Goal: Task Accomplishment & Management: Manage account settings

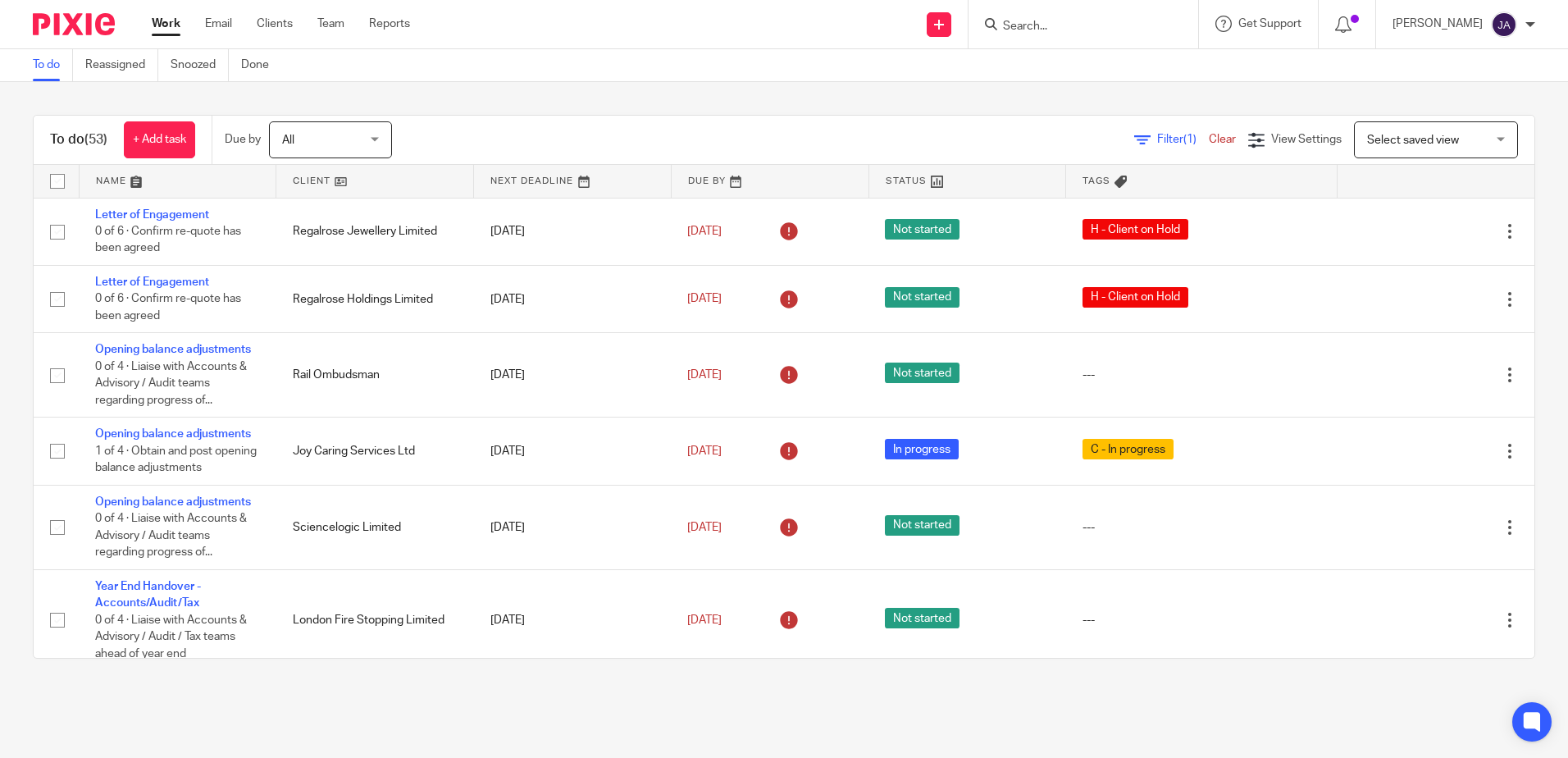
click at [1134, 143] on link "Filter (1)" at bounding box center [1171, 140] width 75 height 12
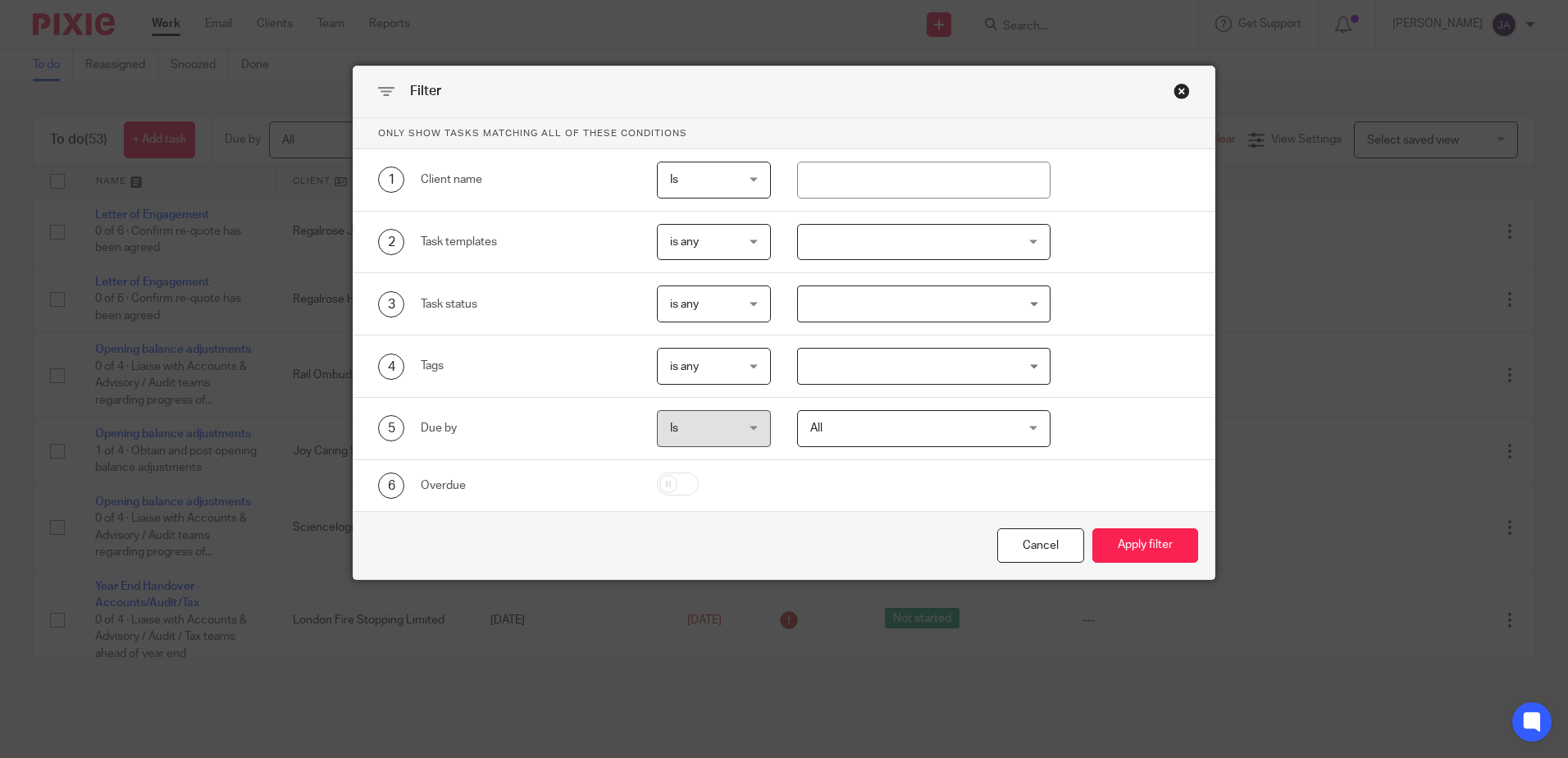
click at [709, 184] on span "Is" at bounding box center [710, 179] width 80 height 34
click at [709, 184] on div "Is Is" at bounding box center [714, 180] width 114 height 37
click at [692, 241] on span "is any" at bounding box center [684, 242] width 28 height 12
click at [692, 241] on div "is any" at bounding box center [684, 242] width 28 height 12
click at [726, 247] on span "is any" at bounding box center [710, 241] width 80 height 34
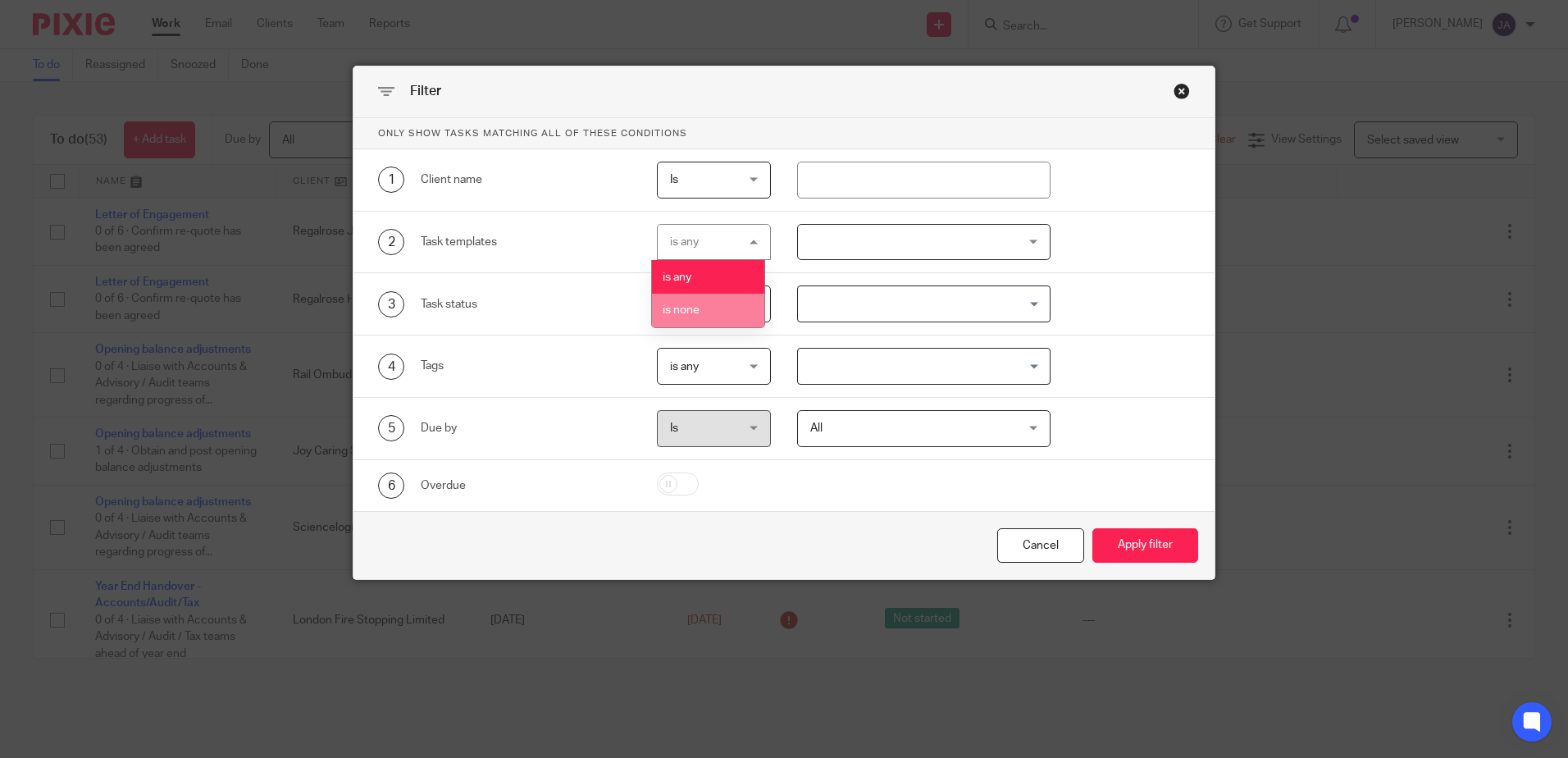
click at [736, 295] on li "is none" at bounding box center [708, 311] width 112 height 34
click at [851, 243] on div at bounding box center [923, 242] width 254 height 37
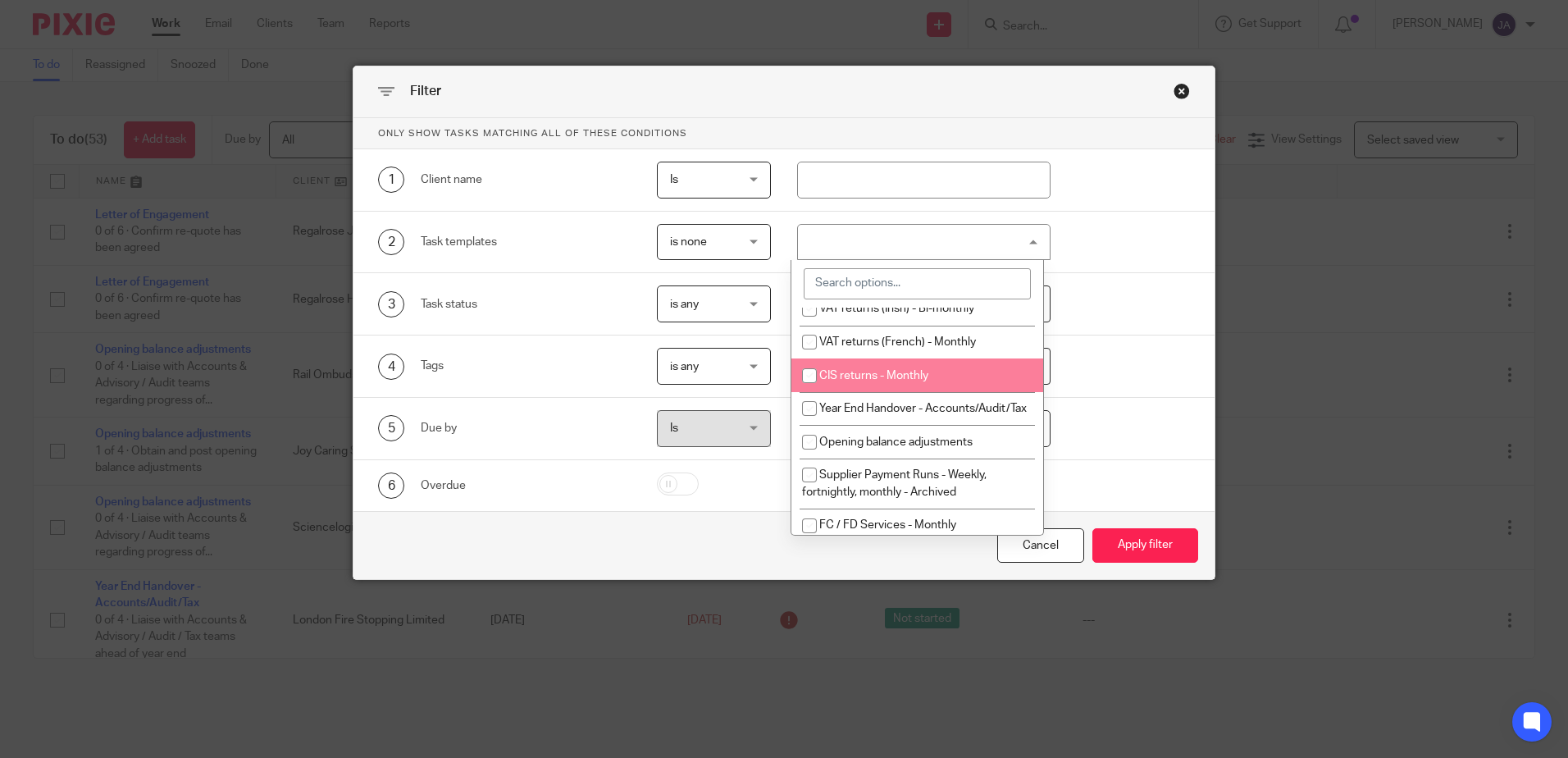
scroll to position [821, 0]
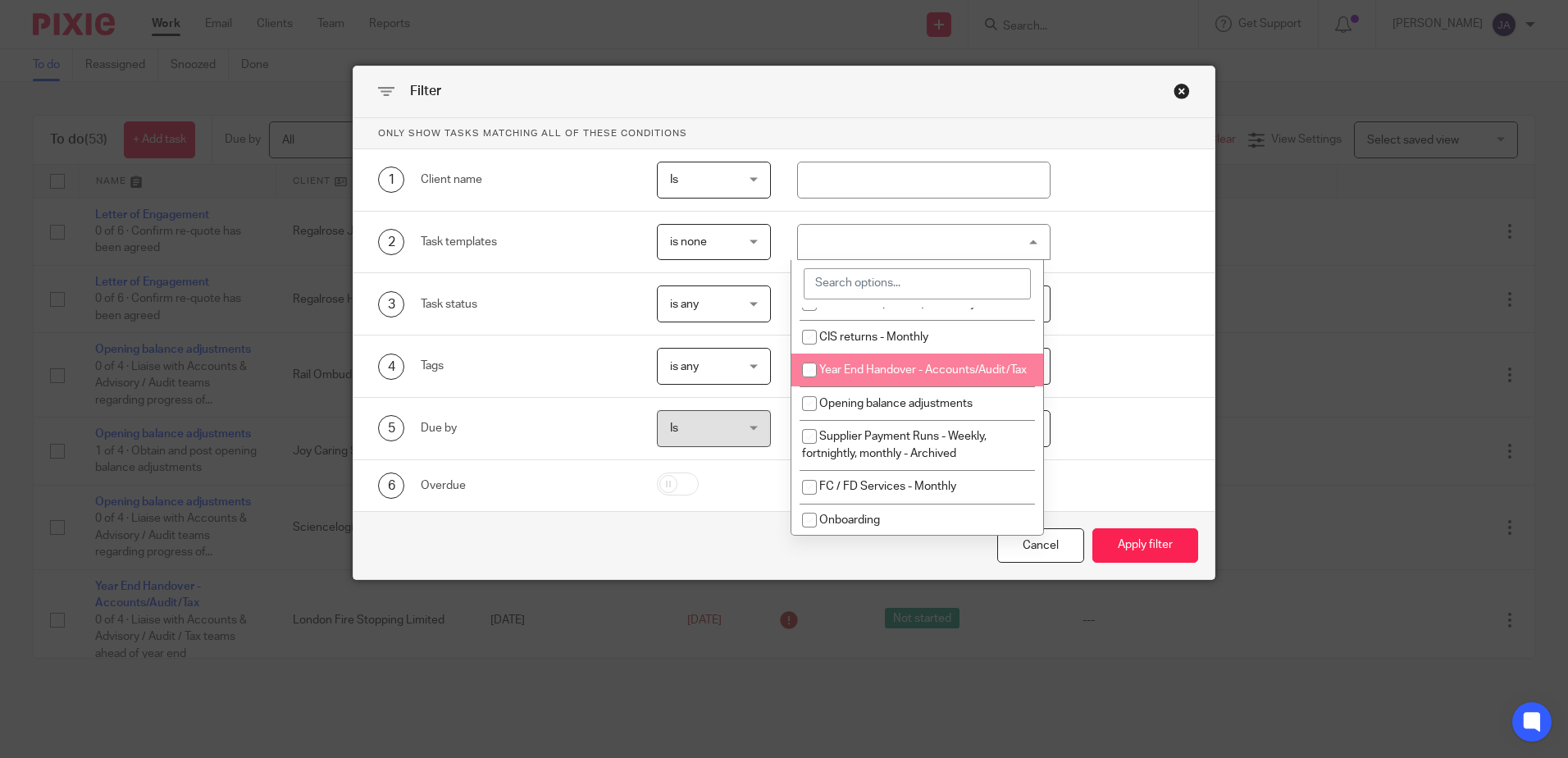
click at [898, 387] on li "Year End Handover - Accounts/Audit/Tax" at bounding box center [917, 370] width 252 height 34
checkbox input "true"
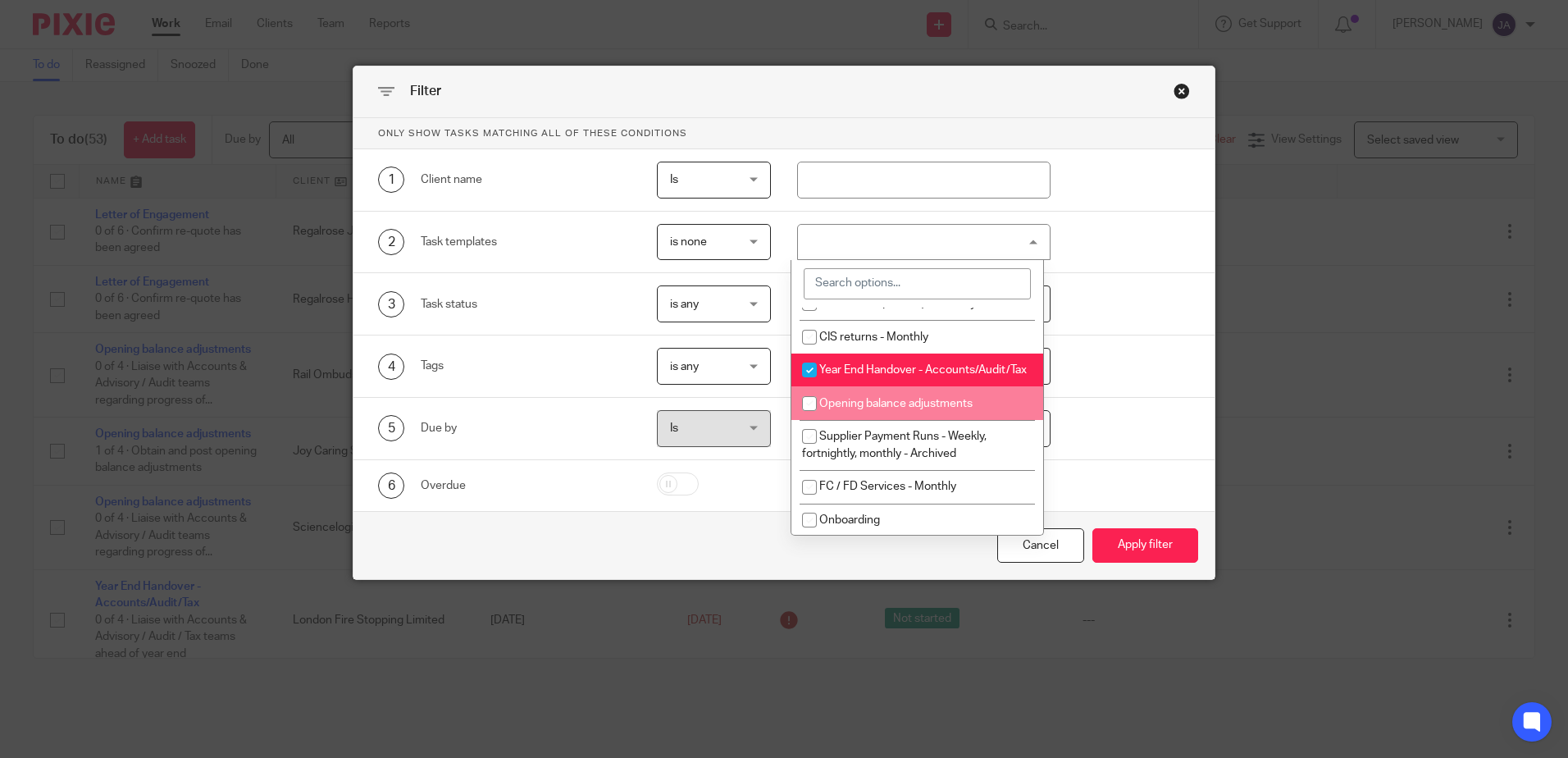
click at [935, 410] on span "Opening balance adjustments" at bounding box center [896, 404] width 153 height 12
checkbox input "true"
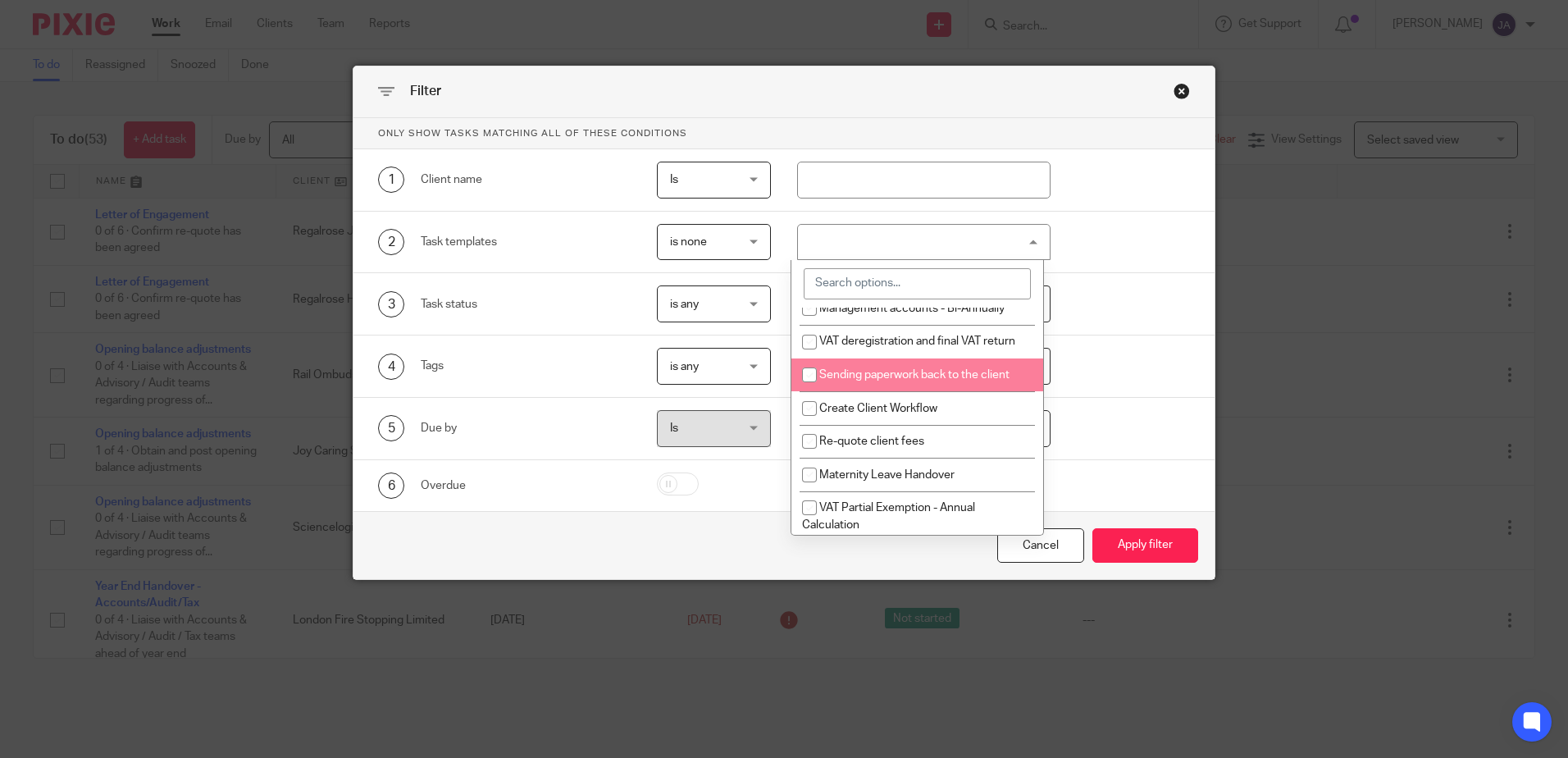
scroll to position [1805, 0]
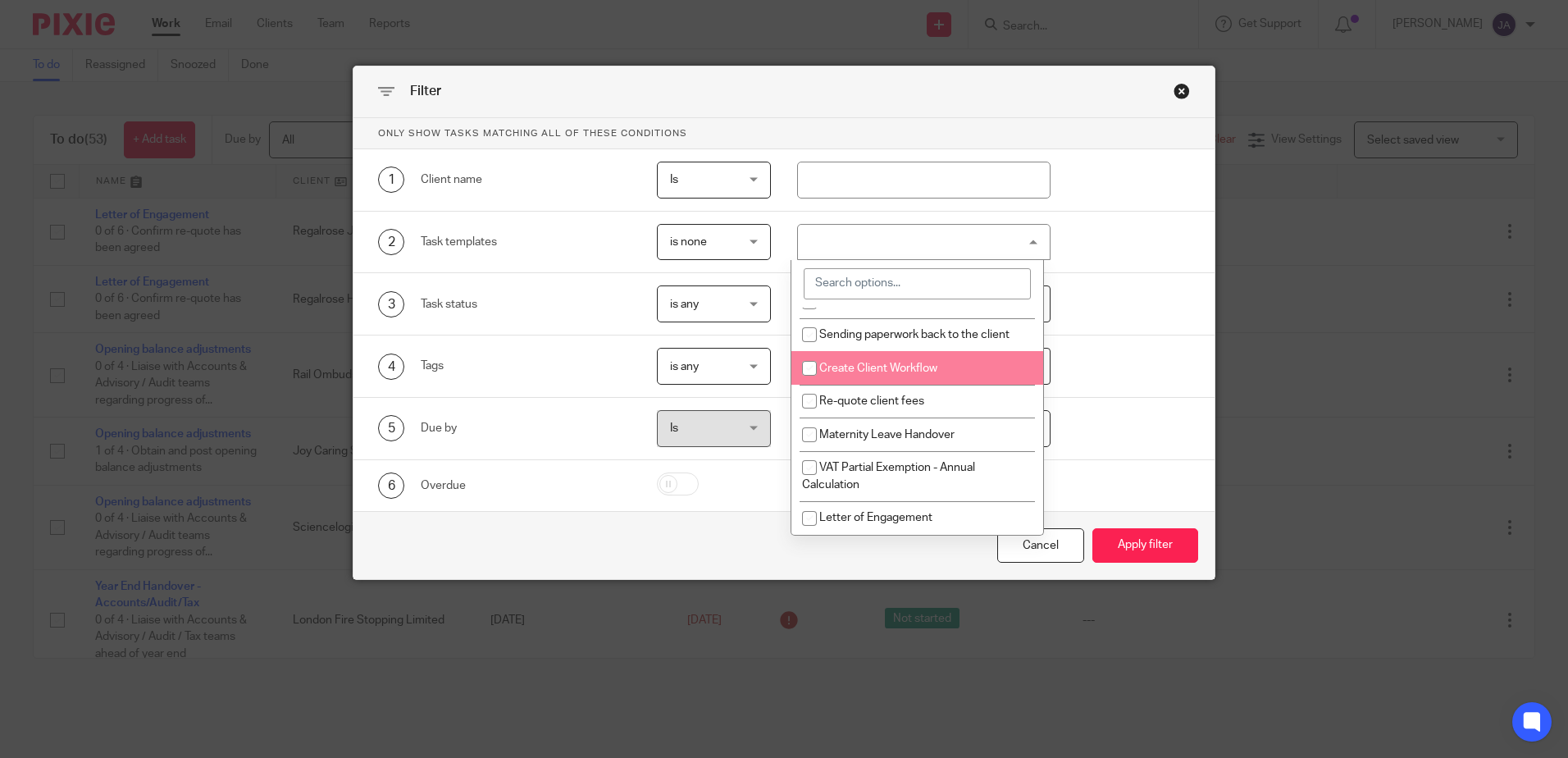
click at [921, 374] on span "Create Client Workflow" at bounding box center [878, 369] width 118 height 12
checkbox input "true"
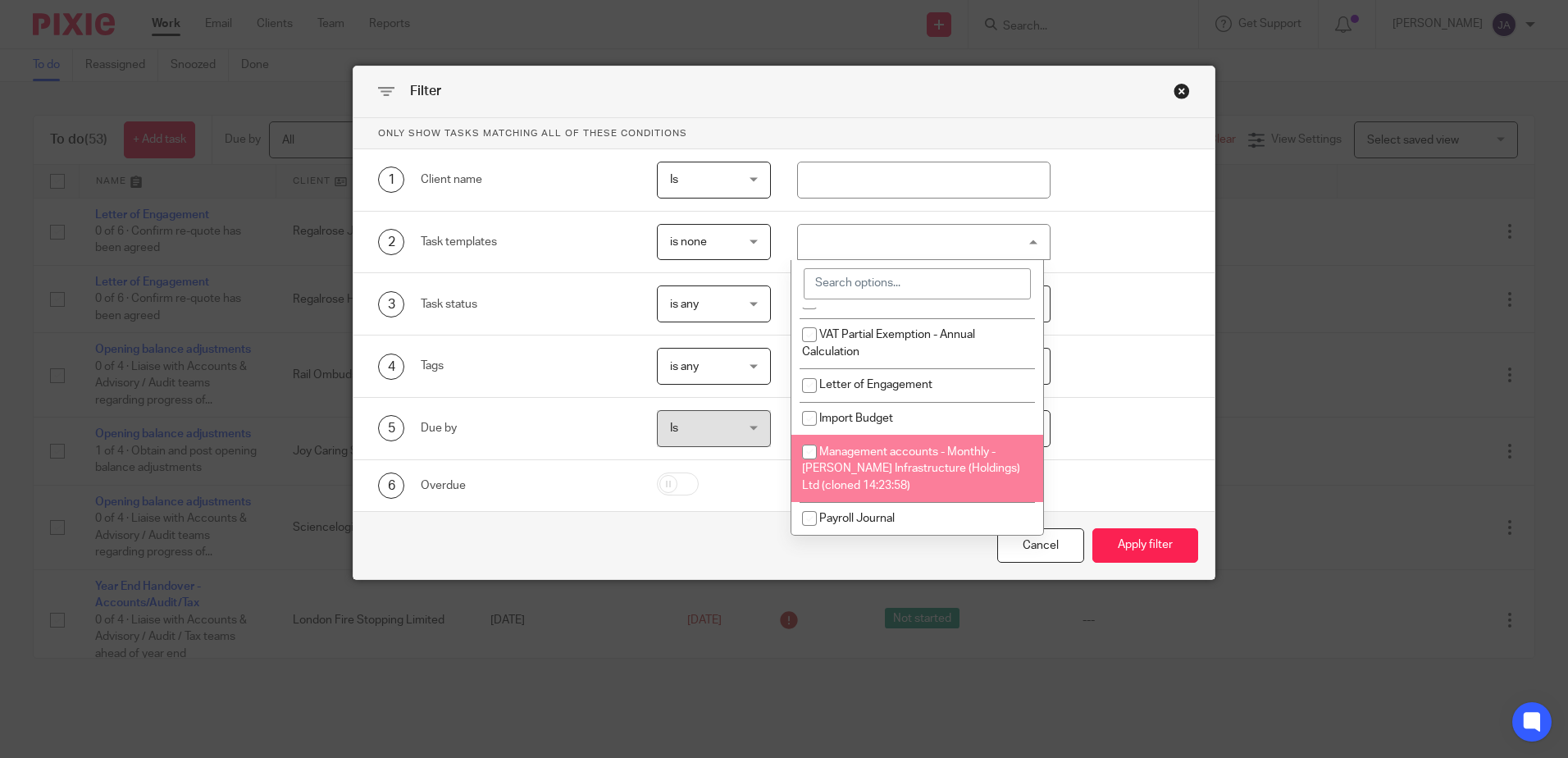
scroll to position [1969, 0]
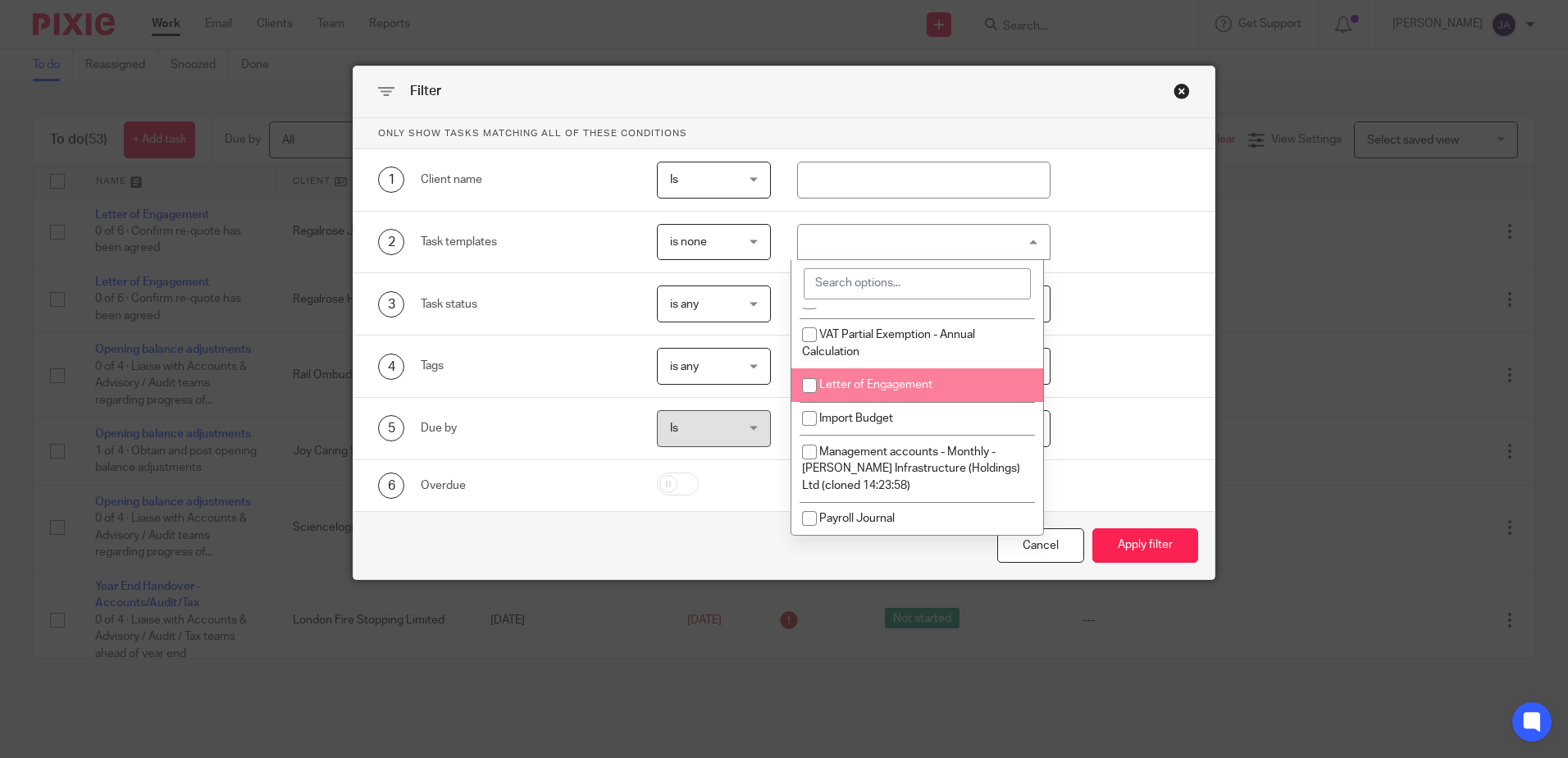
click at [913, 397] on li "Letter of Engagement" at bounding box center [917, 385] width 252 height 34
checkbox input "true"
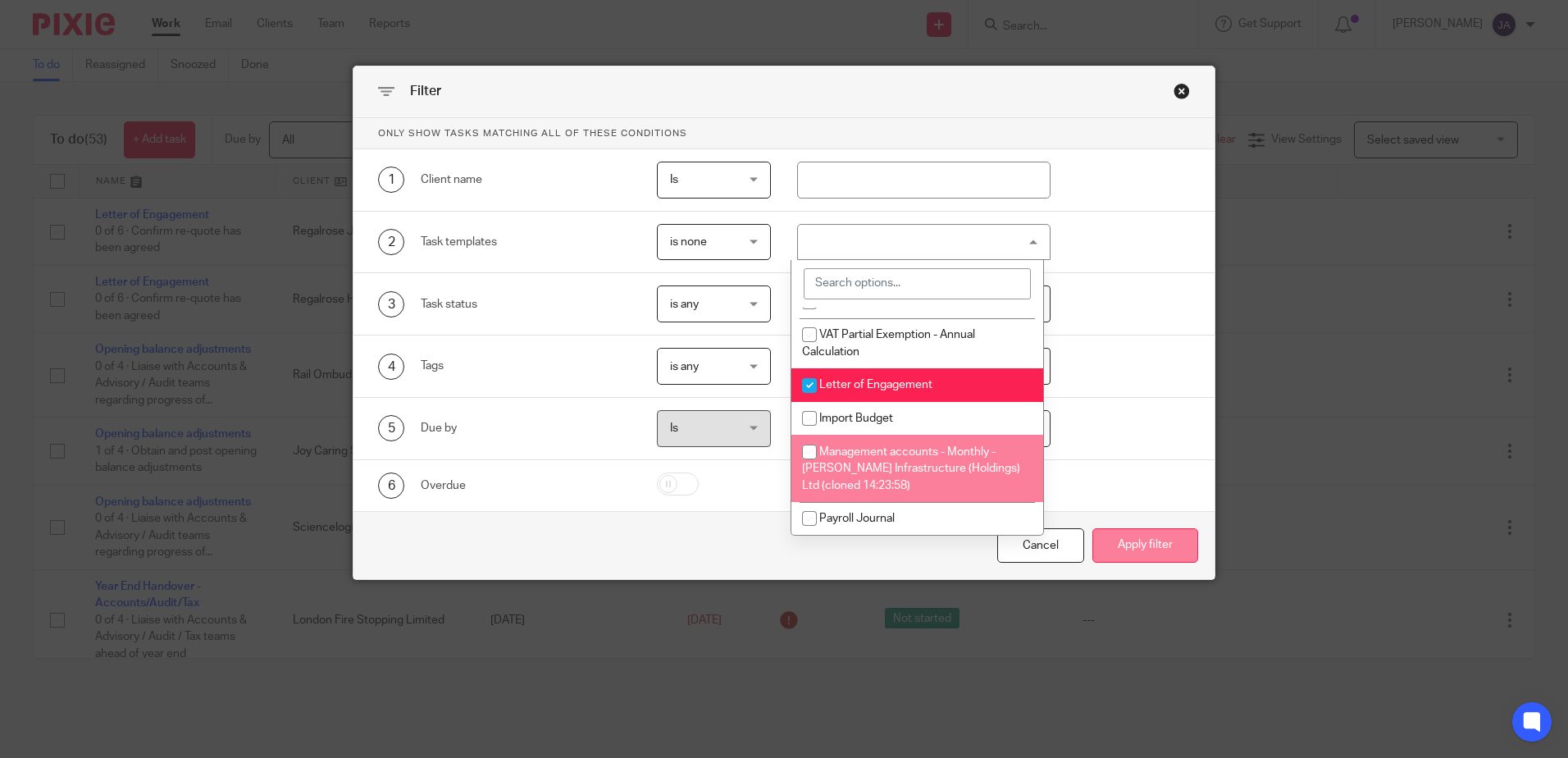
click at [1139, 533] on button "Apply filter" at bounding box center [1145, 546] width 105 height 35
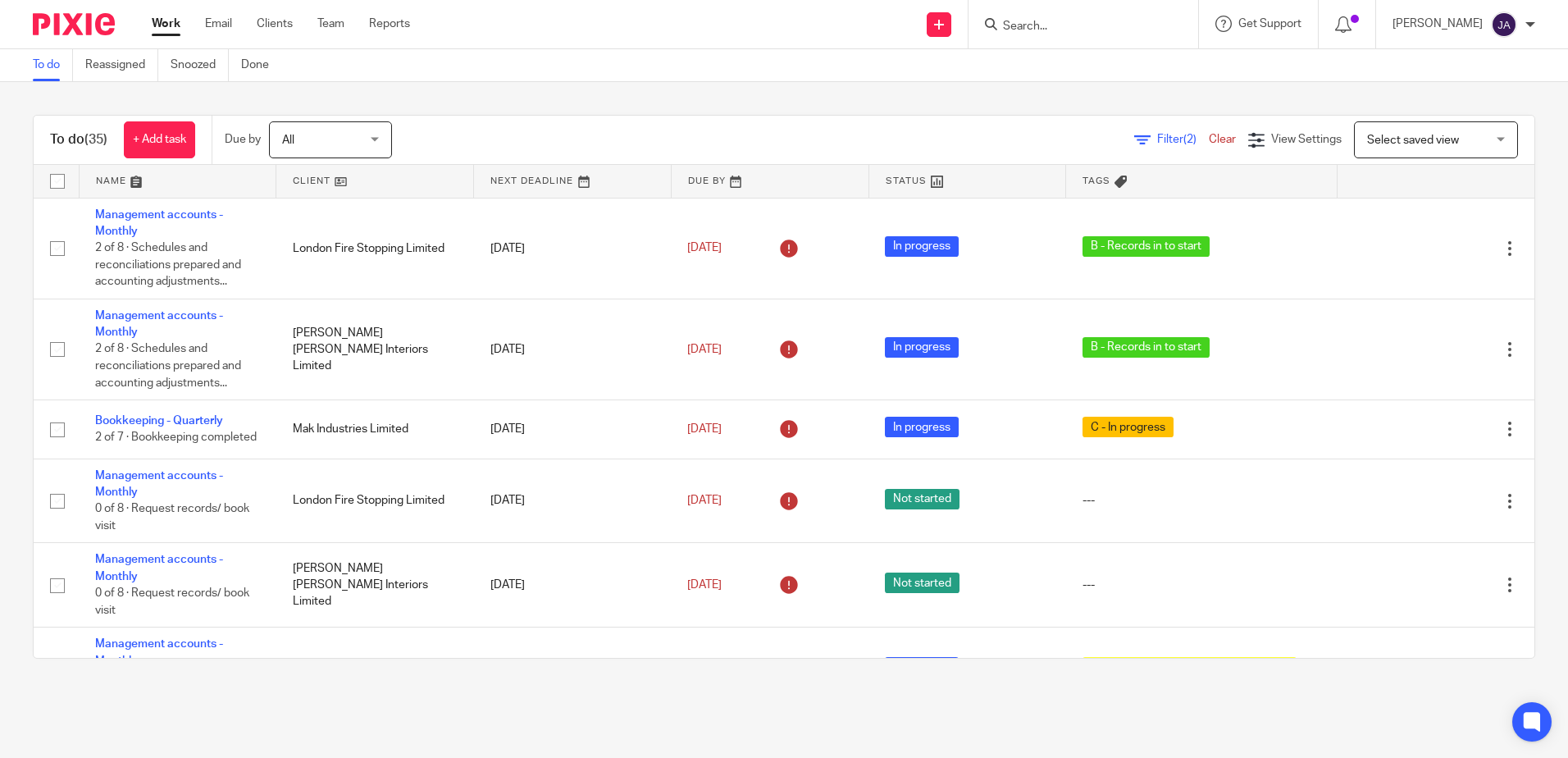
drag, startPoint x: 109, startPoint y: 221, endPoint x: 13, endPoint y: 221, distance: 96.0
click at [13, 221] on div "To do (35) + Add task Due by All All Today Tomorrow This week Next week This mo…" at bounding box center [784, 387] width 1568 height 610
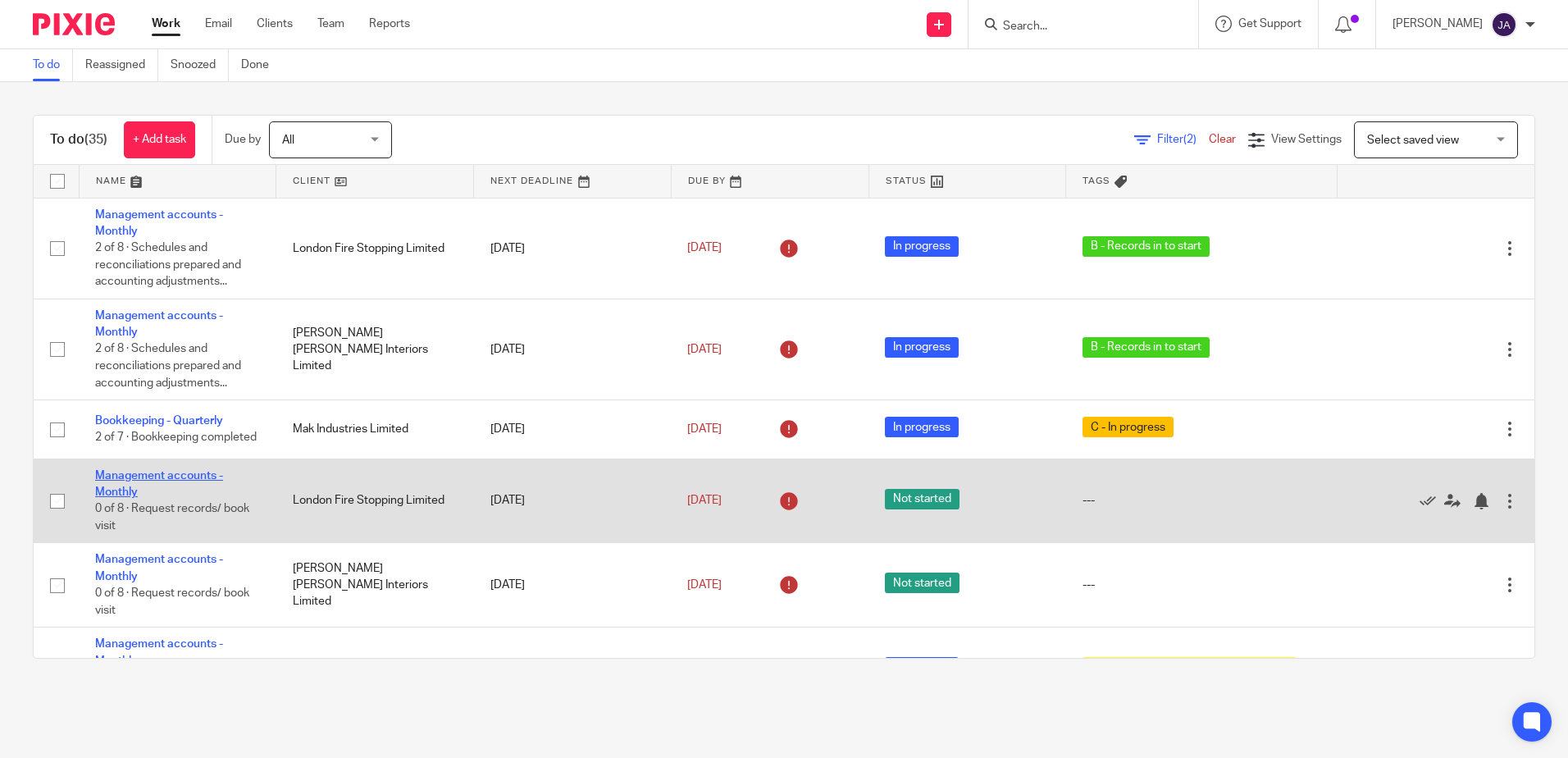
drag, startPoint x: 173, startPoint y: 477, endPoint x: 150, endPoint y: 482, distance: 23.5
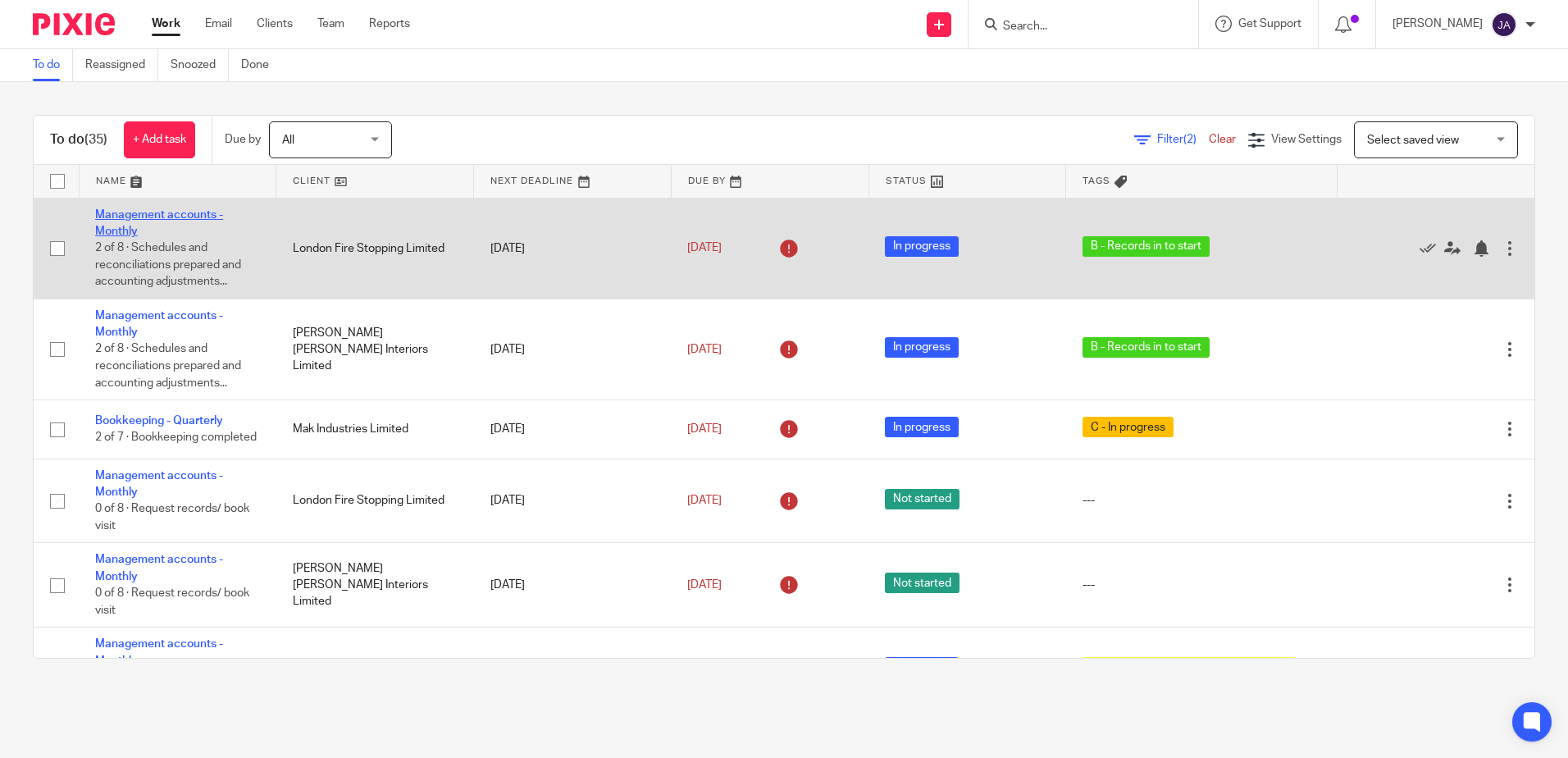
drag, startPoint x: 123, startPoint y: 223, endPoint x: 105, endPoint y: 215, distance: 19.7
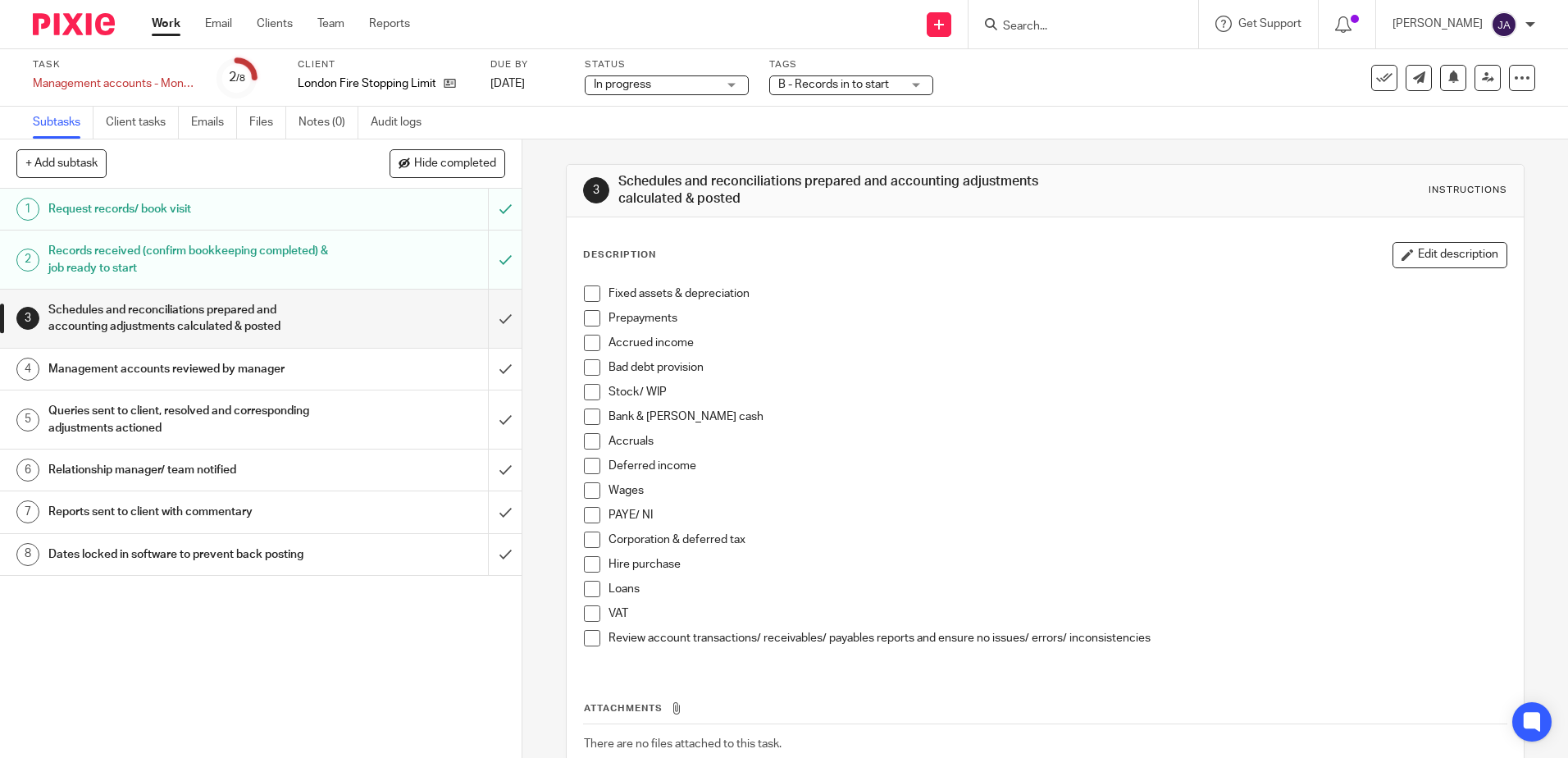
click at [850, 76] on span "B - Records in to start" at bounding box center [840, 85] width 123 height 18
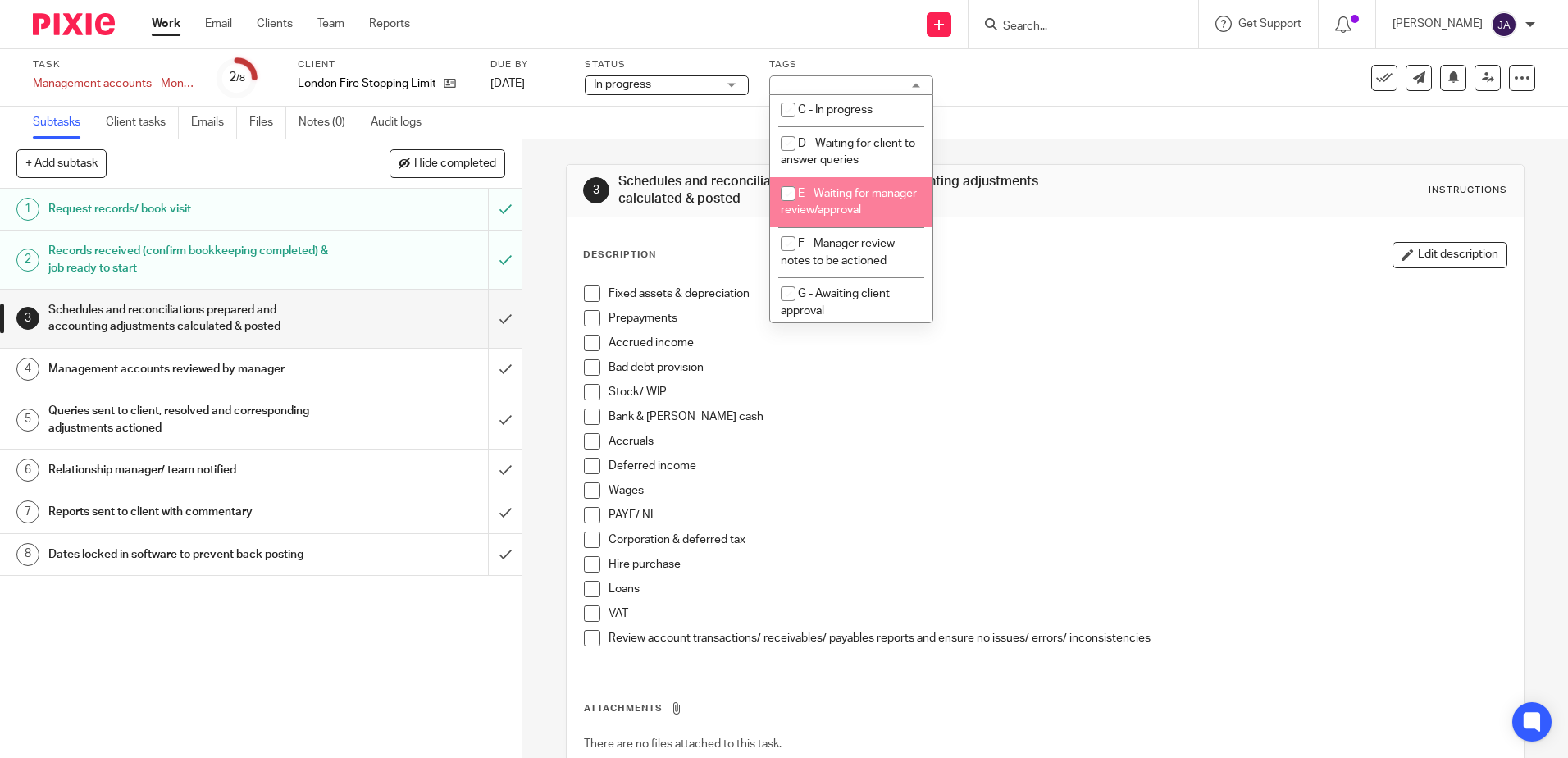
scroll to position [82, 0]
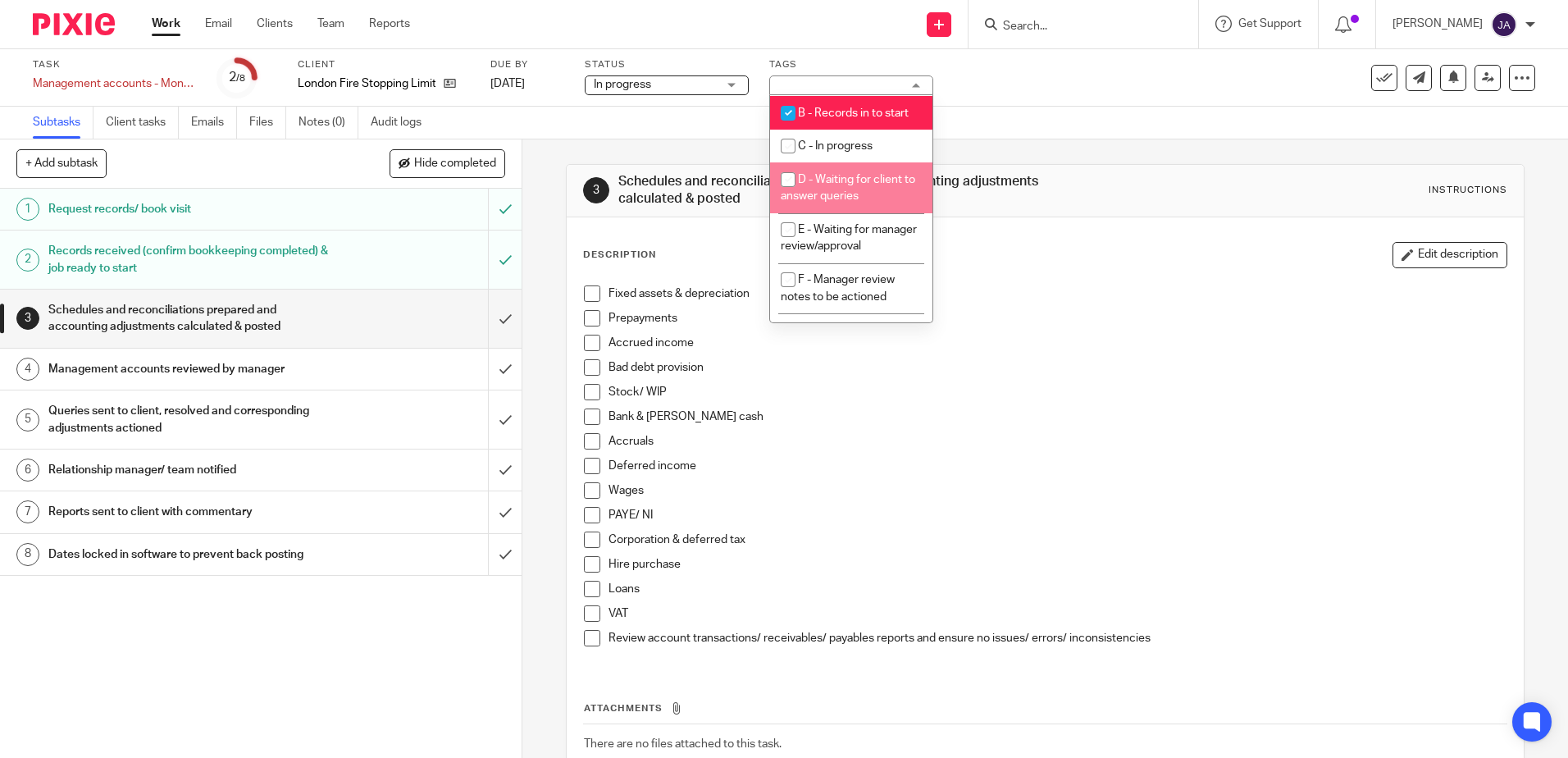
click at [833, 188] on li "D - Waiting for client to answer queries" at bounding box center [851, 188] width 162 height 50
checkbox input "true"
click at [824, 116] on span "B - Records in to start" at bounding box center [853, 113] width 111 height 12
checkbox input "false"
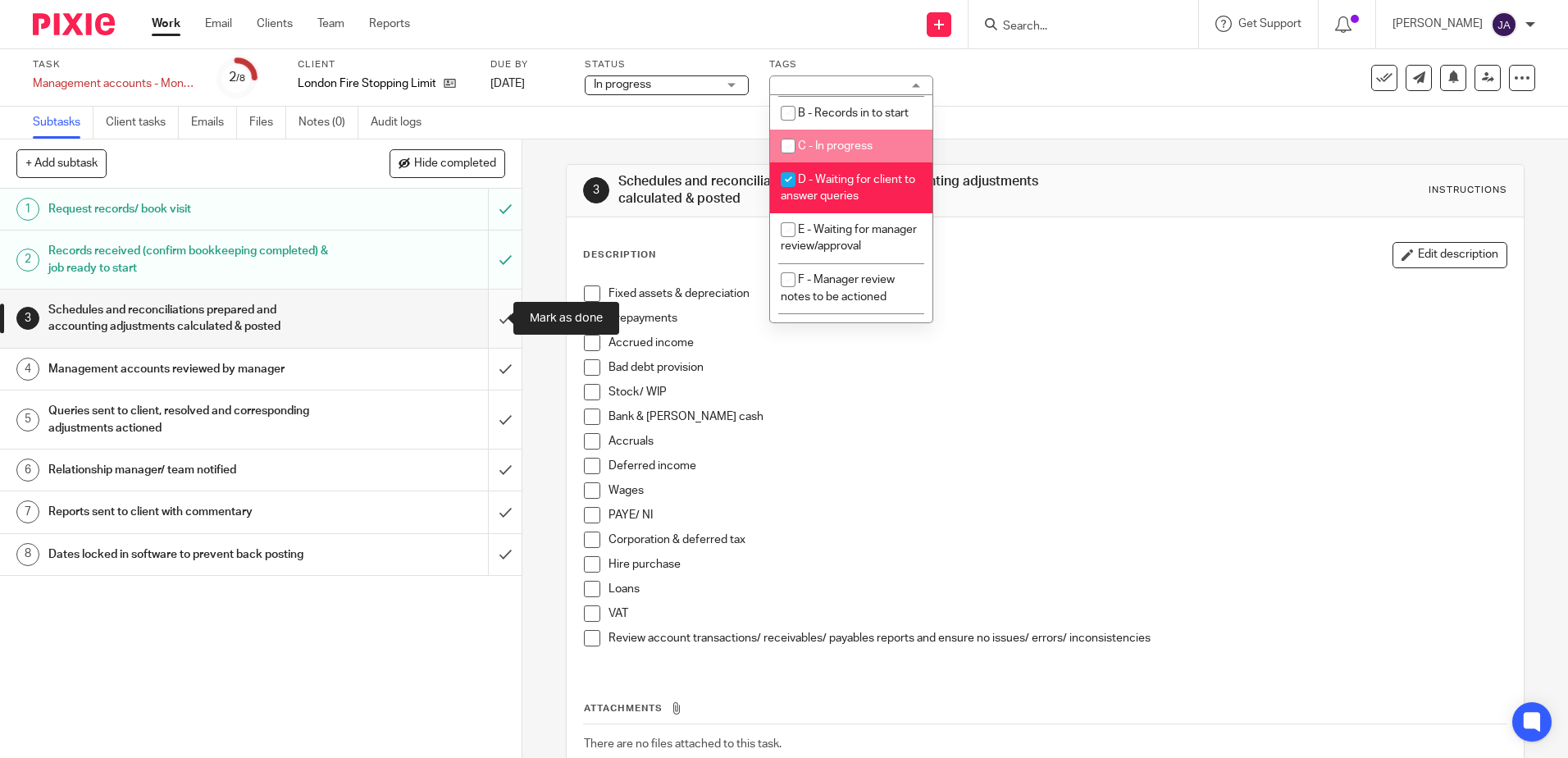
click at [501, 336] on input "submit" at bounding box center [260, 319] width 522 height 59
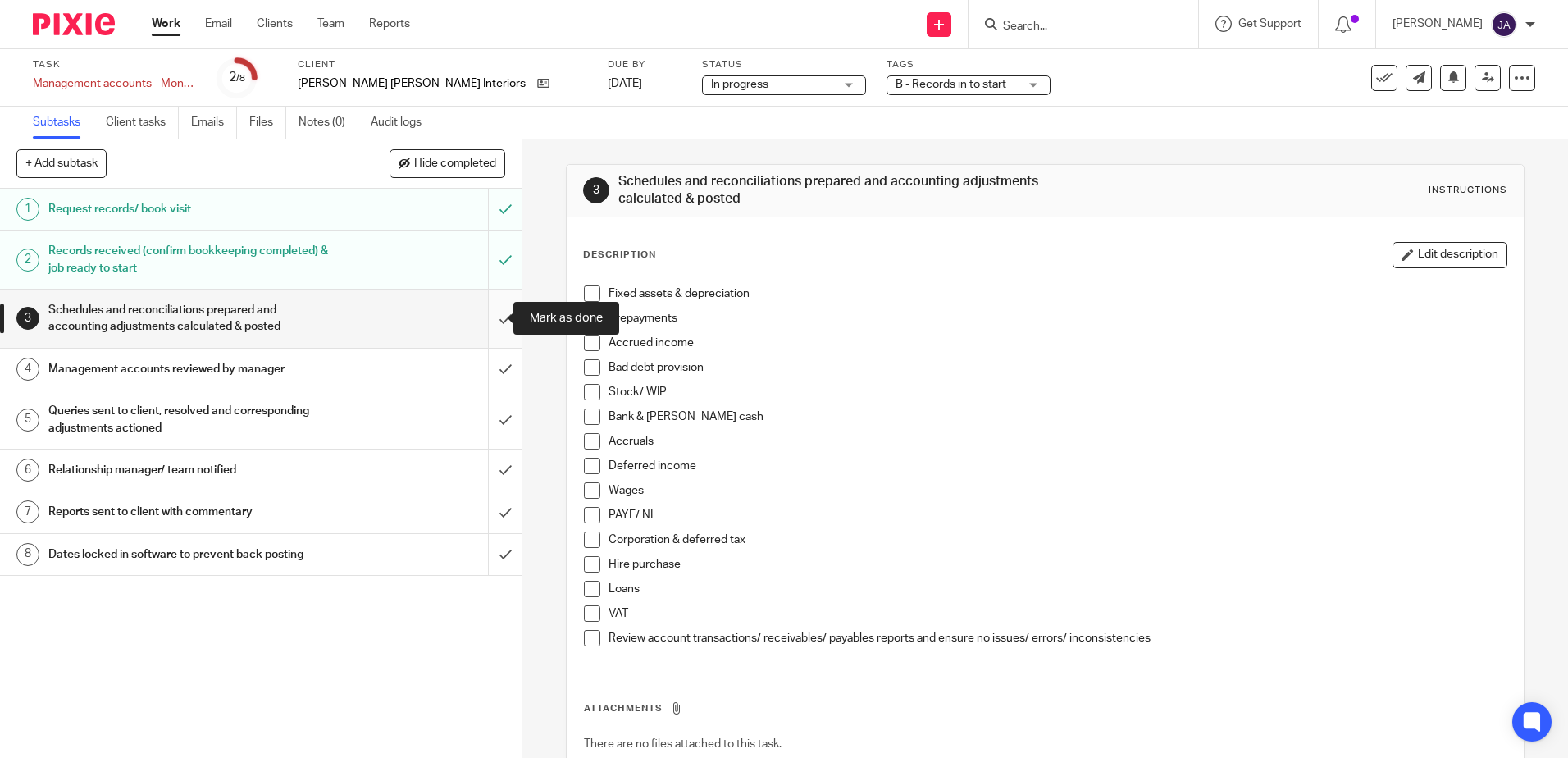
click at [484, 321] on input "submit" at bounding box center [260, 319] width 522 height 59
click at [896, 87] on span "B - Records in to start" at bounding box center [951, 85] width 111 height 12
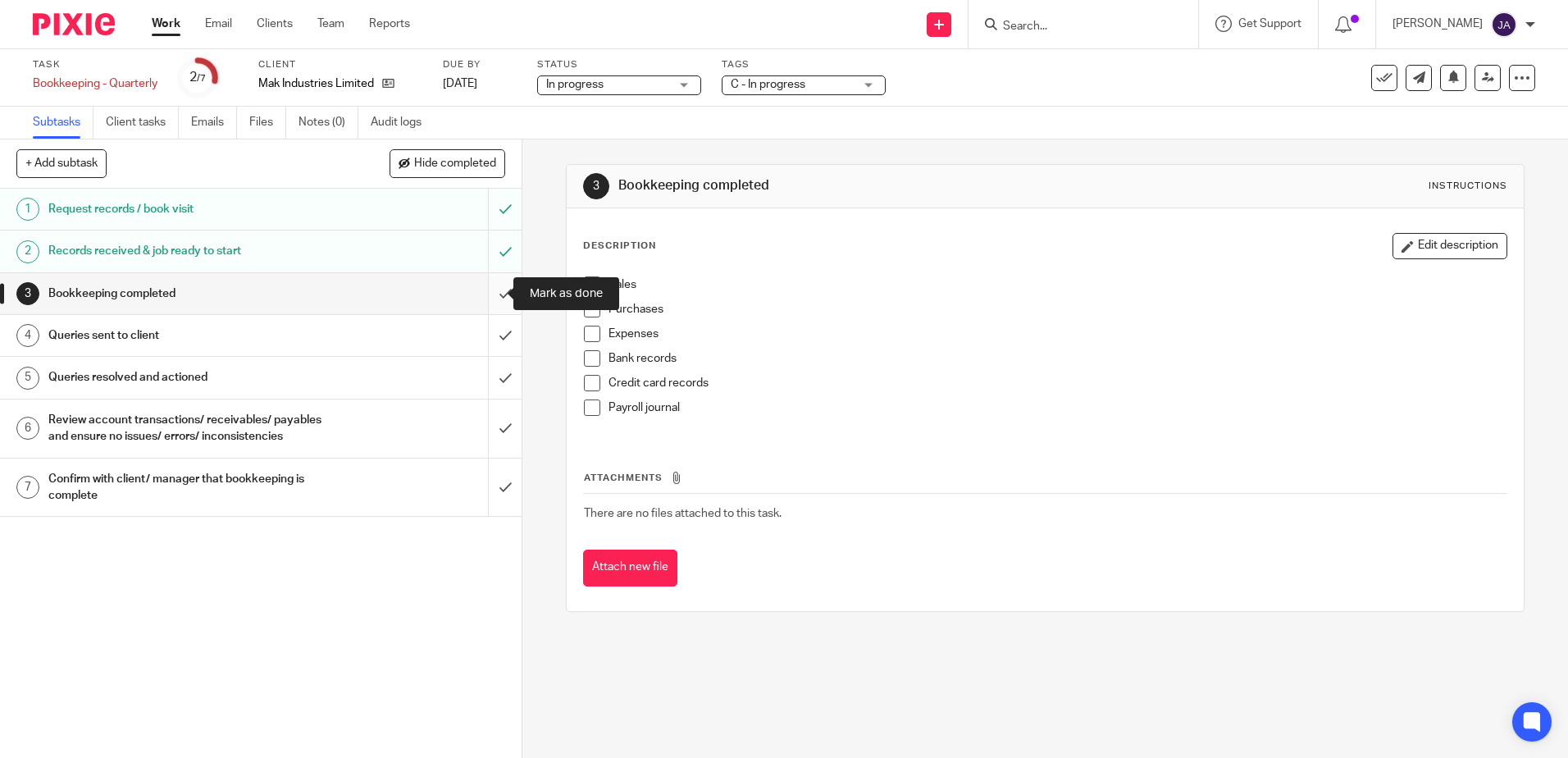
click at [488, 278] on input "submit" at bounding box center [260, 293] width 522 height 41
click at [493, 327] on input "submit" at bounding box center [260, 335] width 522 height 41
click at [489, 381] on input "submit" at bounding box center [260, 377] width 522 height 41
click at [489, 431] on input "submit" at bounding box center [260, 429] width 522 height 59
click at [486, 502] on input "submit" at bounding box center [260, 488] width 522 height 59
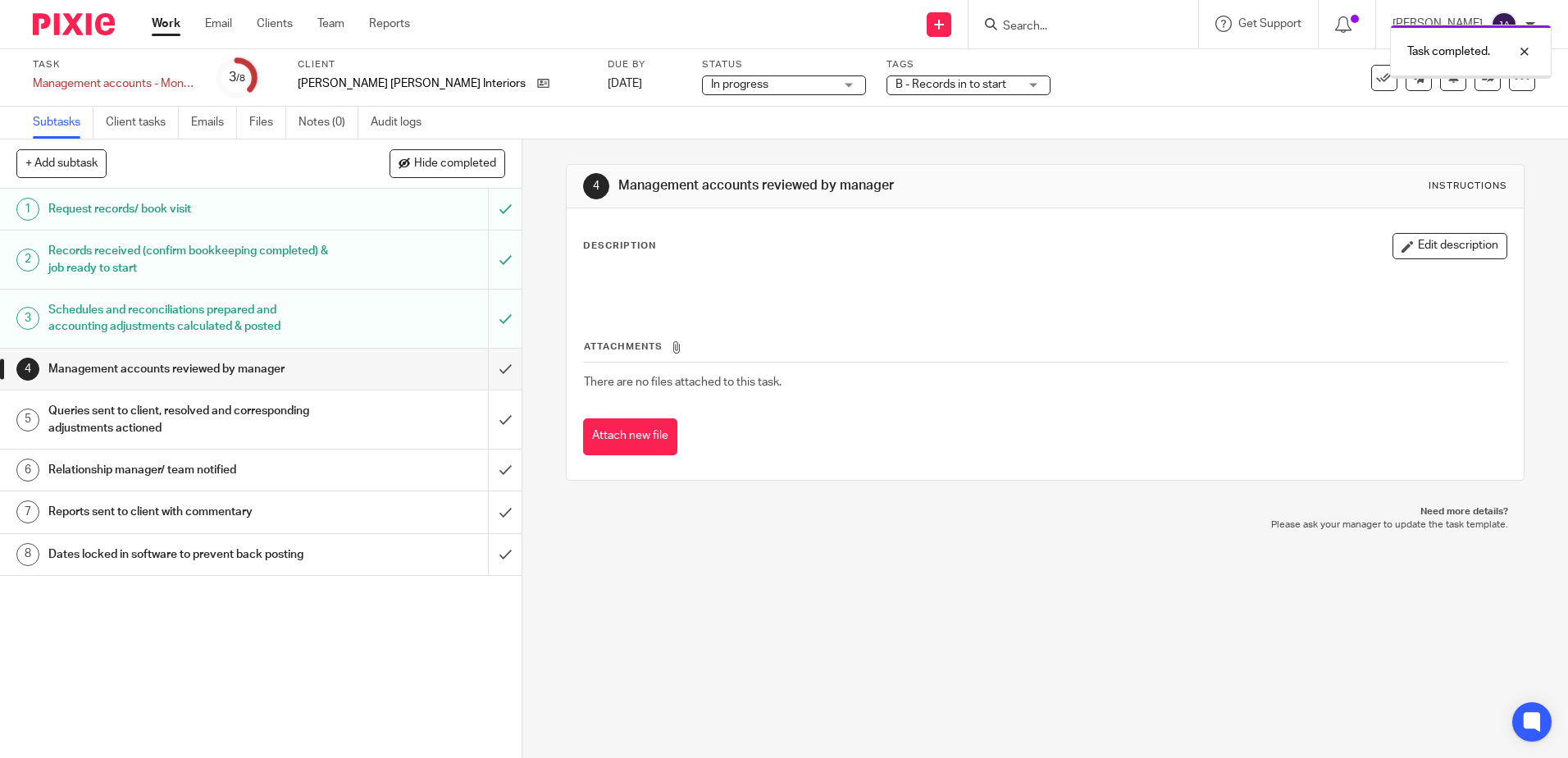
click at [896, 89] on span "B - Records in to start" at bounding box center [951, 85] width 111 height 12
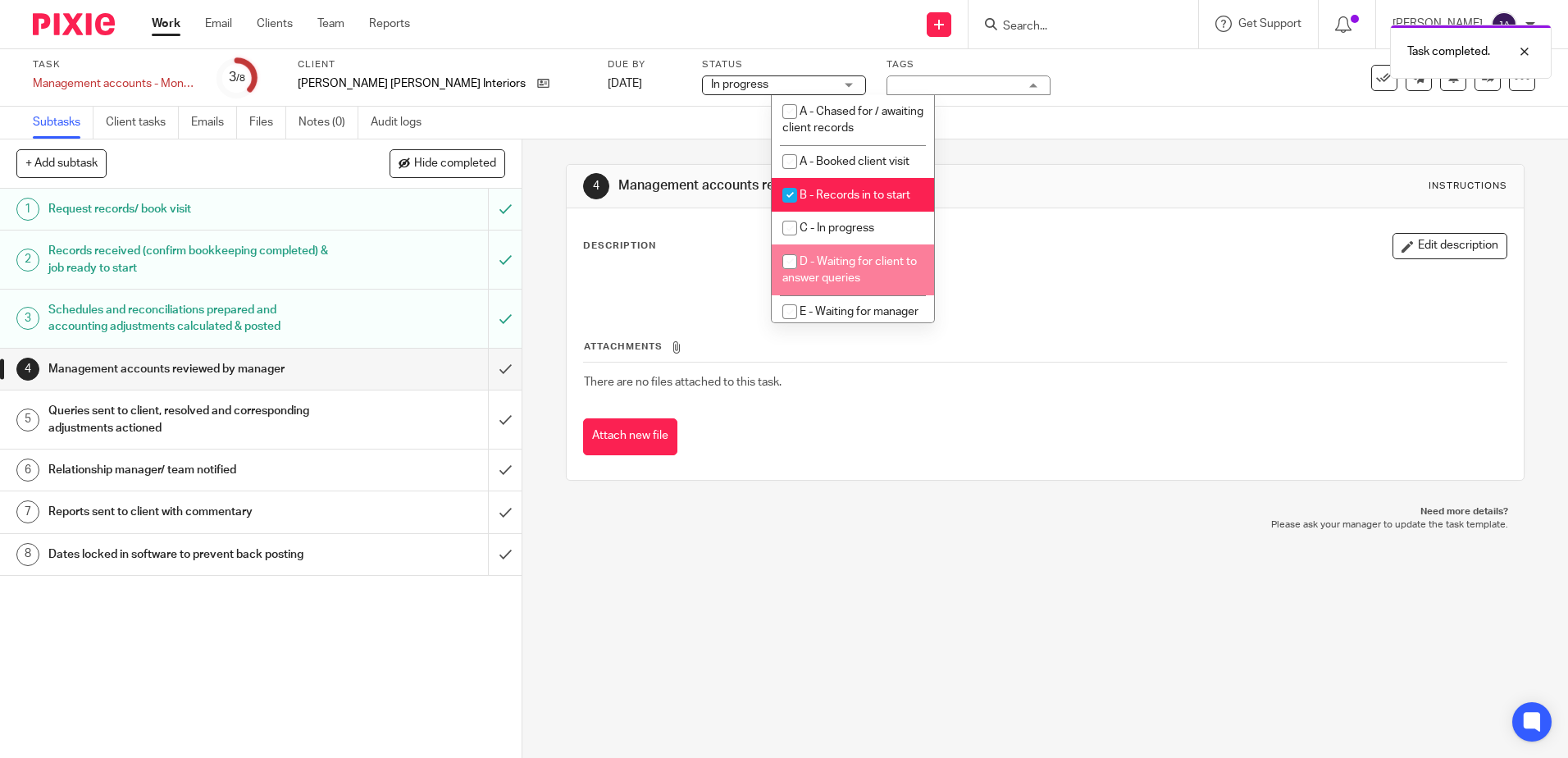
drag, startPoint x: 835, startPoint y: 278, endPoint x: 838, endPoint y: 230, distance: 48.1
click at [836, 278] on span "D - Waiting for client to answer queries" at bounding box center [850, 271] width 135 height 28
checkbox input "true"
click at [835, 194] on span "B - Records in to start" at bounding box center [855, 195] width 111 height 12
checkbox input "false"
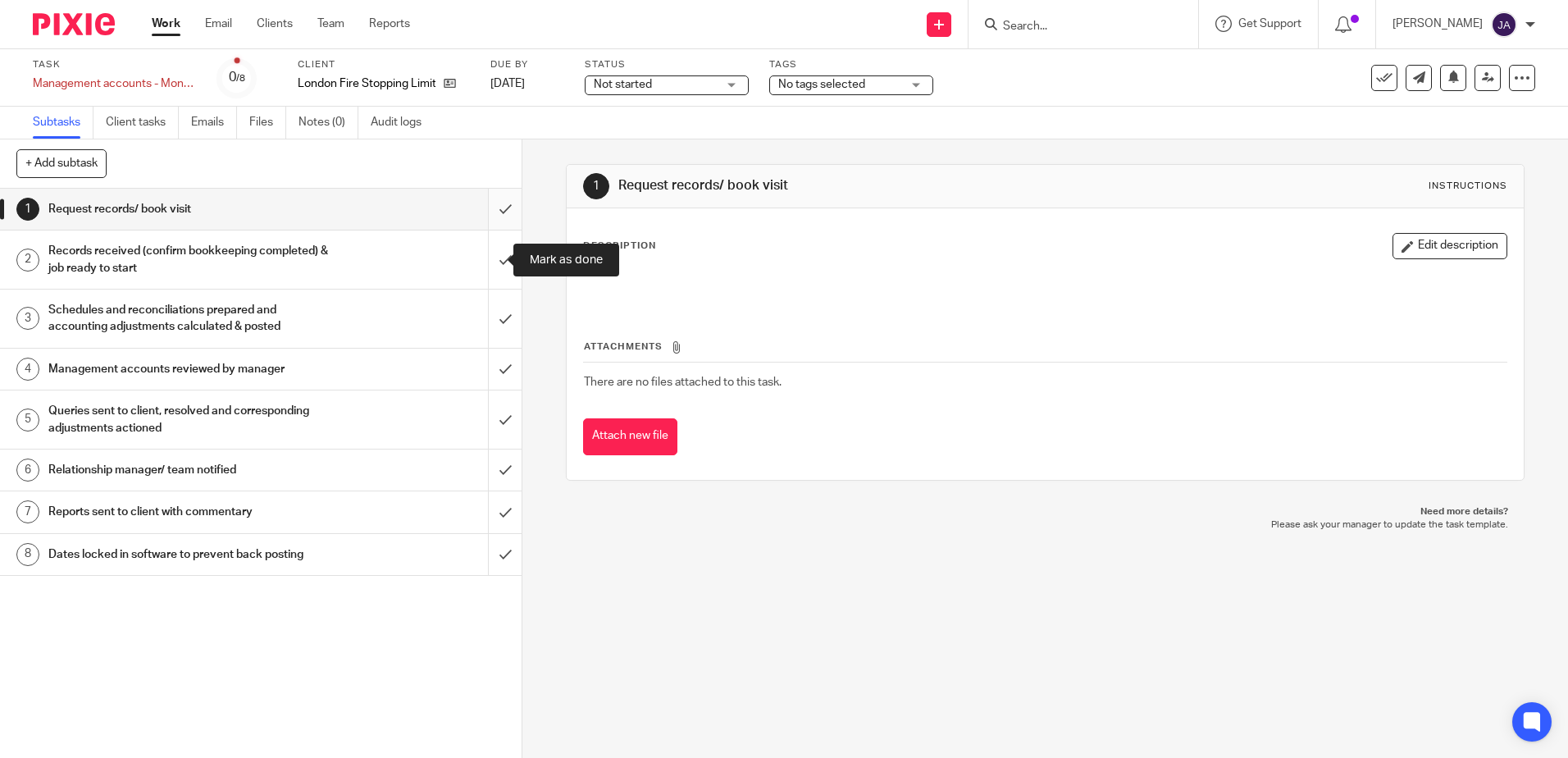
click at [487, 219] on input "submit" at bounding box center [260, 209] width 522 height 41
click at [488, 249] on input "submit" at bounding box center [260, 260] width 522 height 59
click at [483, 316] on input "submit" at bounding box center [260, 319] width 522 height 59
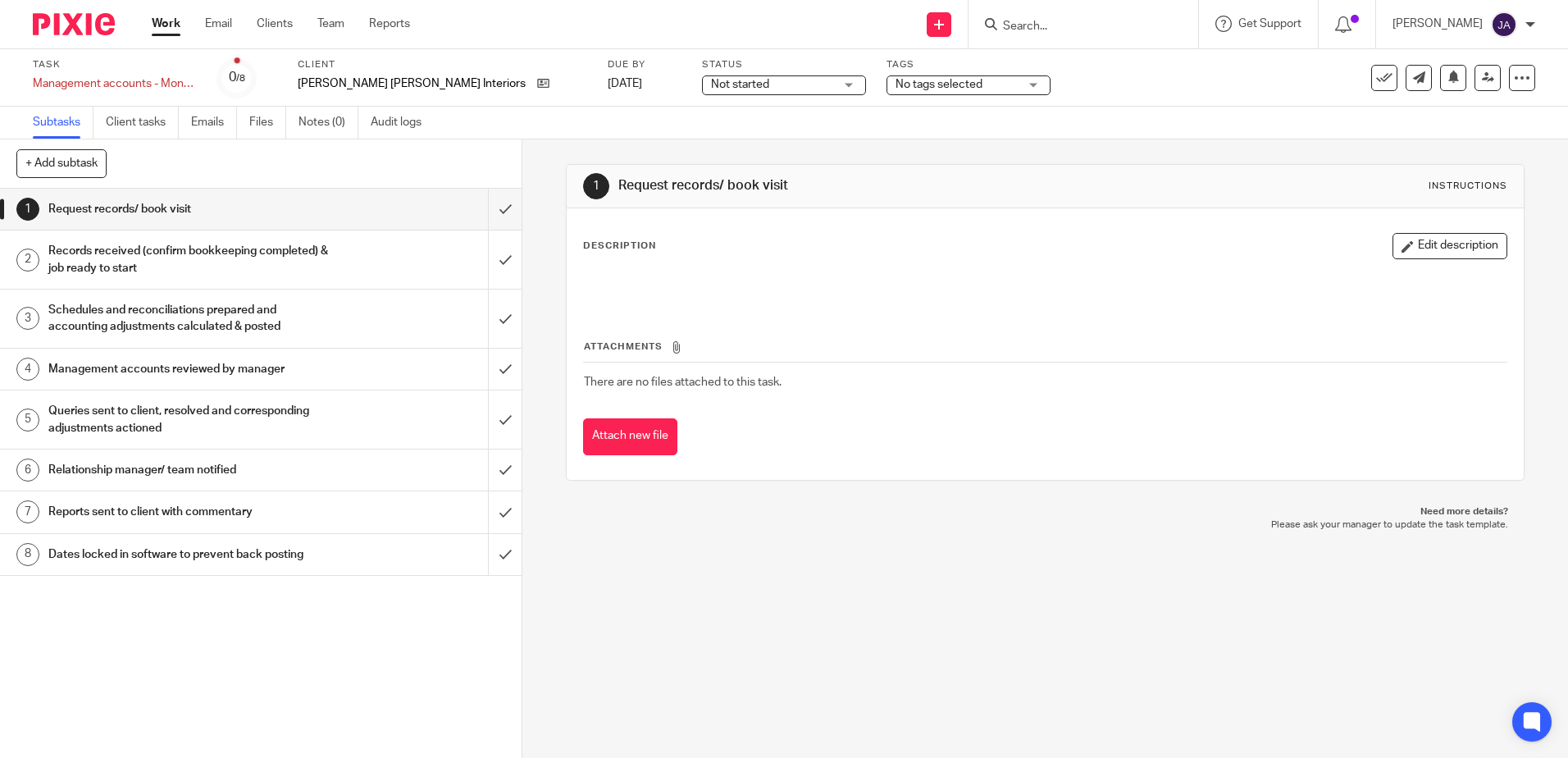
click at [711, 78] on span "Not started" at bounding box center [772, 85] width 123 height 18
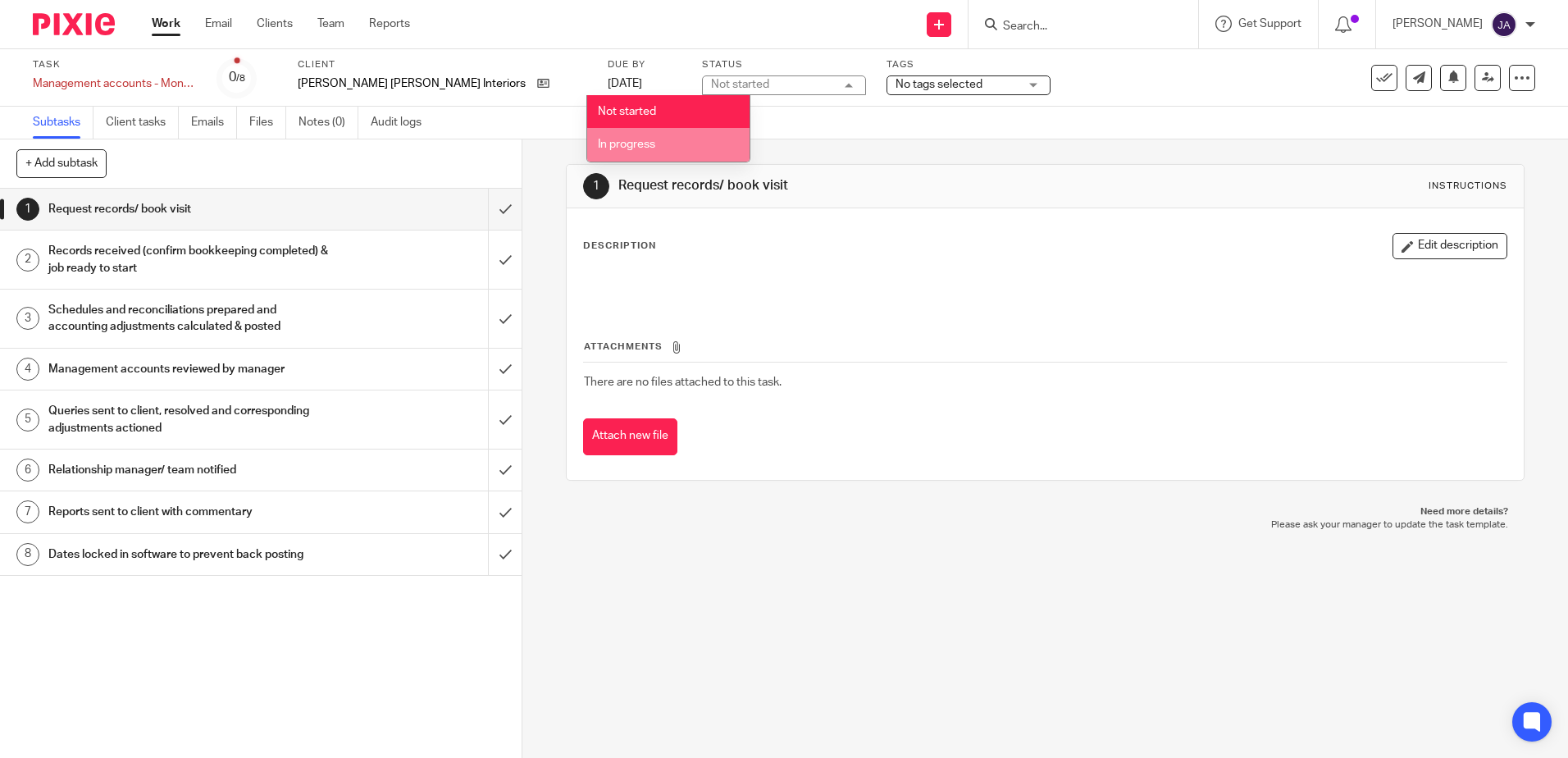
click at [624, 143] on span "In progress" at bounding box center [626, 145] width 58 height 12
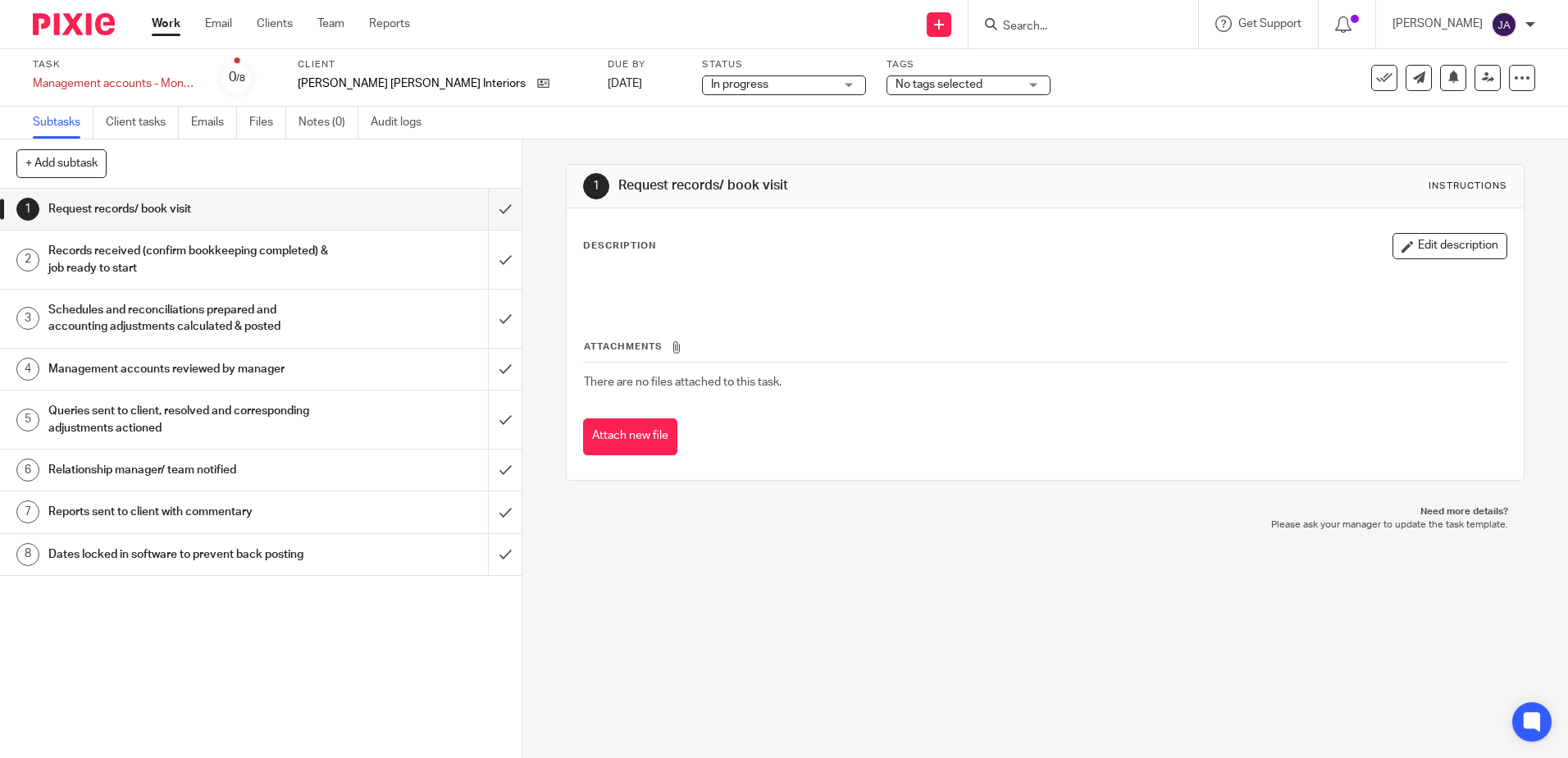
click at [896, 80] on span "No tags selected" at bounding box center [939, 85] width 87 height 12
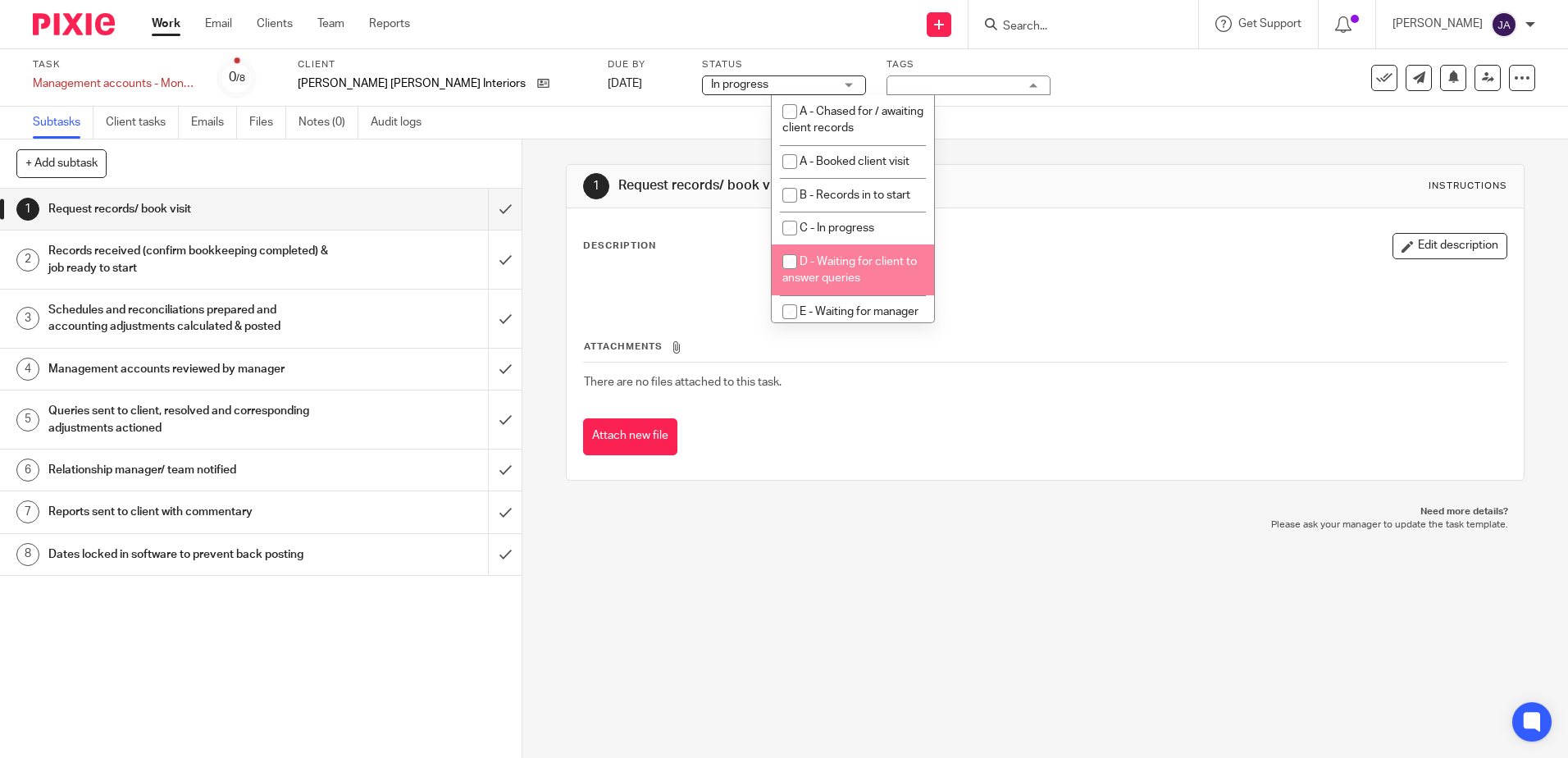
click at [830, 260] on span "D - Waiting for client to answer queries" at bounding box center [850, 271] width 135 height 28
checkbox input "true"
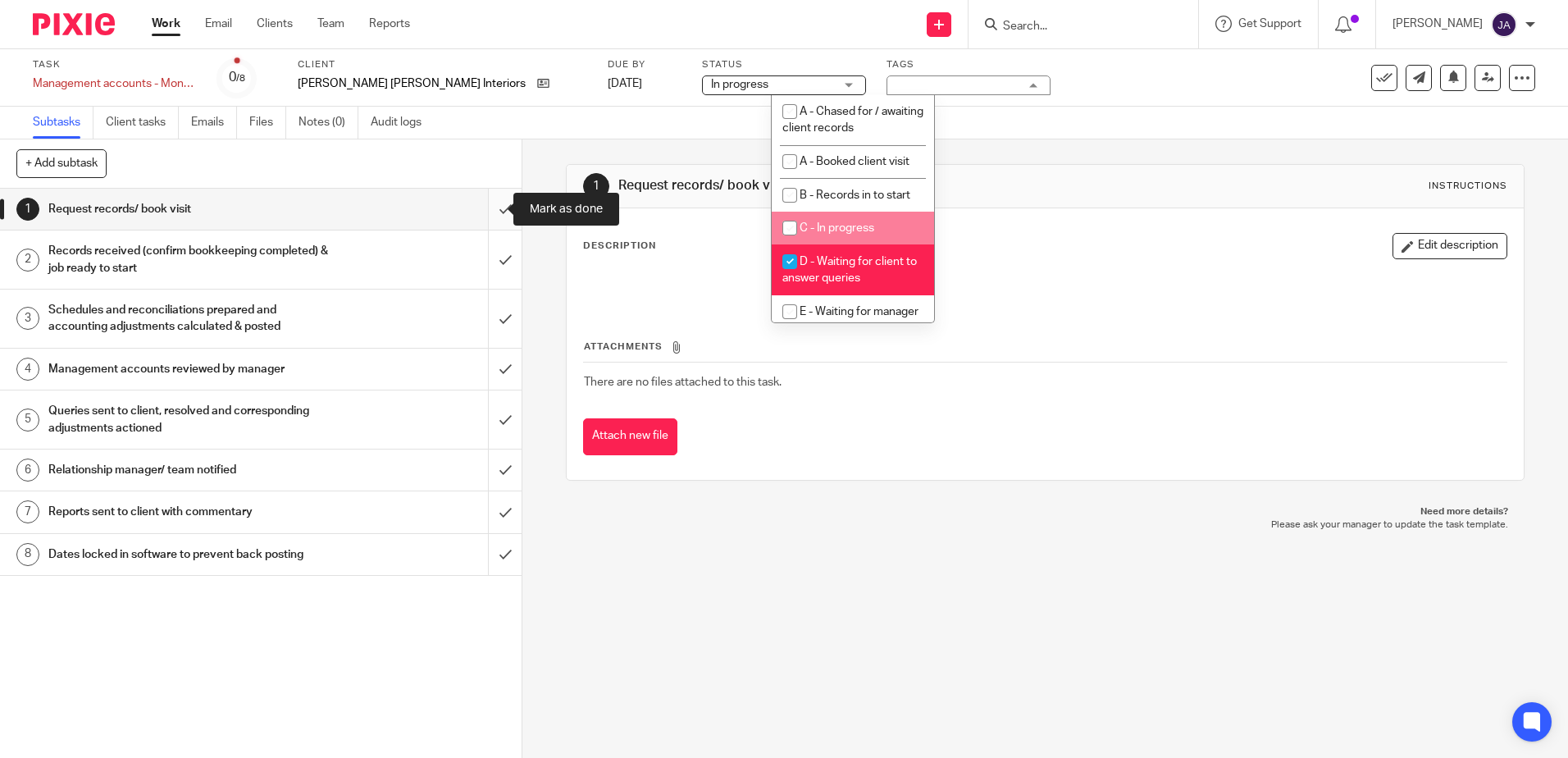
click at [497, 207] on input "submit" at bounding box center [260, 209] width 522 height 41
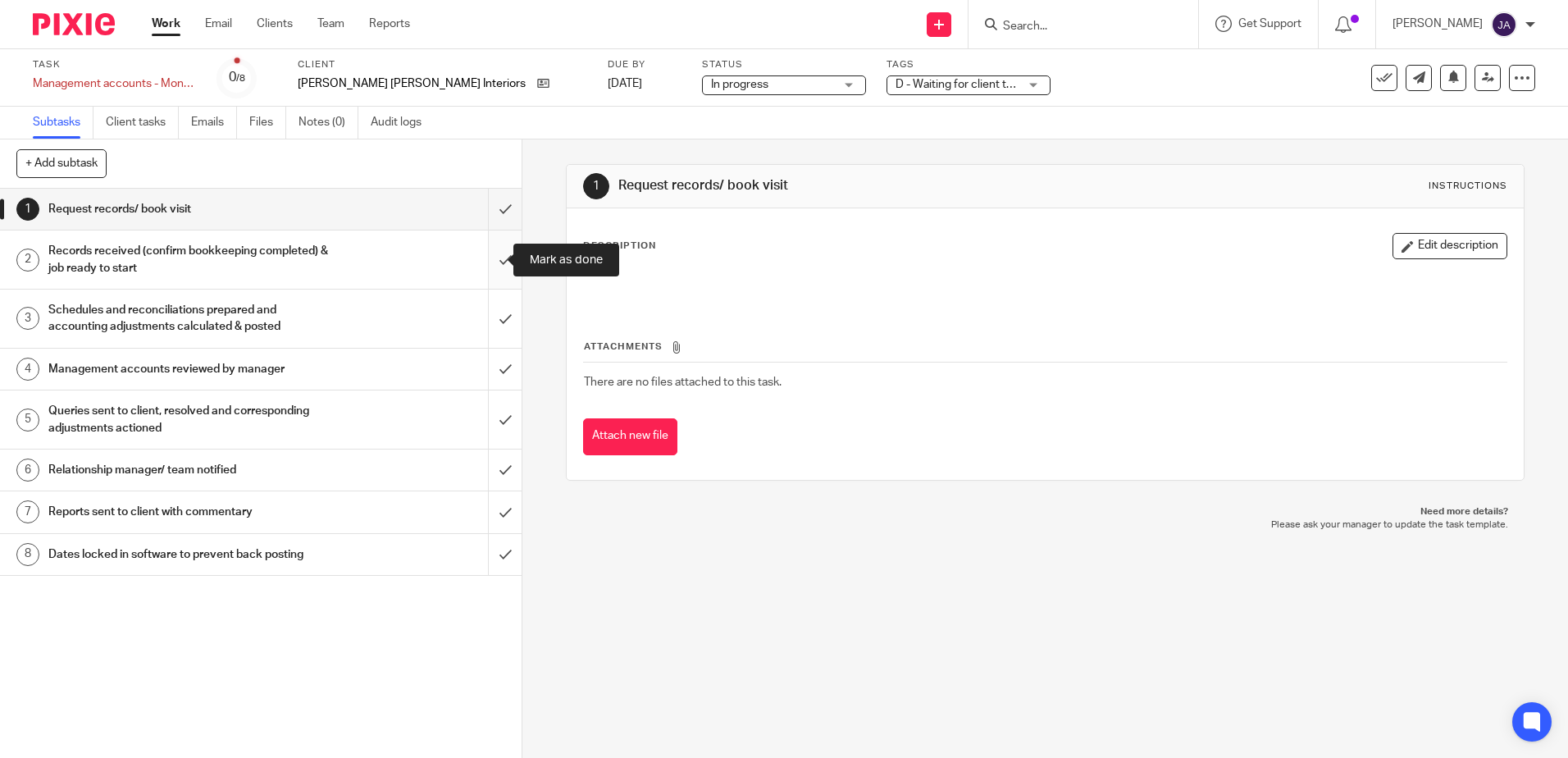
click at [489, 266] on input "submit" at bounding box center [260, 260] width 522 height 59
click at [487, 319] on input "submit" at bounding box center [260, 319] width 522 height 59
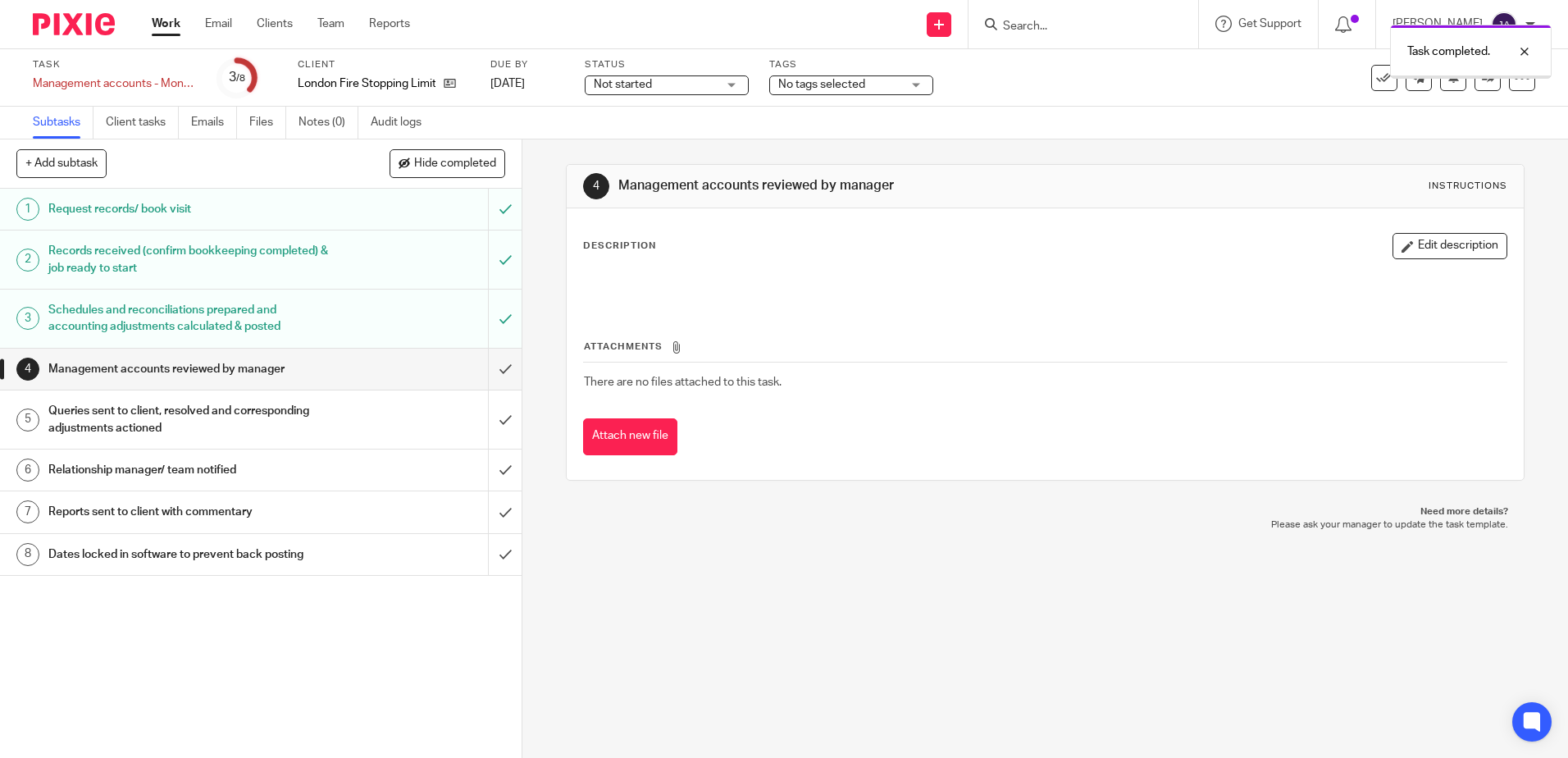
click at [645, 101] on div "Task Management accounts - Monthly Save Management accounts - Monthly 3 /8 Clie…" at bounding box center [784, 78] width 1568 height 58
click at [648, 90] on span "Not started" at bounding box center [655, 85] width 123 height 18
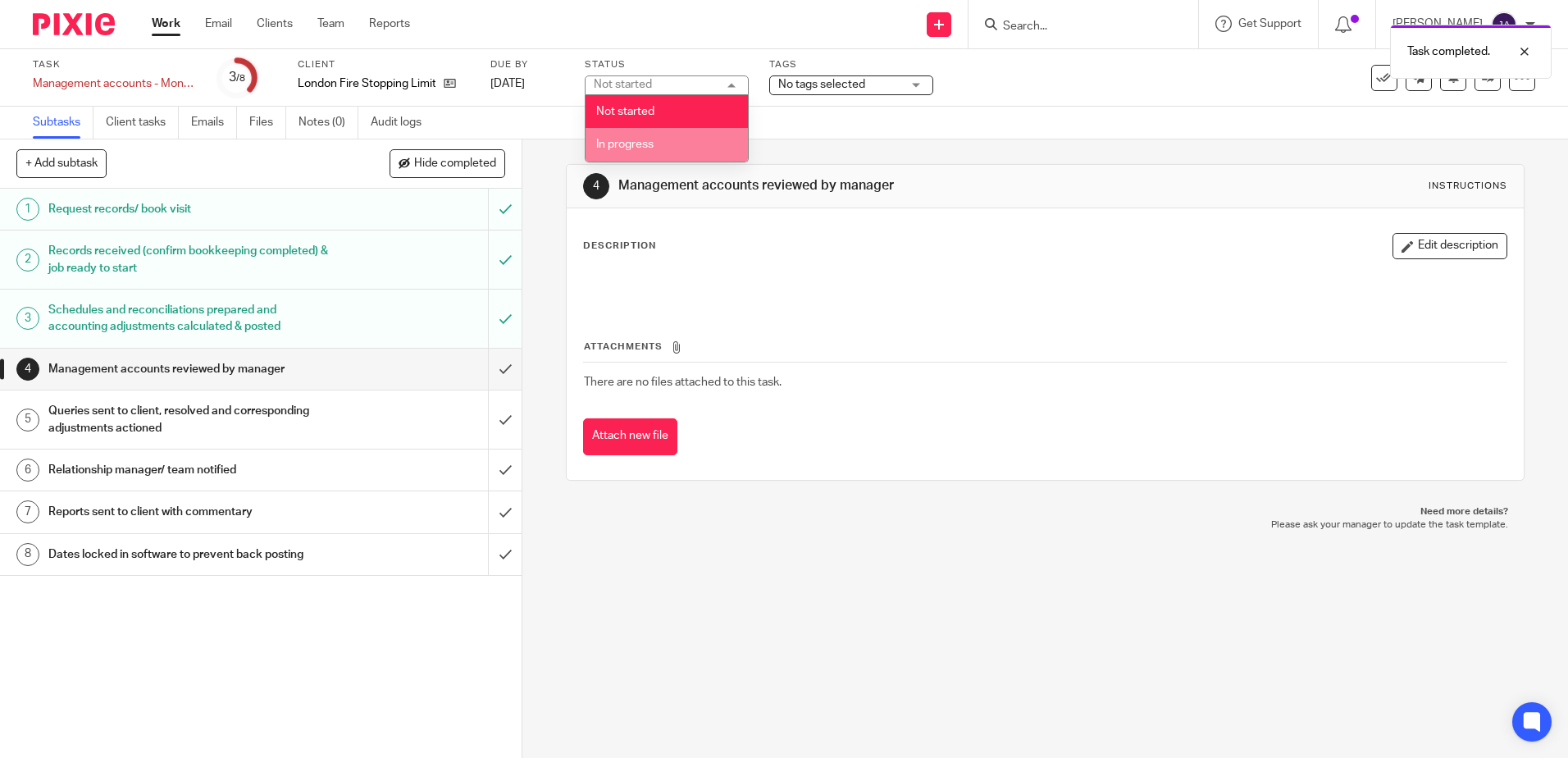
click at [642, 144] on span "In progress" at bounding box center [625, 145] width 58 height 12
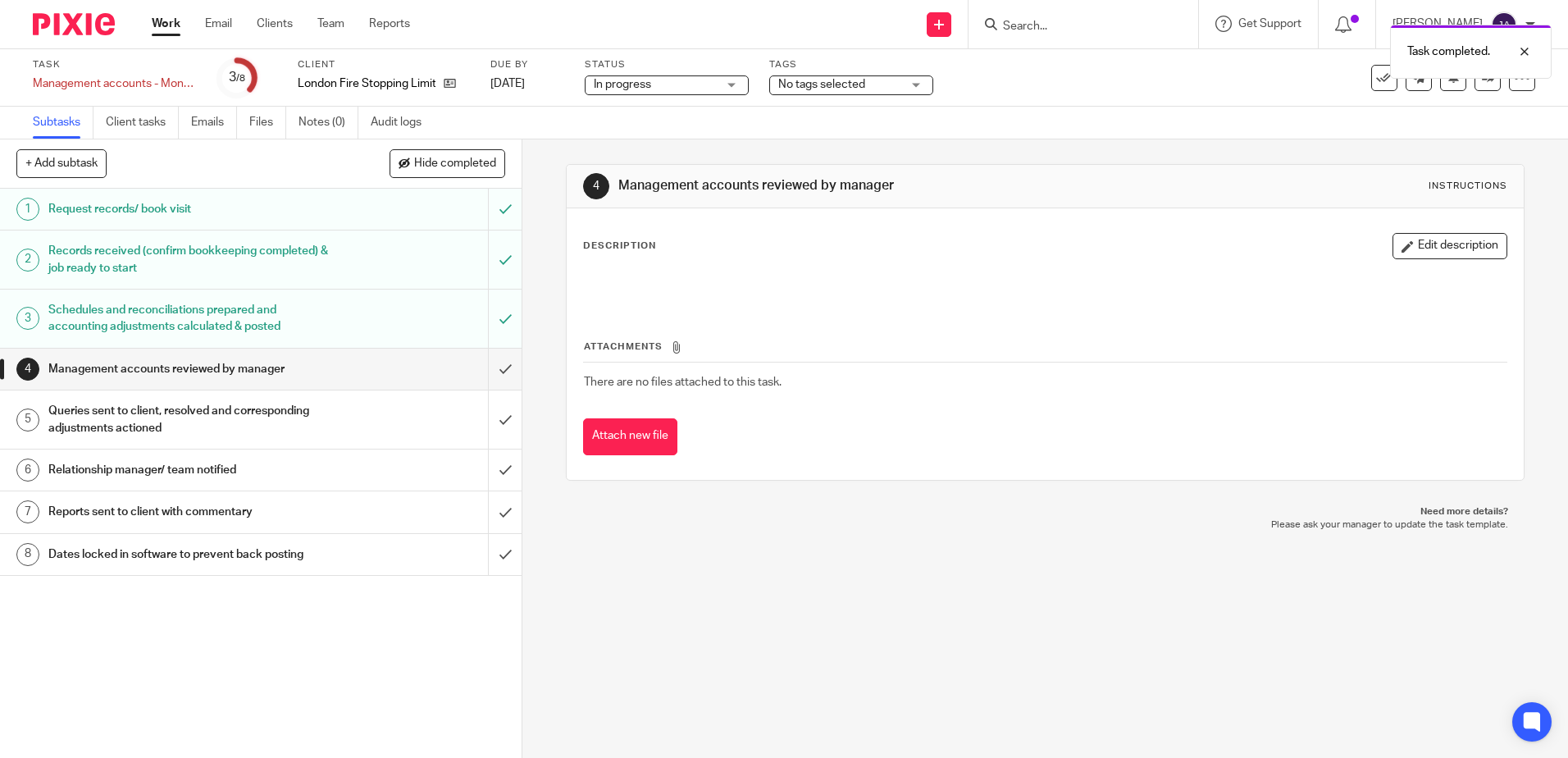
click at [835, 93] on span "No tags selected" at bounding box center [840, 85] width 123 height 18
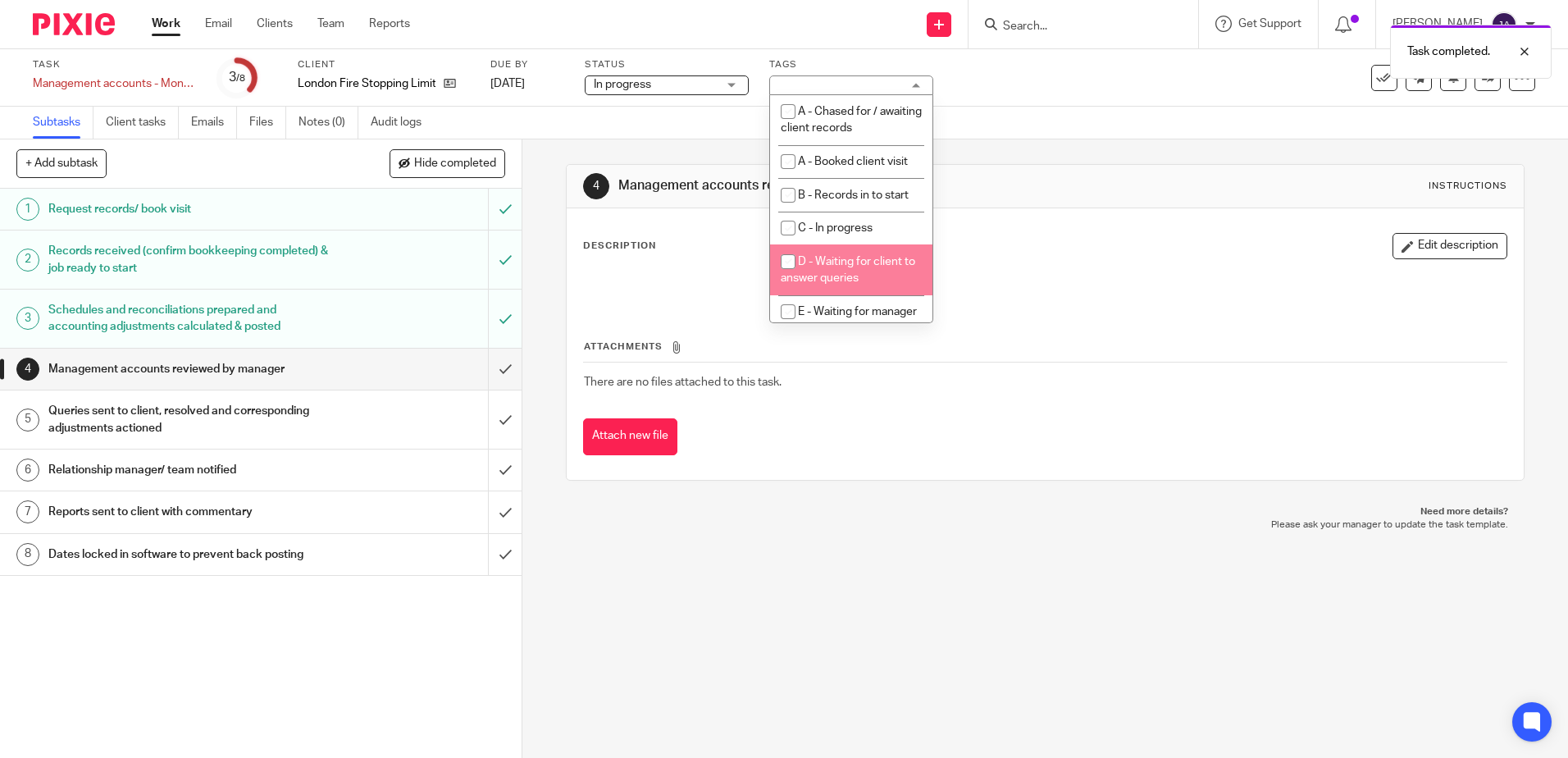
click at [837, 264] on span "D - Waiting for client to answer queries" at bounding box center [848, 271] width 135 height 28
checkbox input "true"
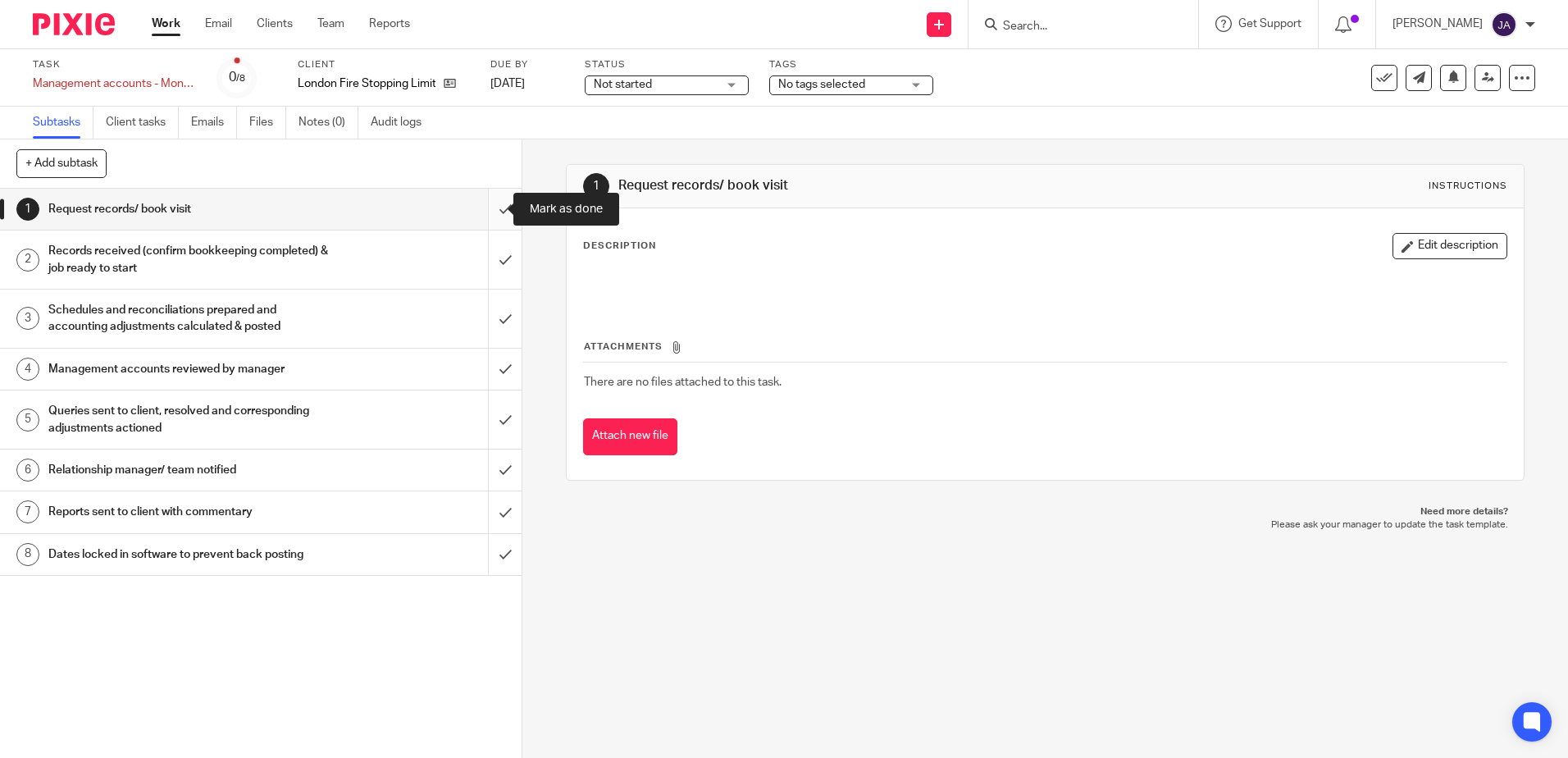
click at [488, 214] on input "submit" at bounding box center [260, 209] width 522 height 41
click at [491, 261] on input "submit" at bounding box center [260, 260] width 522 height 59
click at [489, 313] on input "submit" at bounding box center [260, 319] width 522 height 59
click at [684, 91] on span "Not started" at bounding box center [655, 85] width 123 height 18
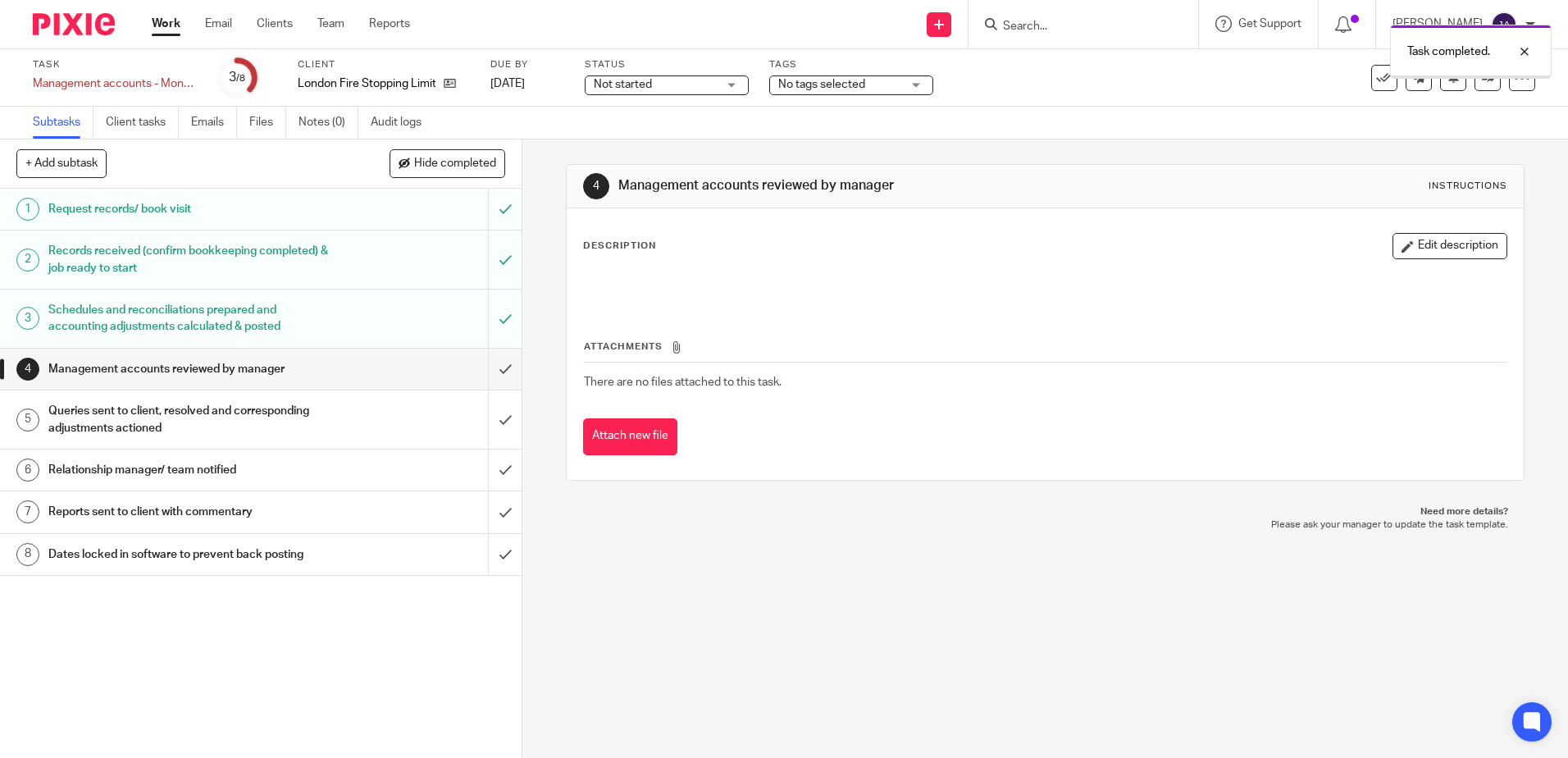
click at [667, 94] on div "Not started Not started" at bounding box center [666, 85] width 164 height 20
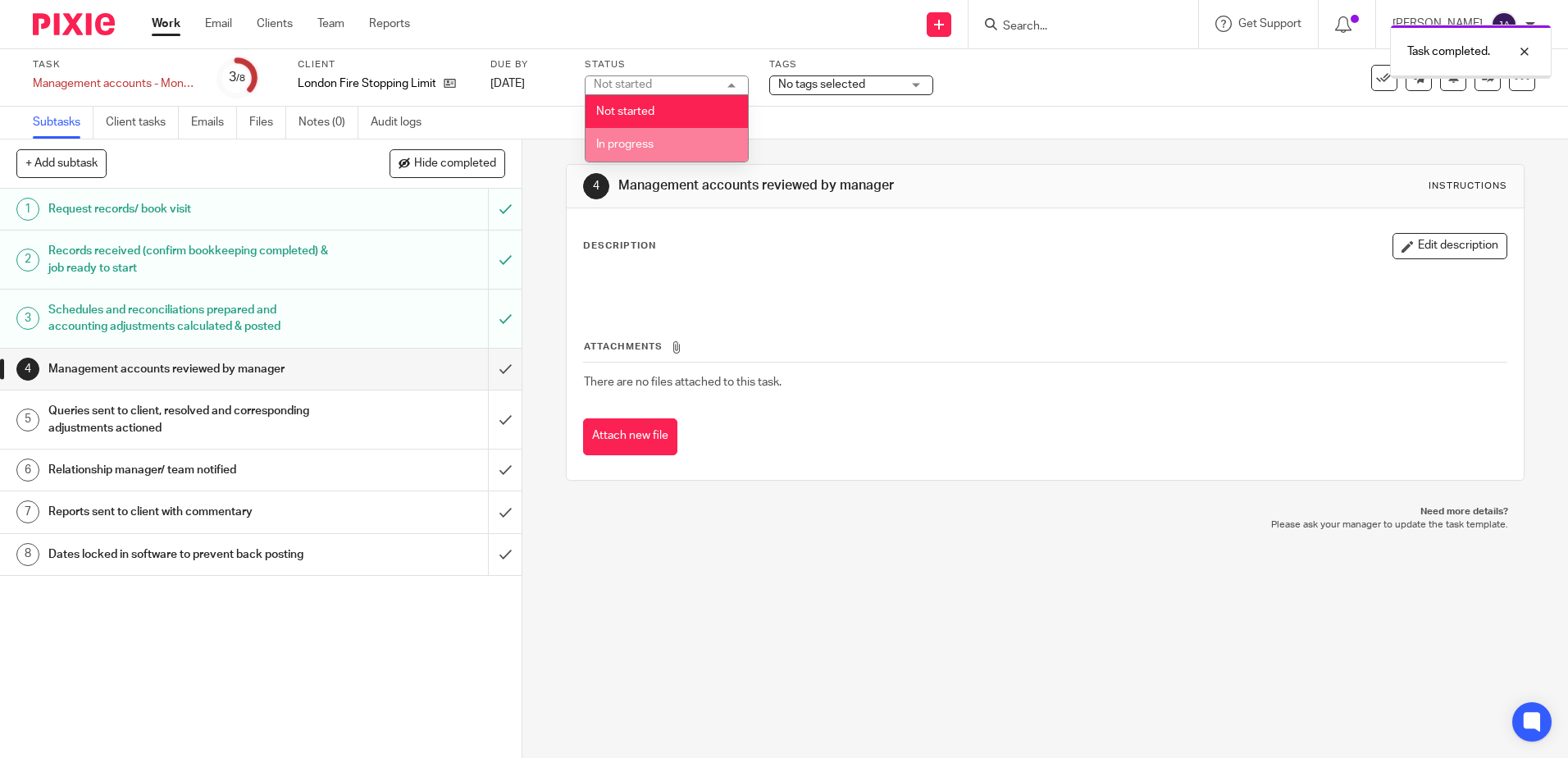
click at [650, 153] on li "In progress" at bounding box center [666, 145] width 162 height 34
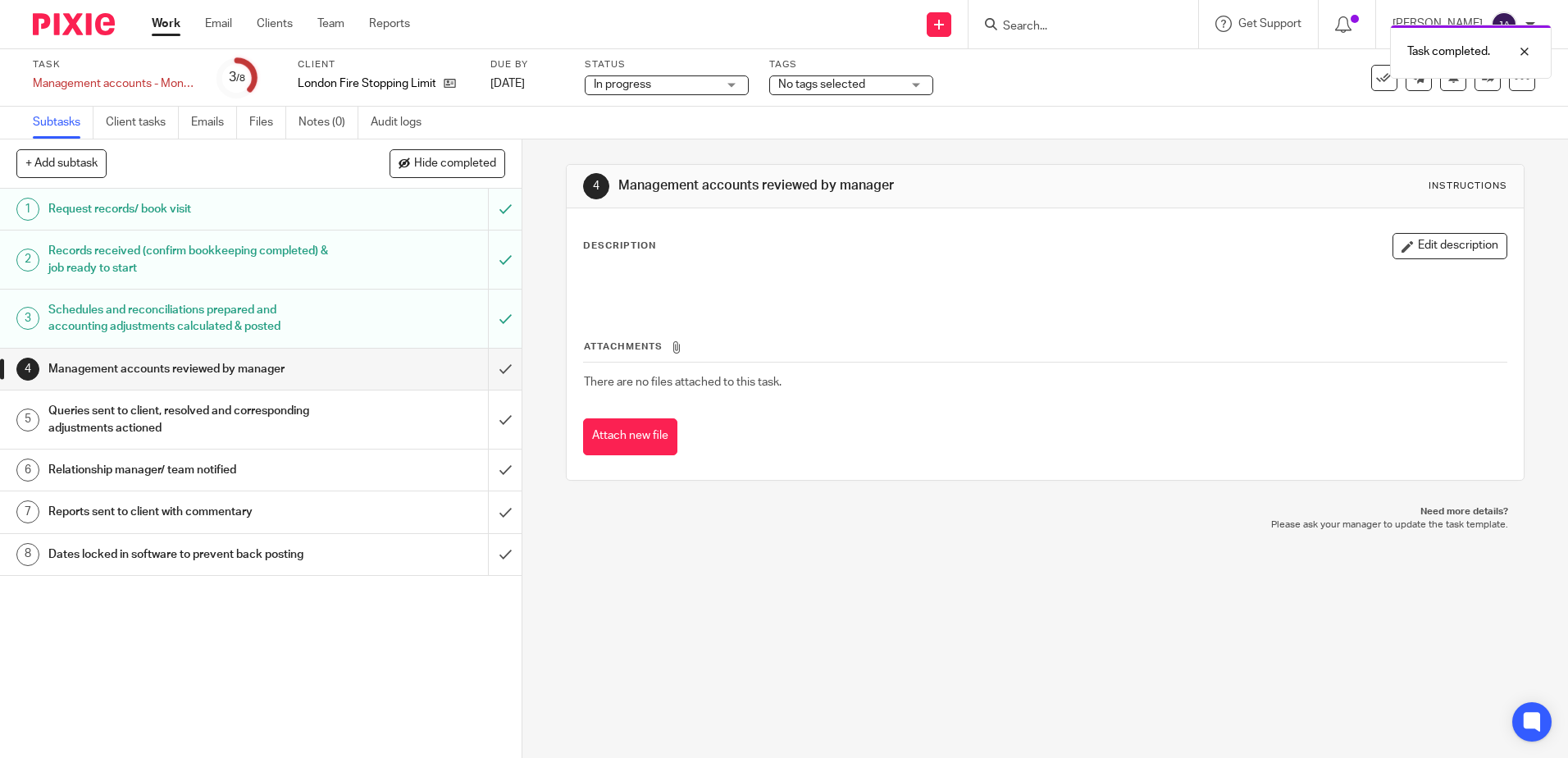
click at [859, 101] on div "Task Management accounts - Monthly Save Management accounts - Monthly 3 /8 Clie…" at bounding box center [784, 78] width 1568 height 58
click at [846, 80] on span "No tags selected" at bounding box center [822, 85] width 87 height 12
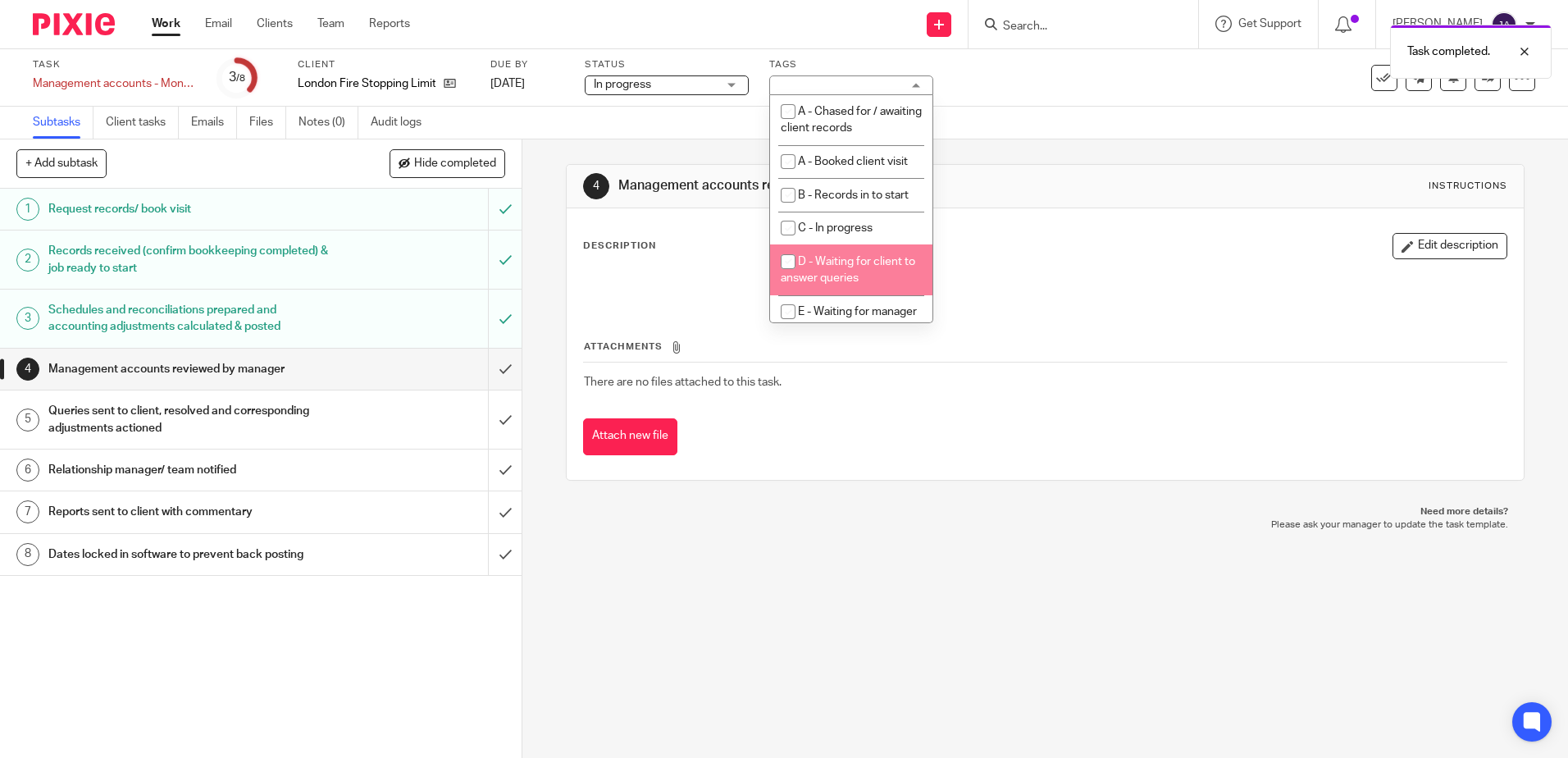
click at [836, 272] on span "D - Waiting for client to answer queries" at bounding box center [848, 271] width 135 height 28
checkbox input "true"
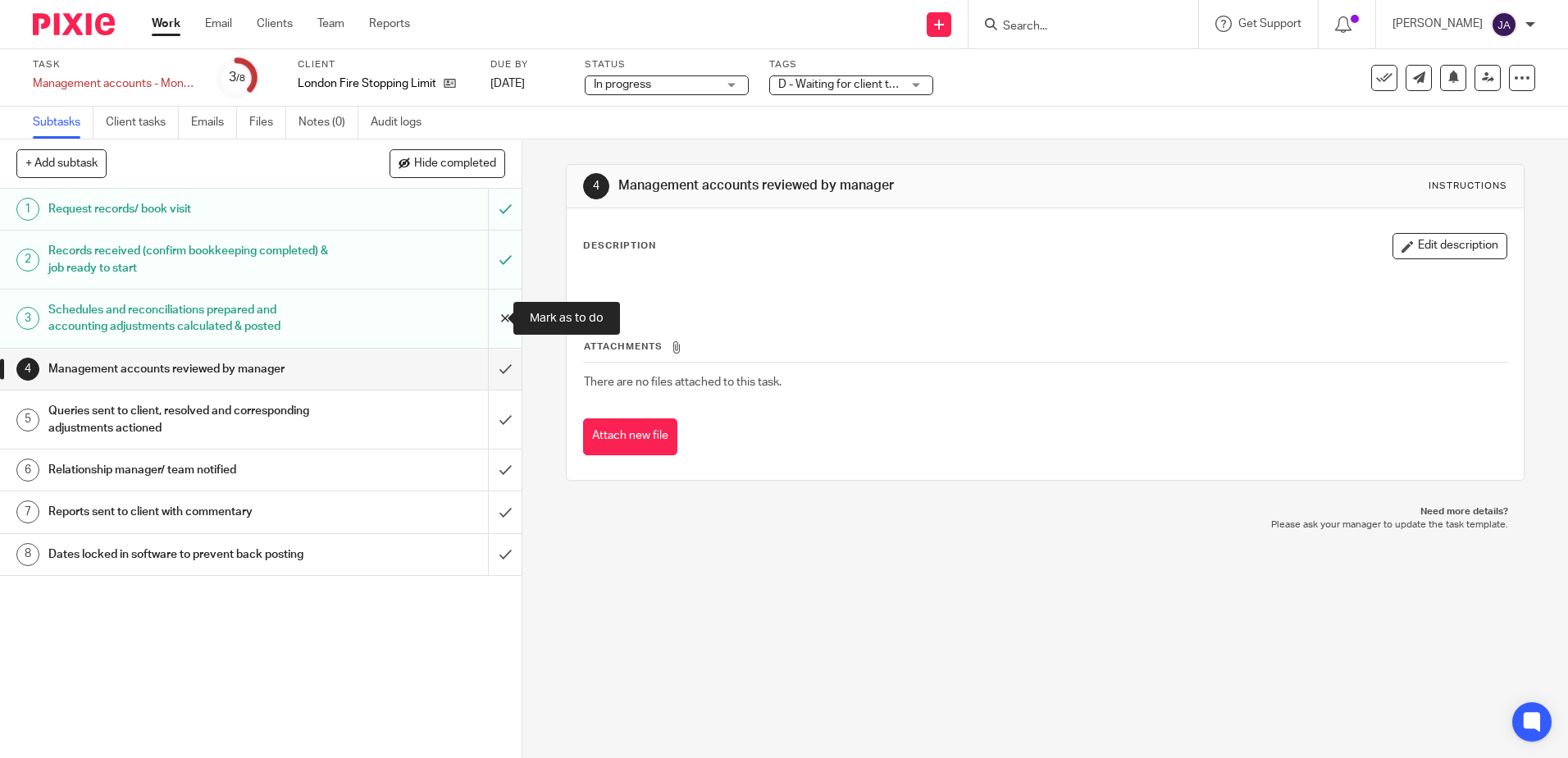
click at [484, 323] on input "submit" at bounding box center [260, 319] width 522 height 59
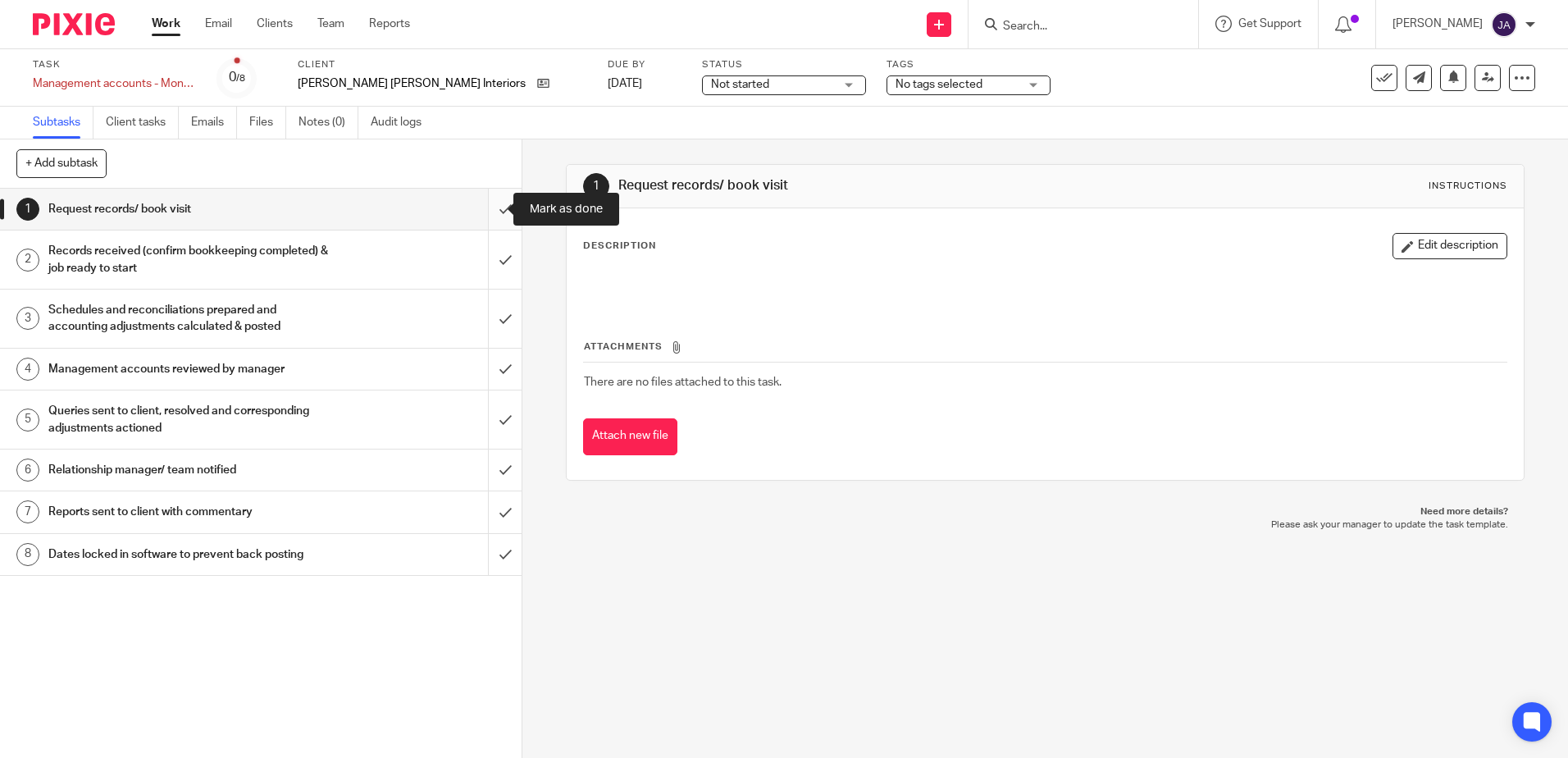
click at [484, 209] on input "submit" at bounding box center [260, 209] width 522 height 41
click at [484, 257] on input "submit" at bounding box center [260, 260] width 522 height 59
click at [484, 317] on input "submit" at bounding box center [260, 319] width 522 height 59
click at [667, 100] on div "Task Management accounts - Monthly Save Management accounts - Monthly 0 /8 Clie…" at bounding box center [784, 78] width 1568 height 58
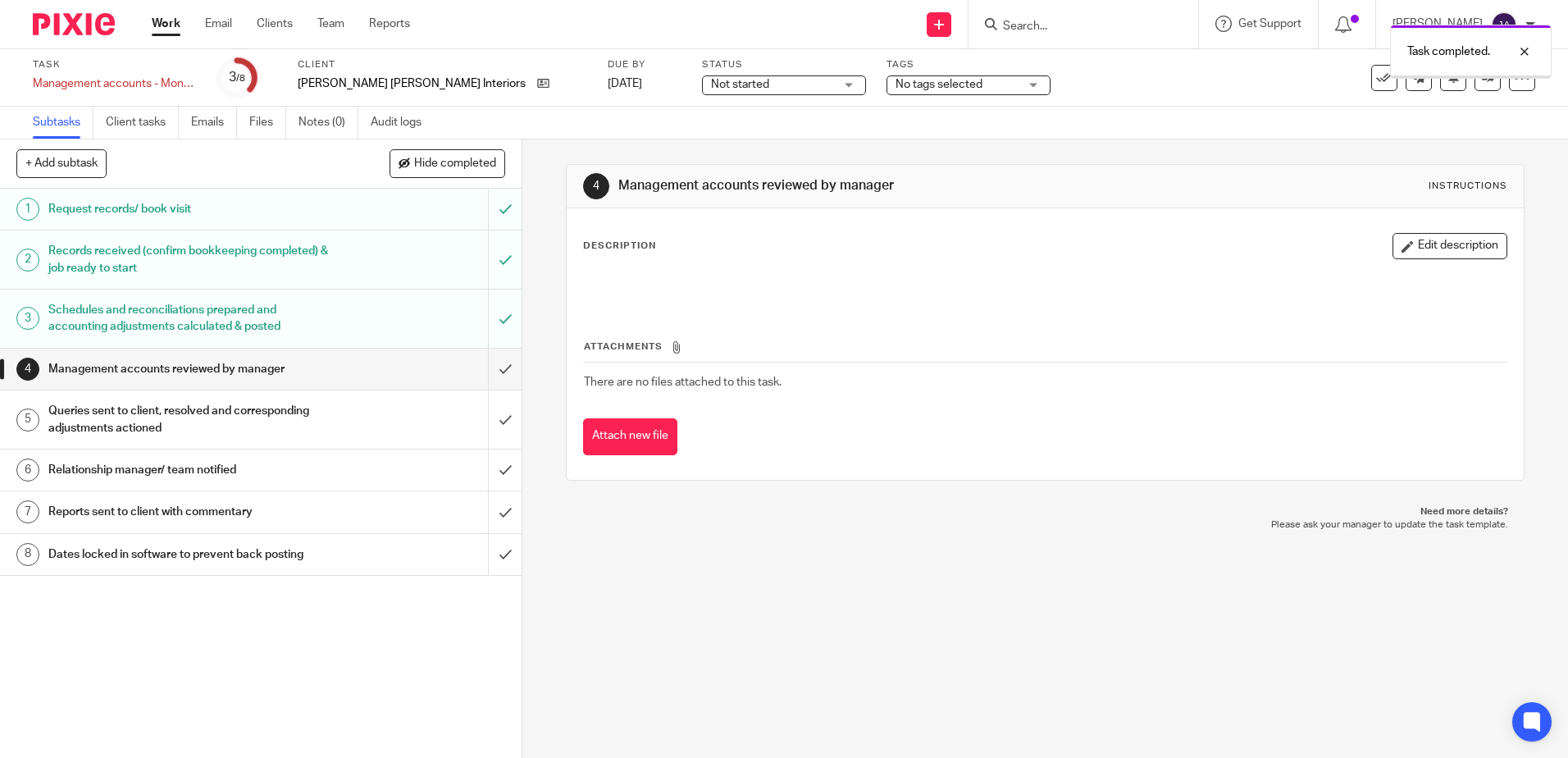
click at [711, 77] on span "Not started" at bounding box center [772, 85] width 123 height 18
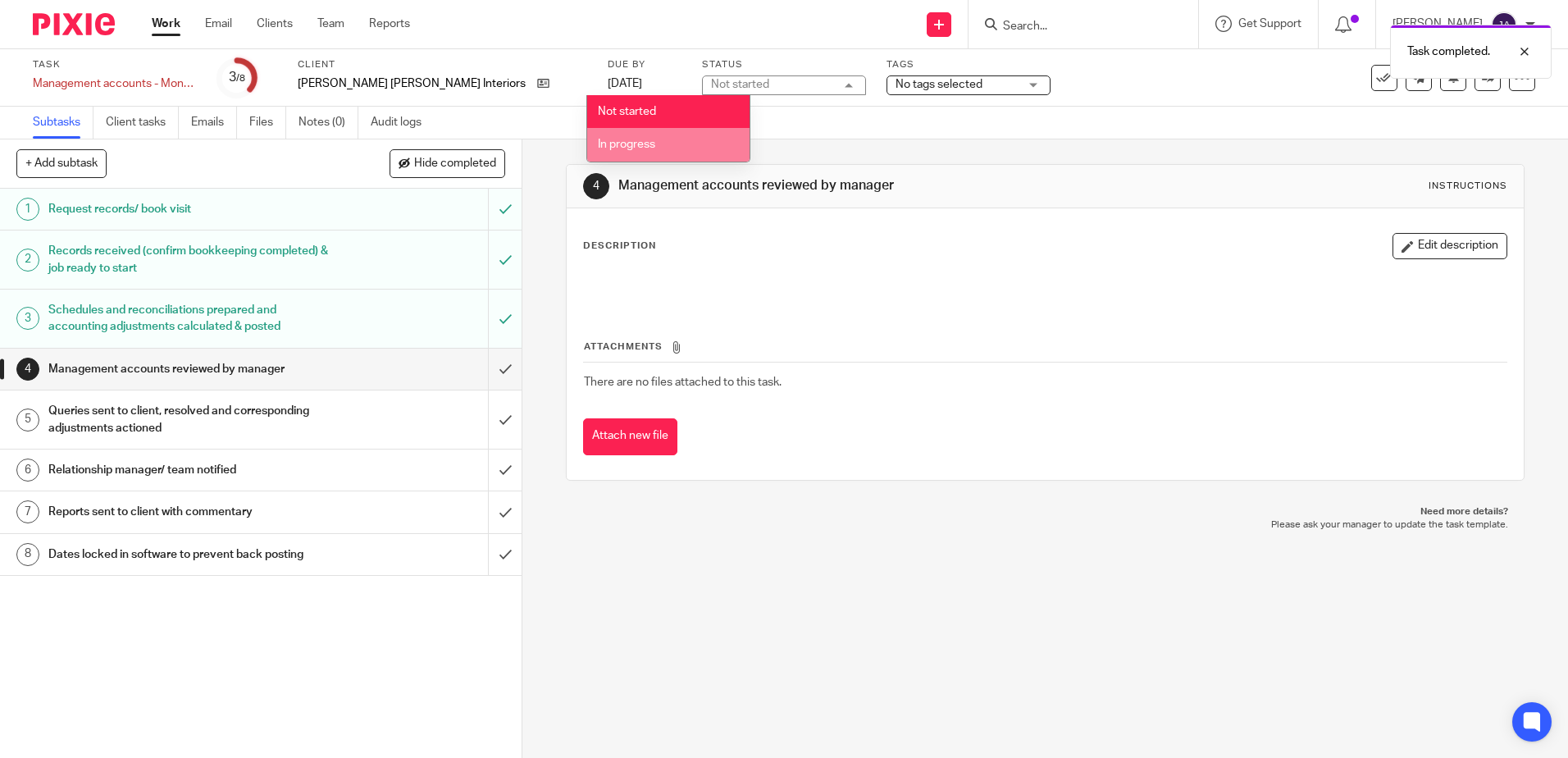
click at [642, 143] on span "In progress" at bounding box center [626, 145] width 58 height 12
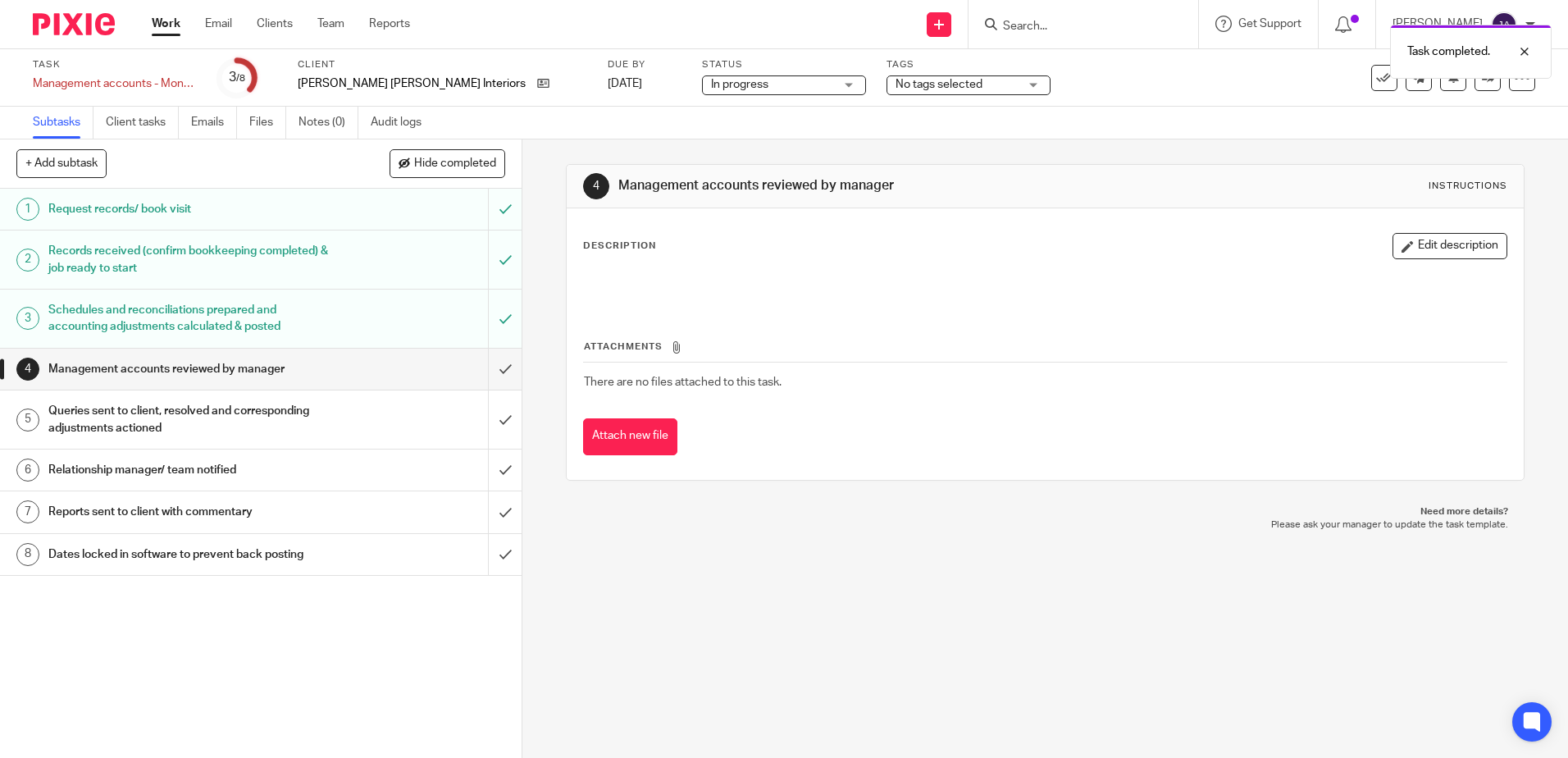
click at [887, 95] on div "Tags No tags selected A - Chased for / awaiting client records A - Booked clien…" at bounding box center [969, 78] width 164 height 39
click at [896, 90] on span "No tags selected" at bounding box center [939, 85] width 87 height 12
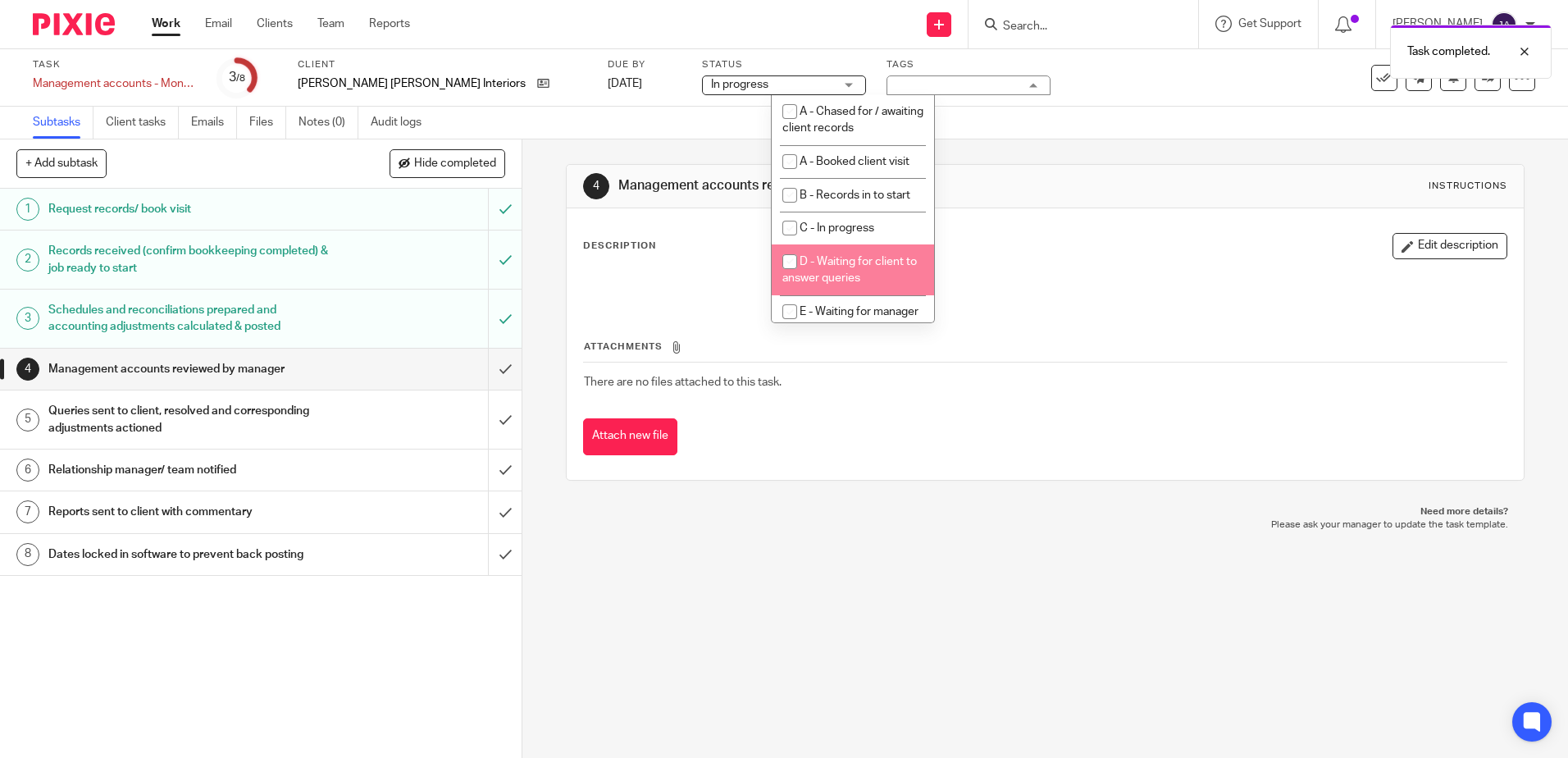
click at [821, 262] on span "D - Waiting for client to answer queries" at bounding box center [850, 271] width 135 height 28
checkbox input "true"
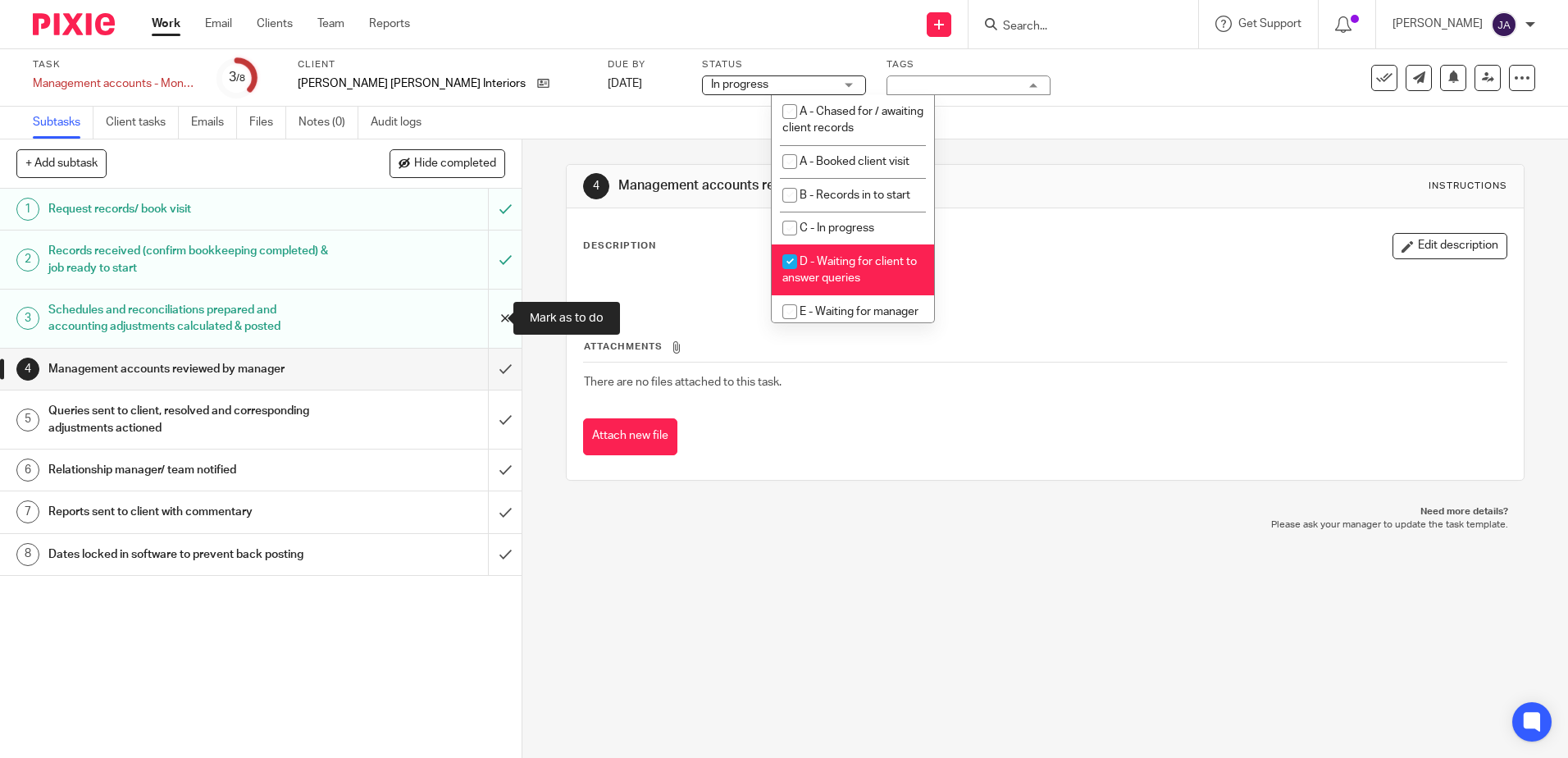
click at [481, 321] on input "submit" at bounding box center [260, 319] width 522 height 59
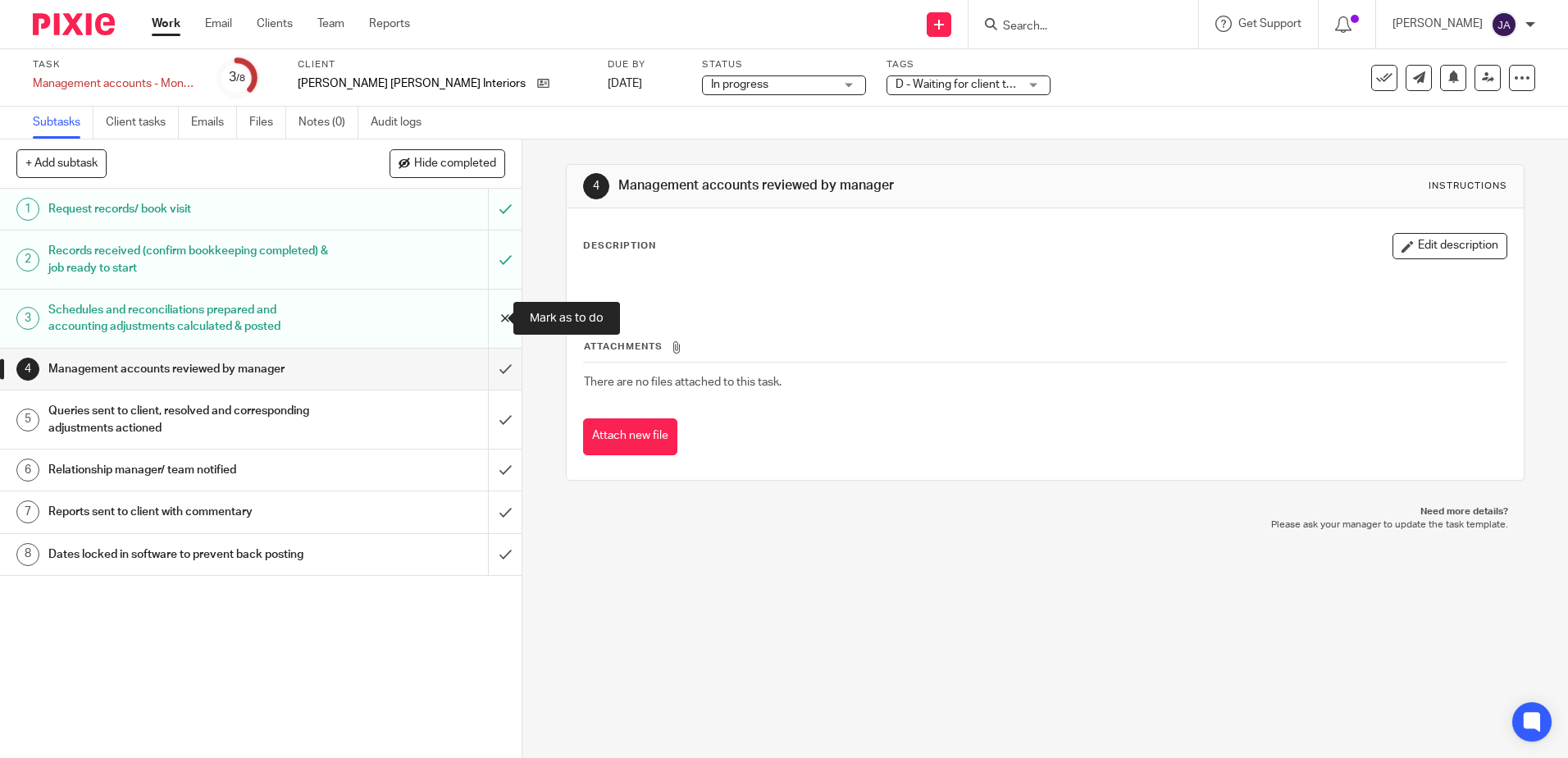
drag, startPoint x: 491, startPoint y: 322, endPoint x: 490, endPoint y: 306, distance: 16.0
click at [491, 322] on input "submit" at bounding box center [260, 319] width 522 height 59
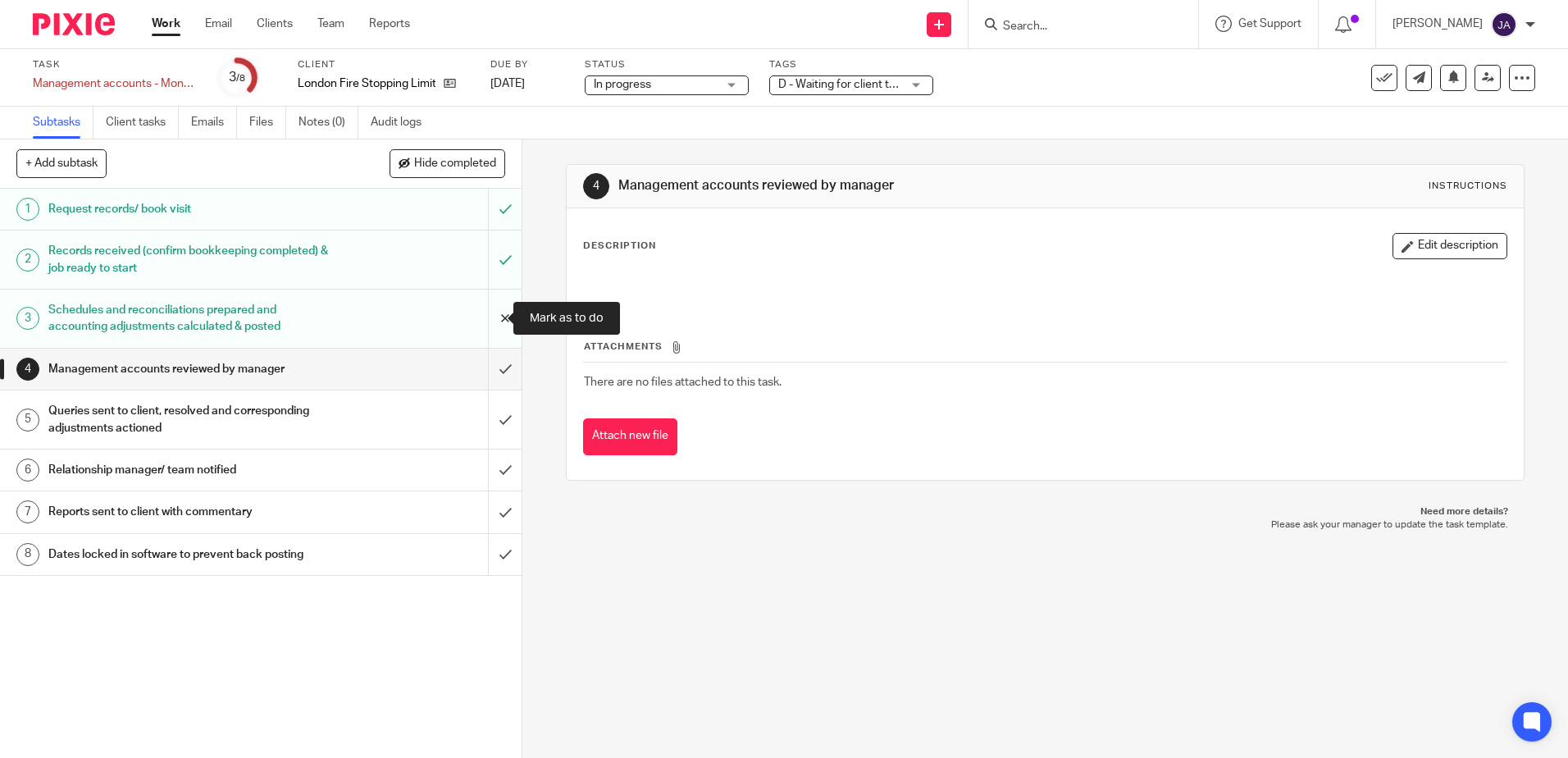
click at [495, 307] on input "submit" at bounding box center [260, 319] width 522 height 59
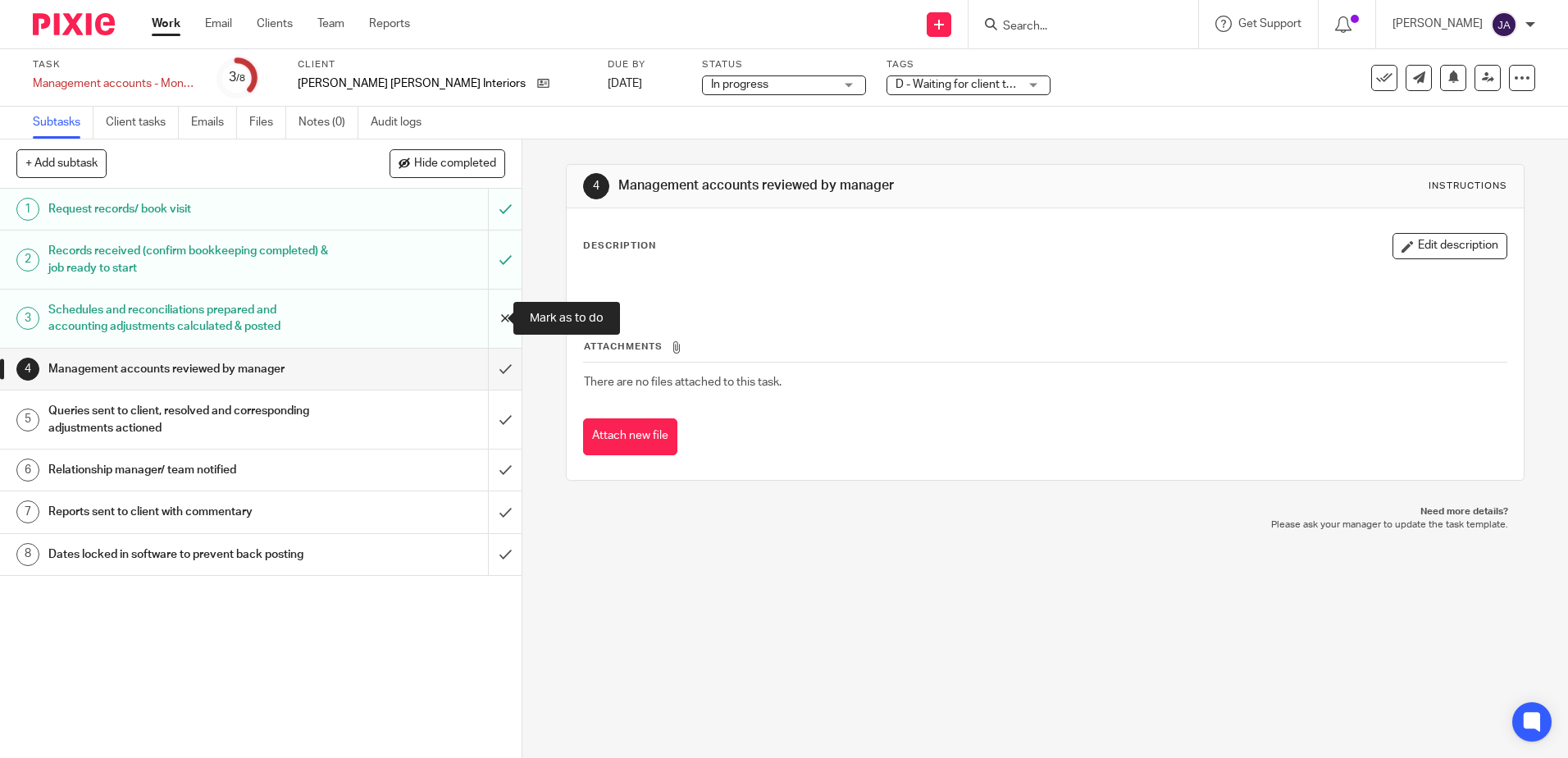
click at [489, 317] on input "submit" at bounding box center [260, 319] width 522 height 59
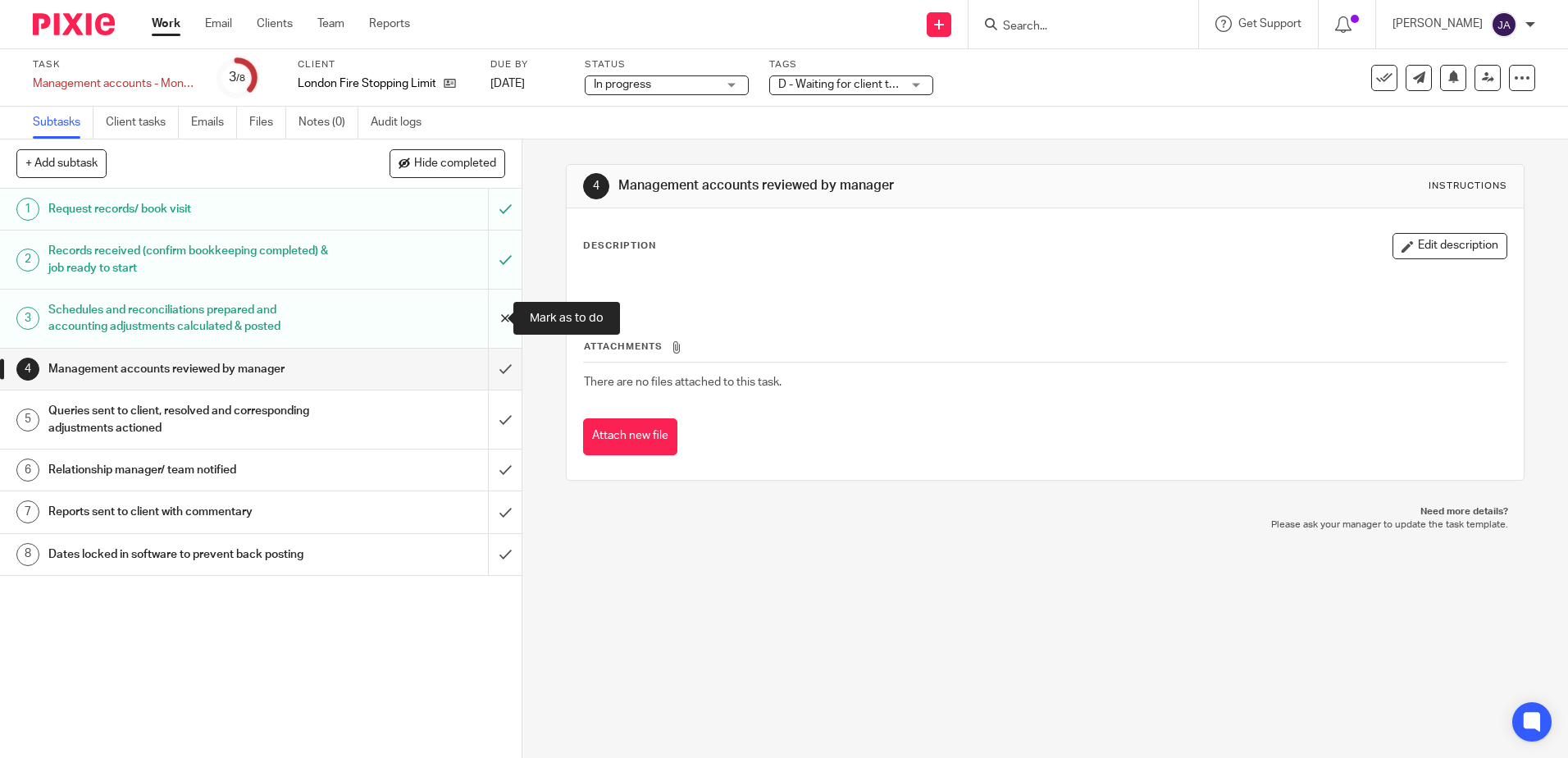
click at [491, 334] on input "submit" at bounding box center [260, 319] width 522 height 59
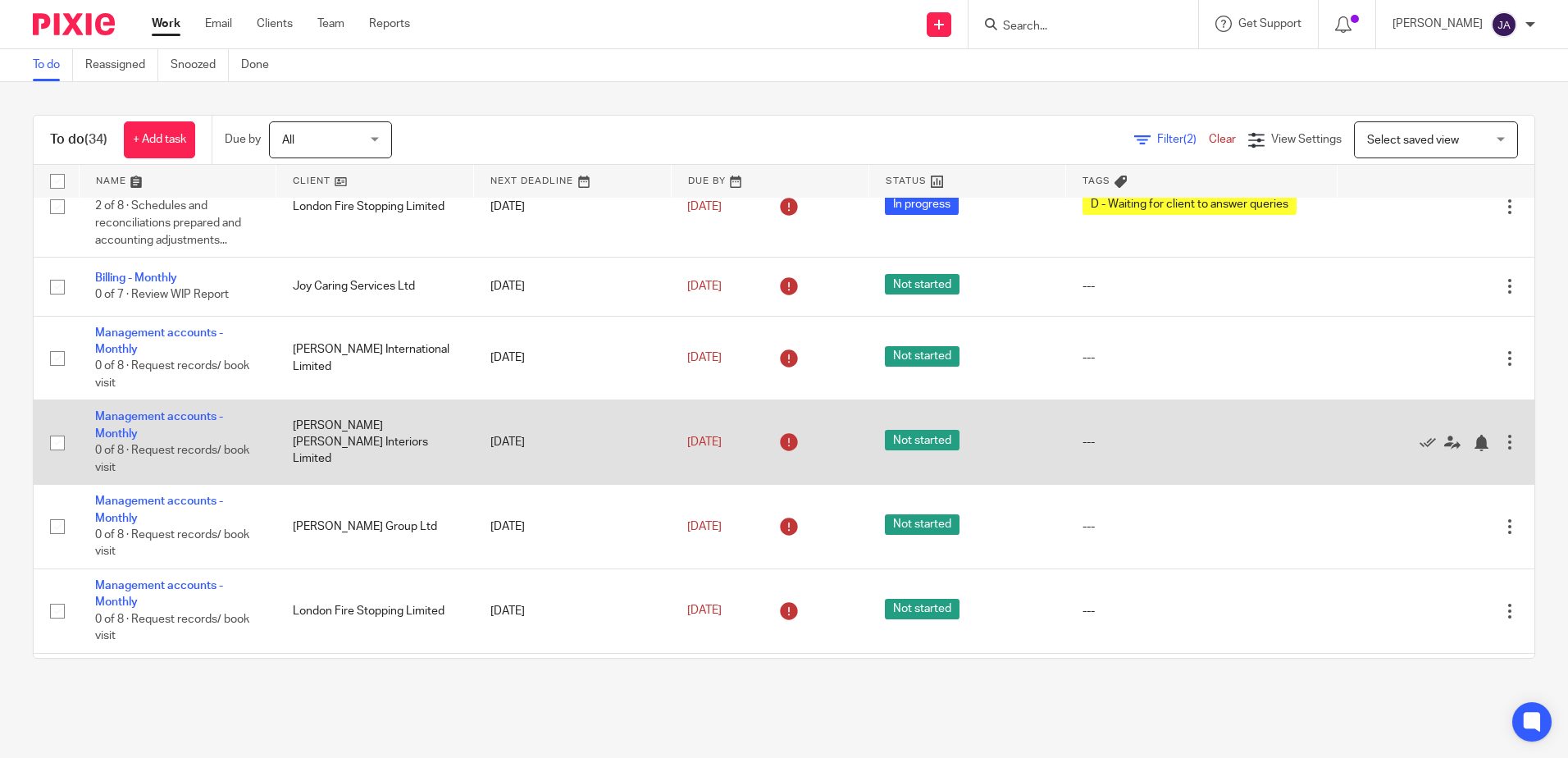
scroll to position [821, 0]
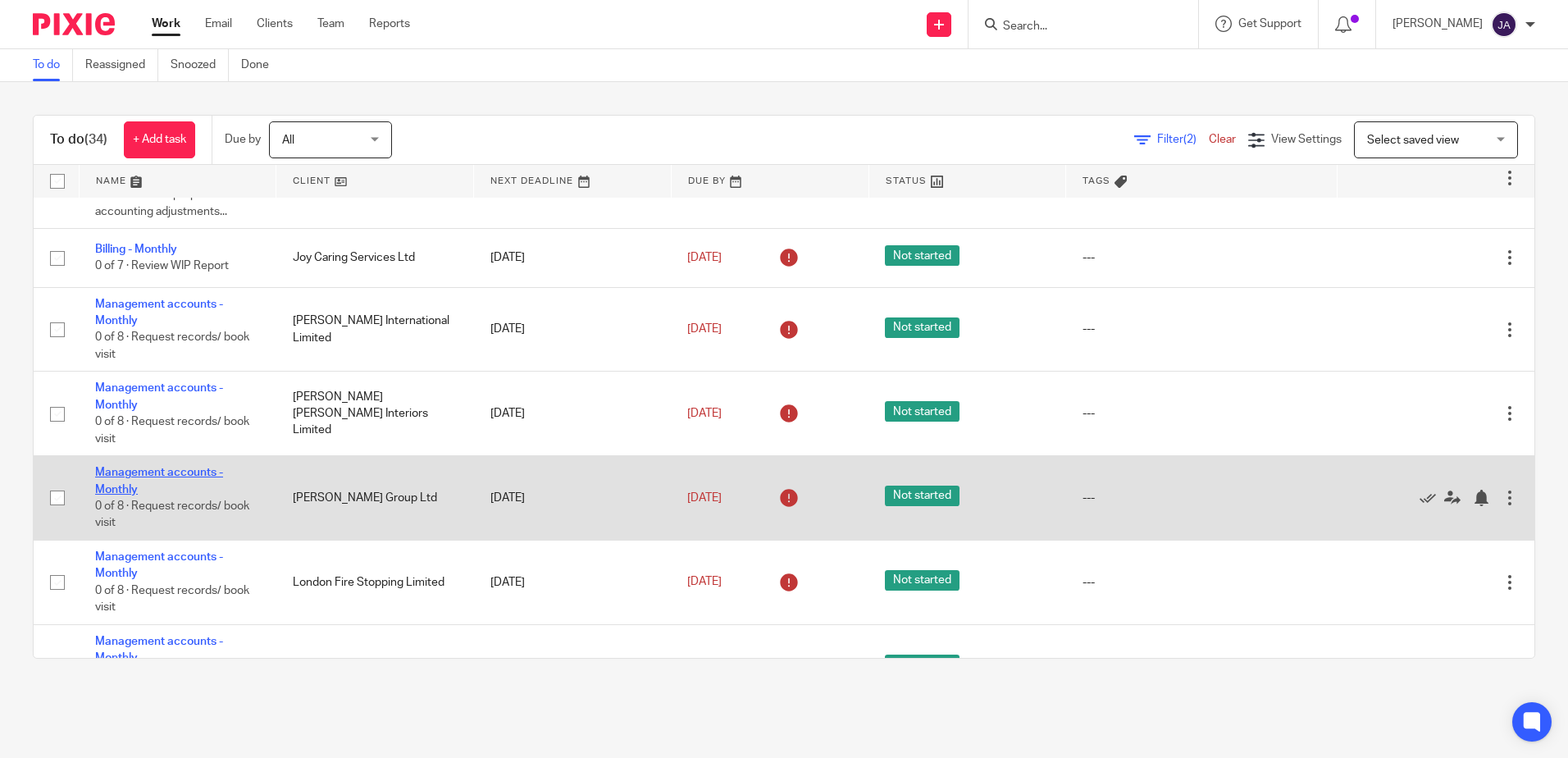
drag, startPoint x: 193, startPoint y: 460, endPoint x: 193, endPoint y: 471, distance: 11.0
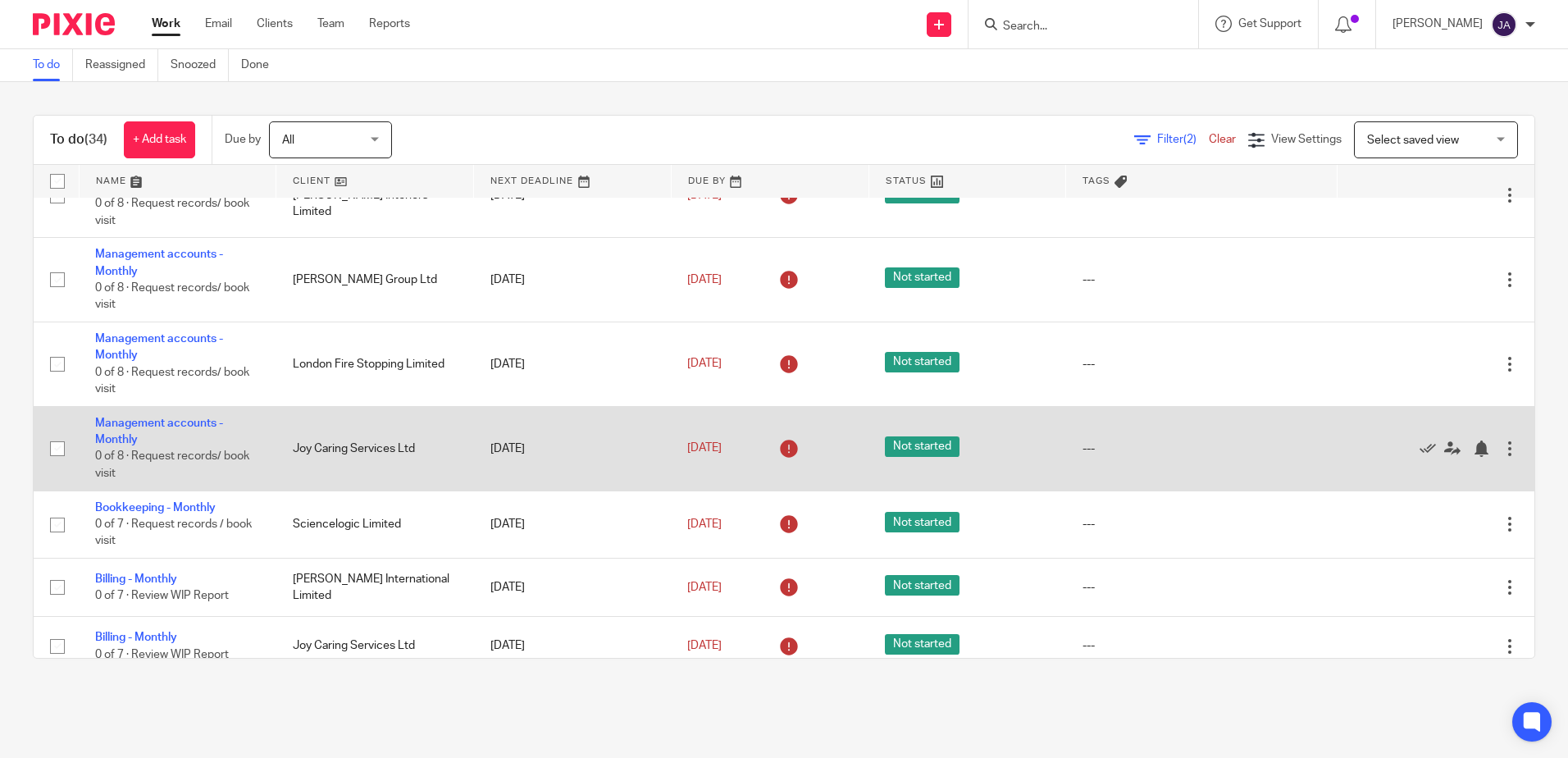
scroll to position [1066, 0]
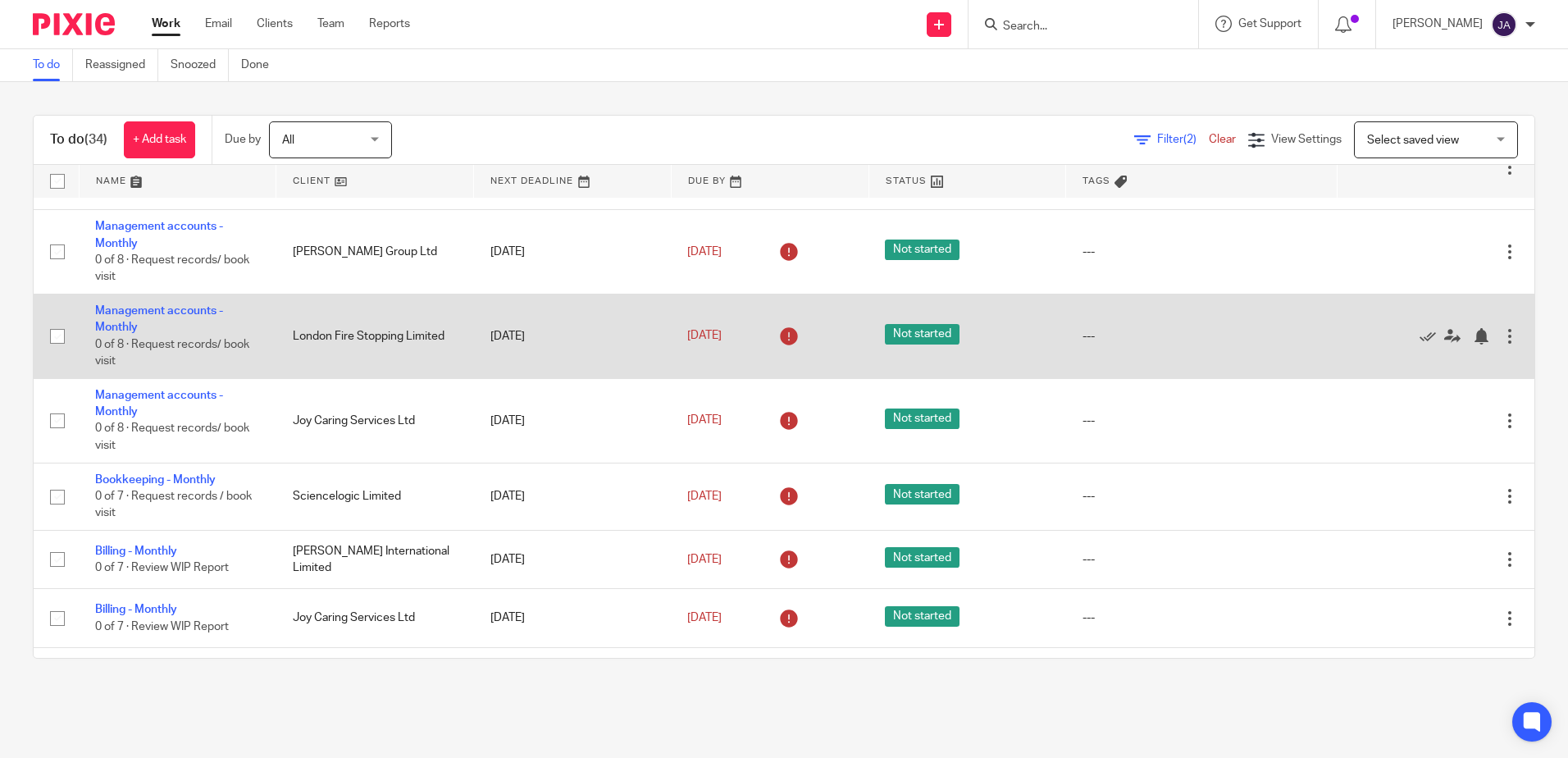
click at [59, 335] on input "checkbox" at bounding box center [57, 336] width 31 height 31
click at [57, 333] on input "checkbox" at bounding box center [57, 336] width 31 height 31
checkbox input "false"
click at [1502, 338] on div at bounding box center [1510, 337] width 17 height 17
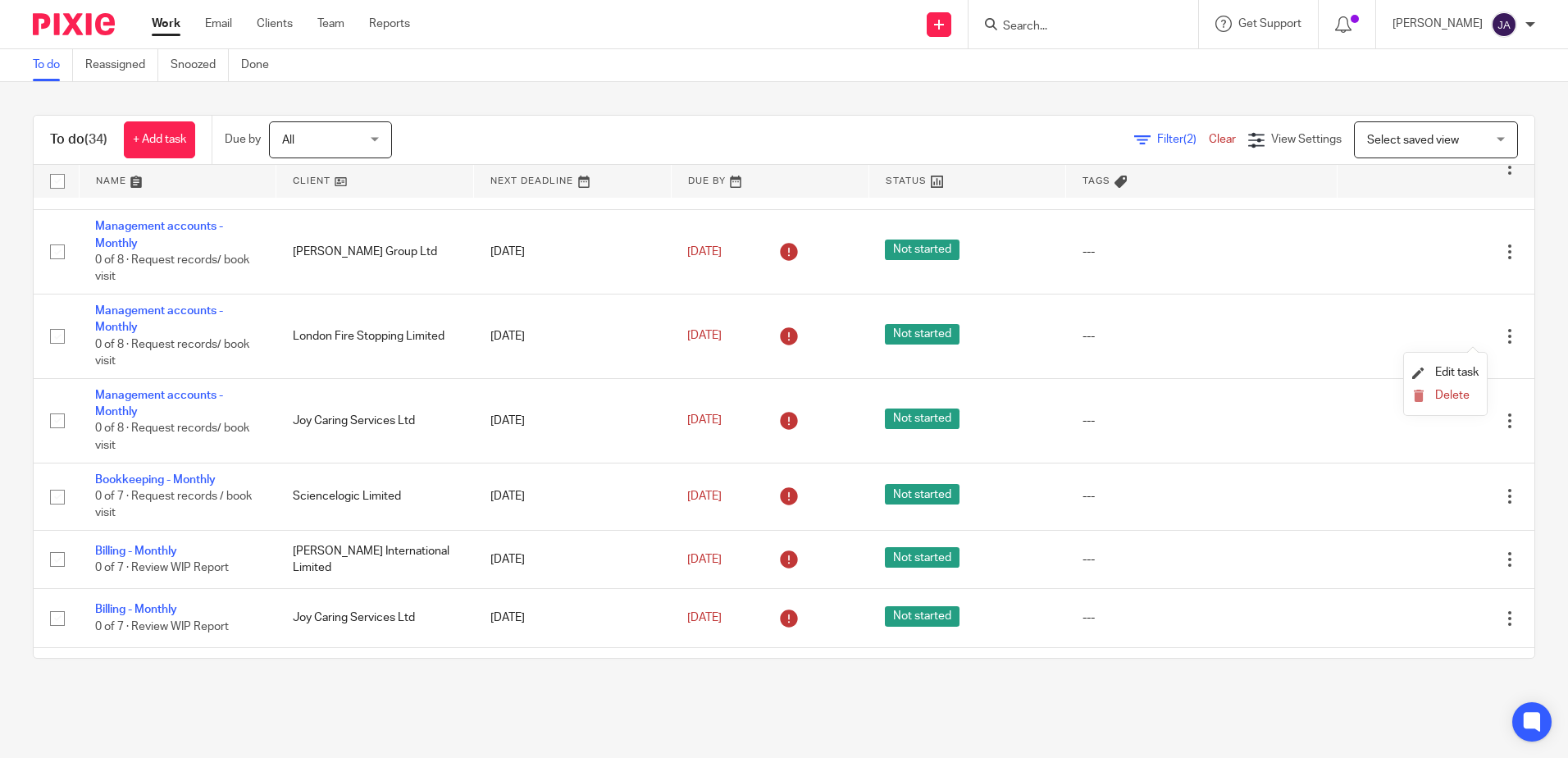
click at [28, 369] on div "To do (34) + Add task Due by All All Today Tomorrow This week Next week This mo…" at bounding box center [784, 387] width 1568 height 610
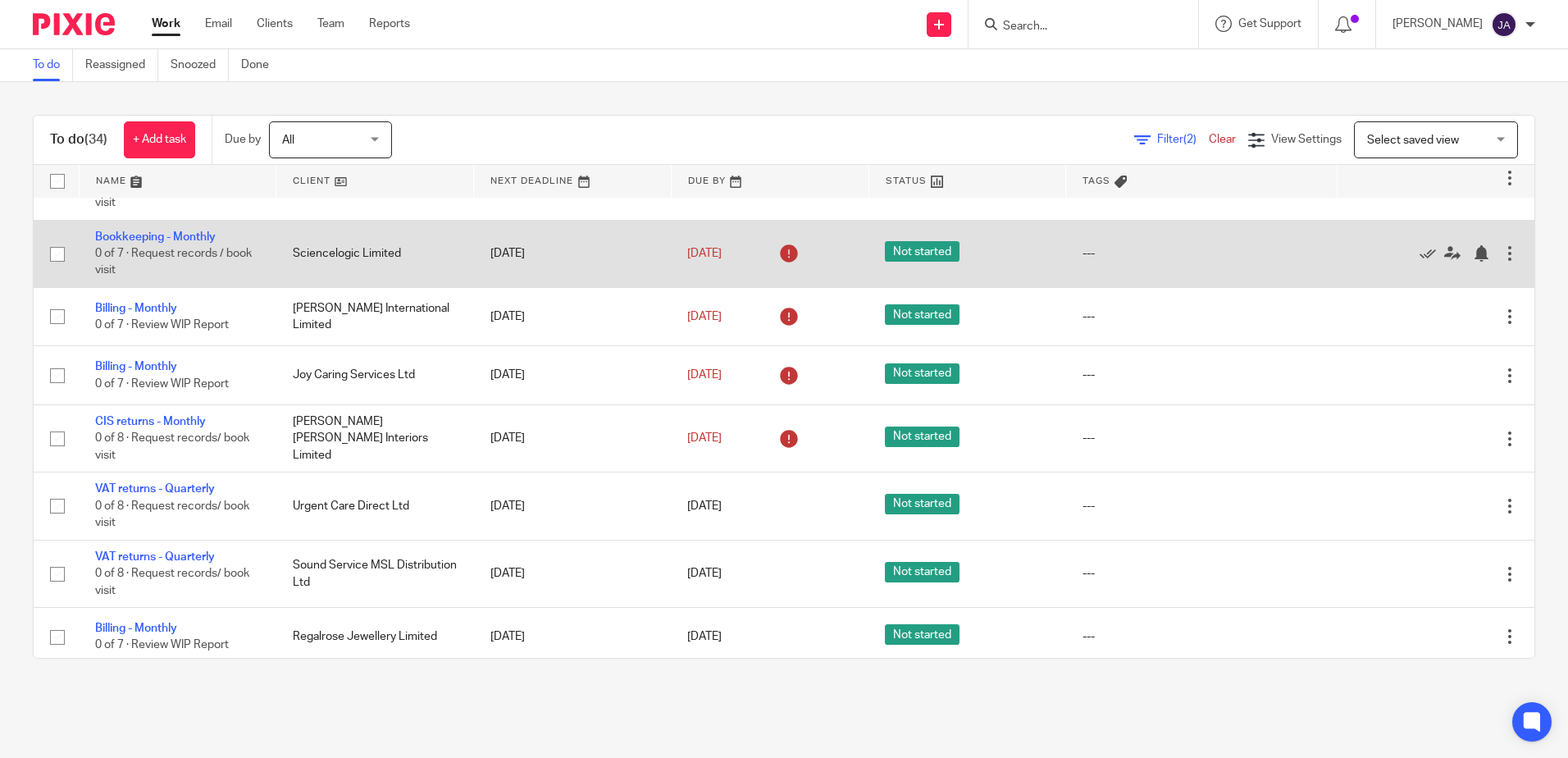
scroll to position [1312, 0]
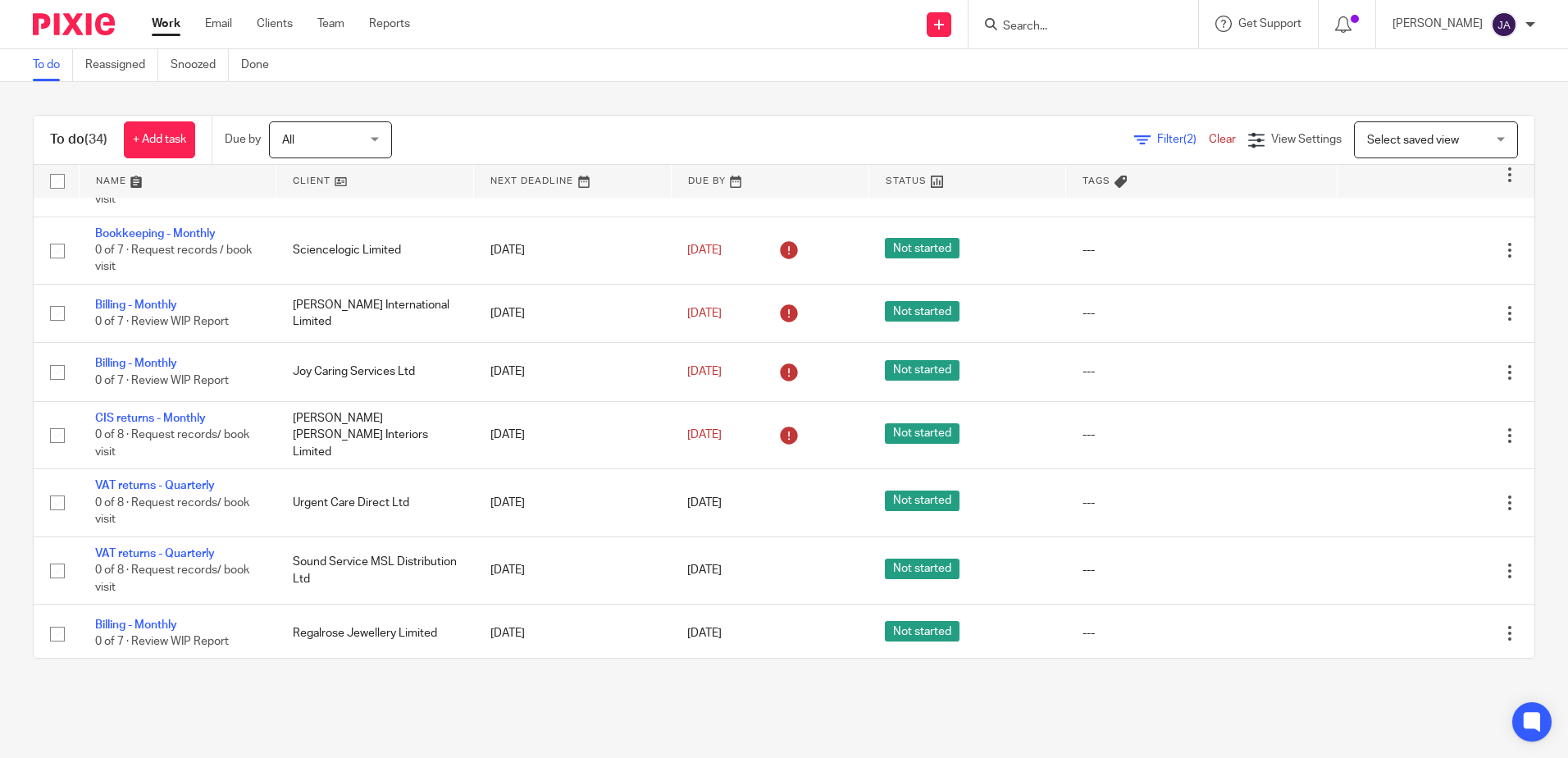
drag, startPoint x: 147, startPoint y: 304, endPoint x: 2, endPoint y: 355, distance: 153.7
click at [2, 355] on div "To do (34) + Add task Due by All All Today Tomorrow This week Next week This mo…" at bounding box center [784, 387] width 1568 height 610
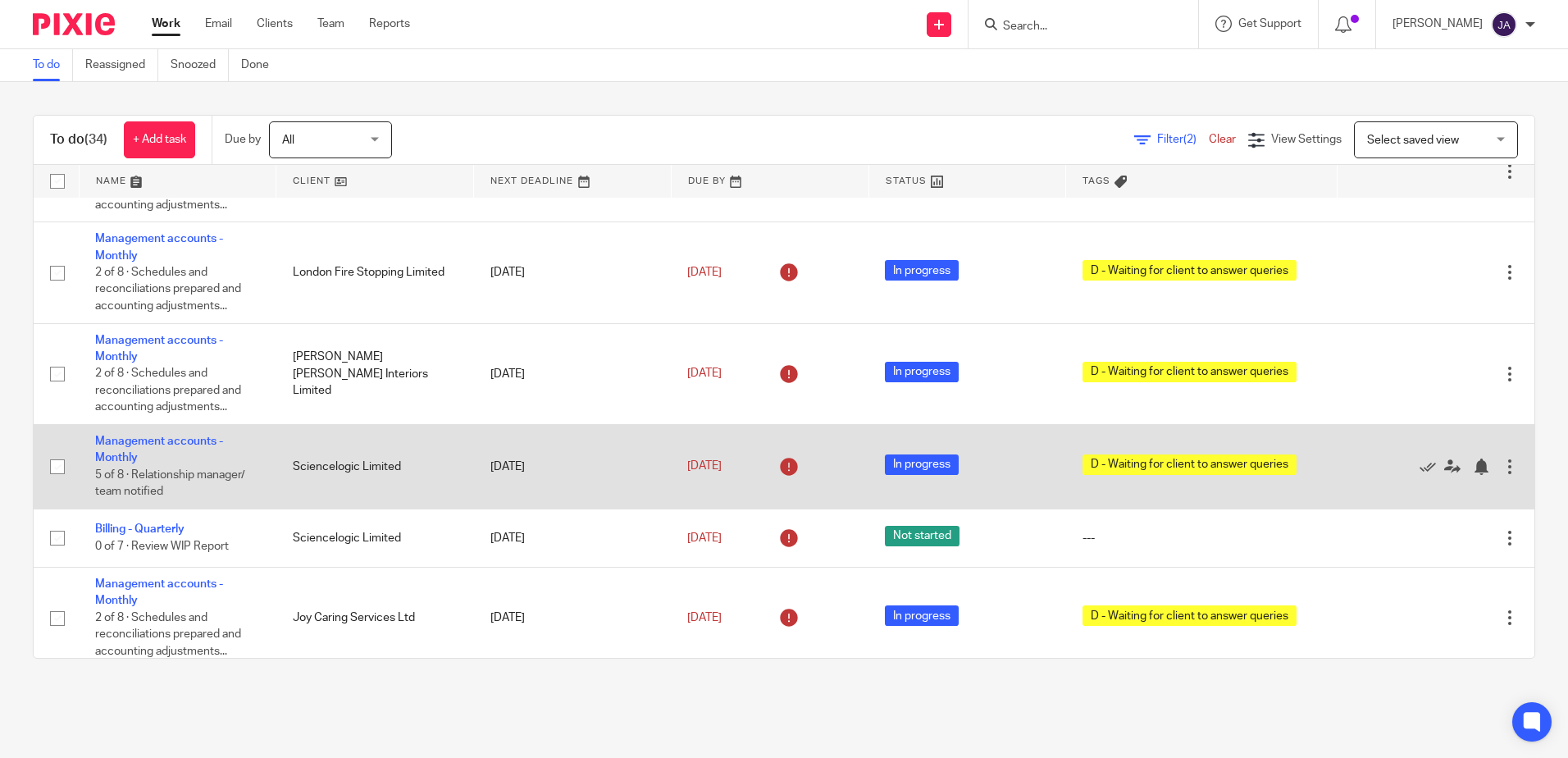
scroll to position [492, 0]
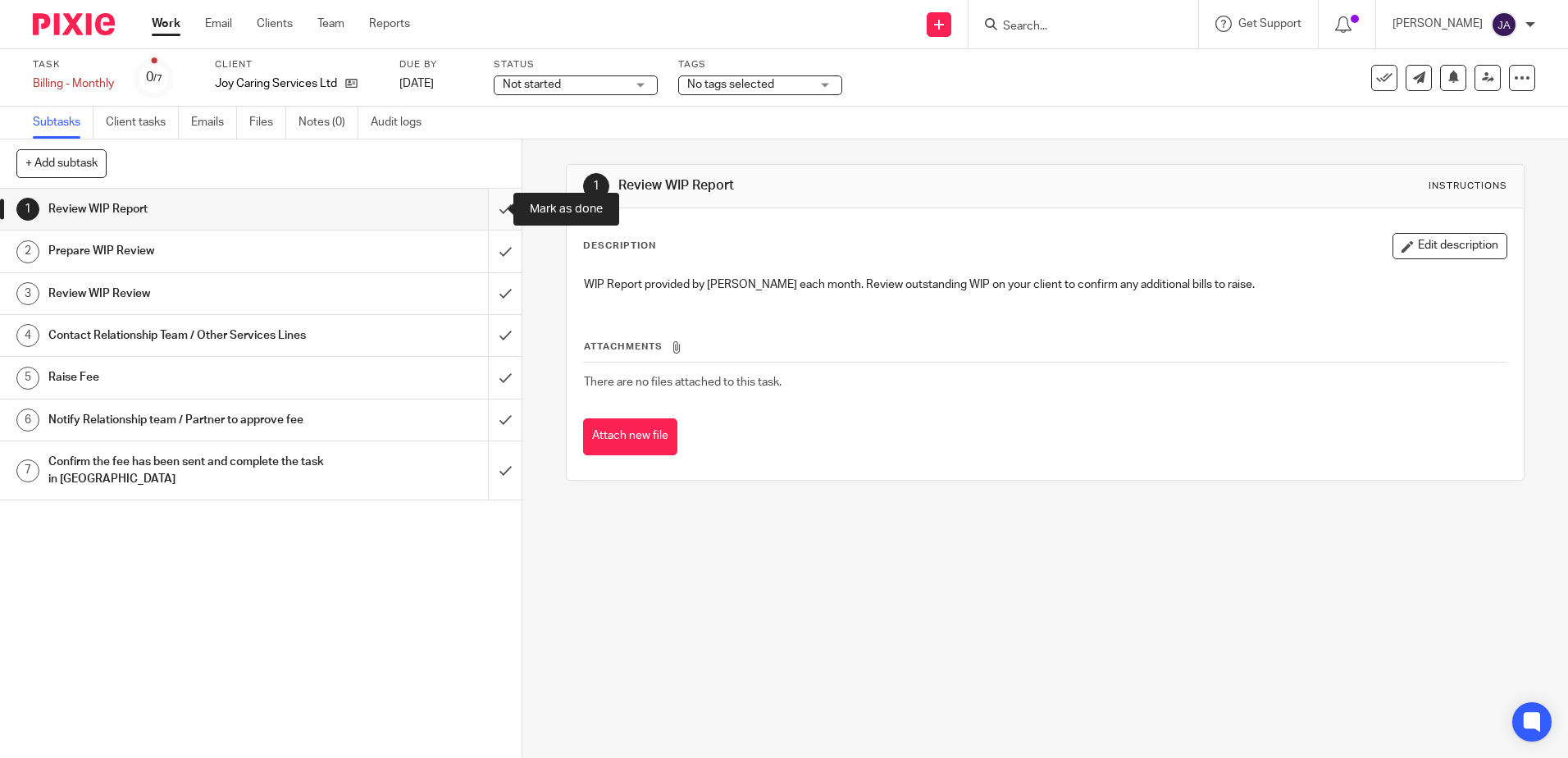
click at [485, 215] on input "submit" at bounding box center [260, 209] width 522 height 41
click at [496, 255] on input "submit" at bounding box center [260, 250] width 522 height 41
click at [496, 279] on input "submit" at bounding box center [260, 293] width 522 height 41
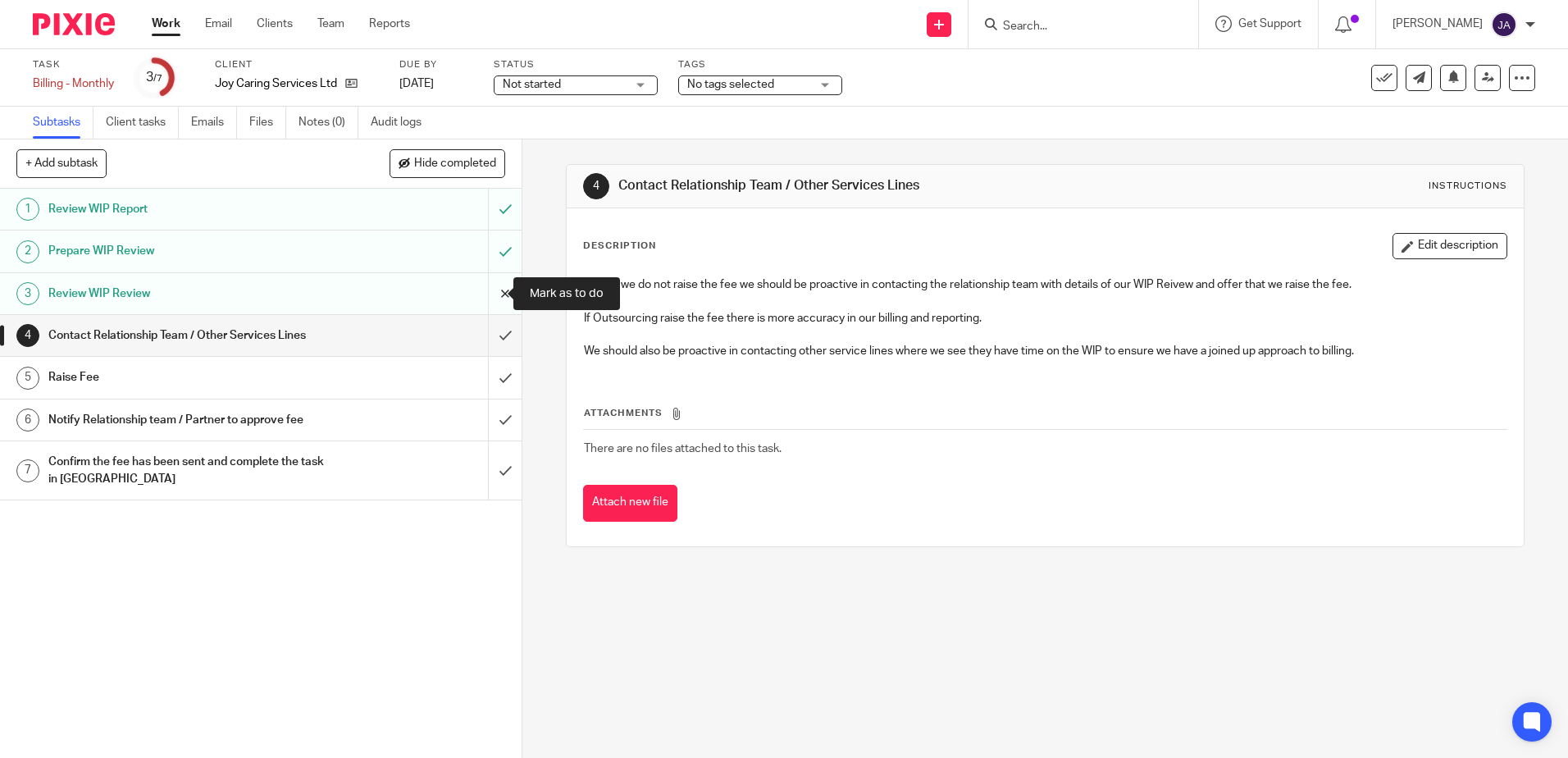
click at [501, 291] on input "submit" at bounding box center [260, 293] width 522 height 41
click at [487, 242] on input "submit" at bounding box center [260, 250] width 522 height 41
click at [493, 210] on input "submit" at bounding box center [260, 209] width 522 height 41
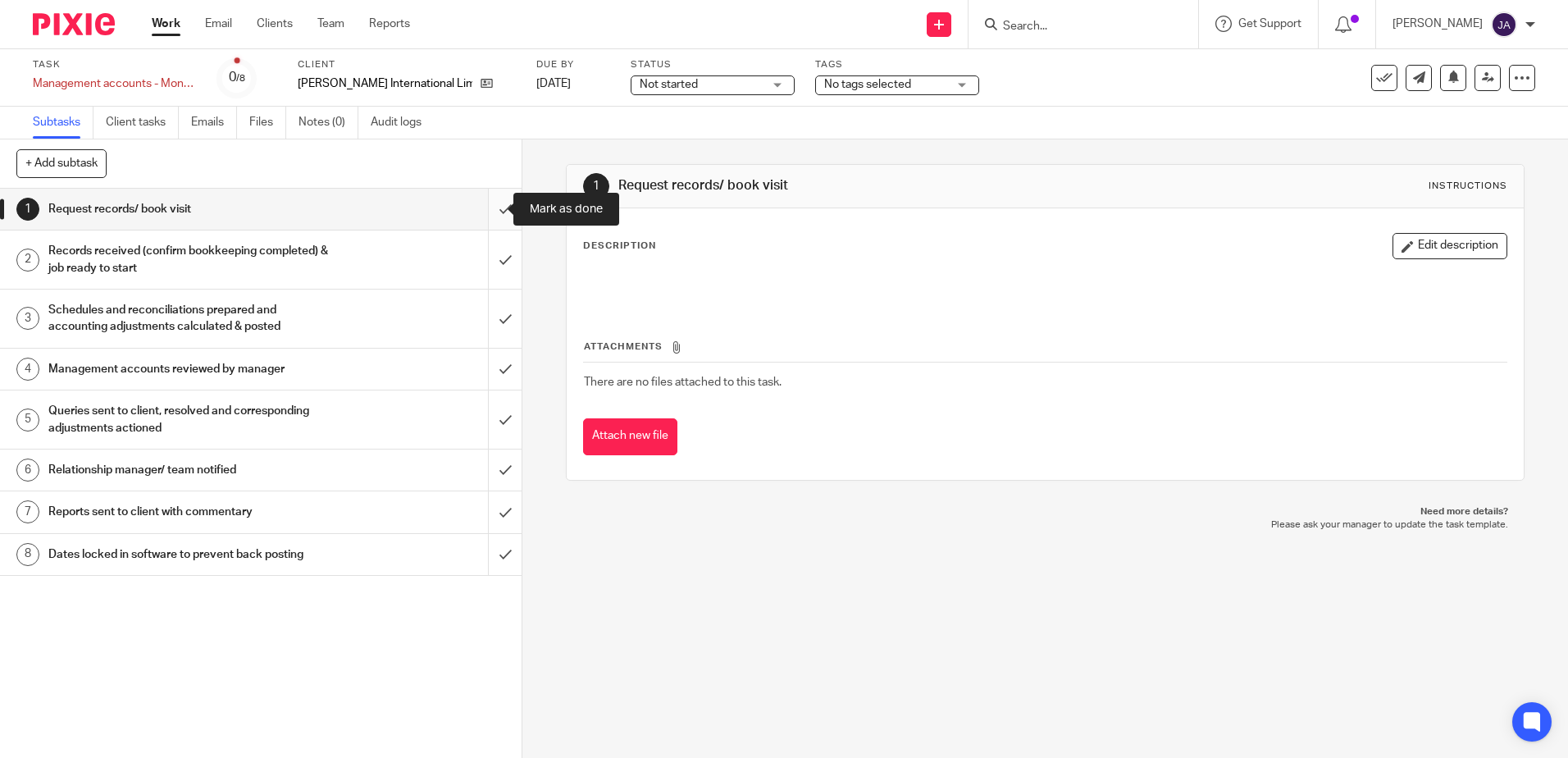
click at [490, 212] on input "submit" at bounding box center [260, 209] width 522 height 41
click at [489, 254] on input "submit" at bounding box center [260, 260] width 522 height 59
click at [488, 317] on input "submit" at bounding box center [260, 319] width 522 height 59
click at [491, 365] on input "submit" at bounding box center [260, 369] width 522 height 41
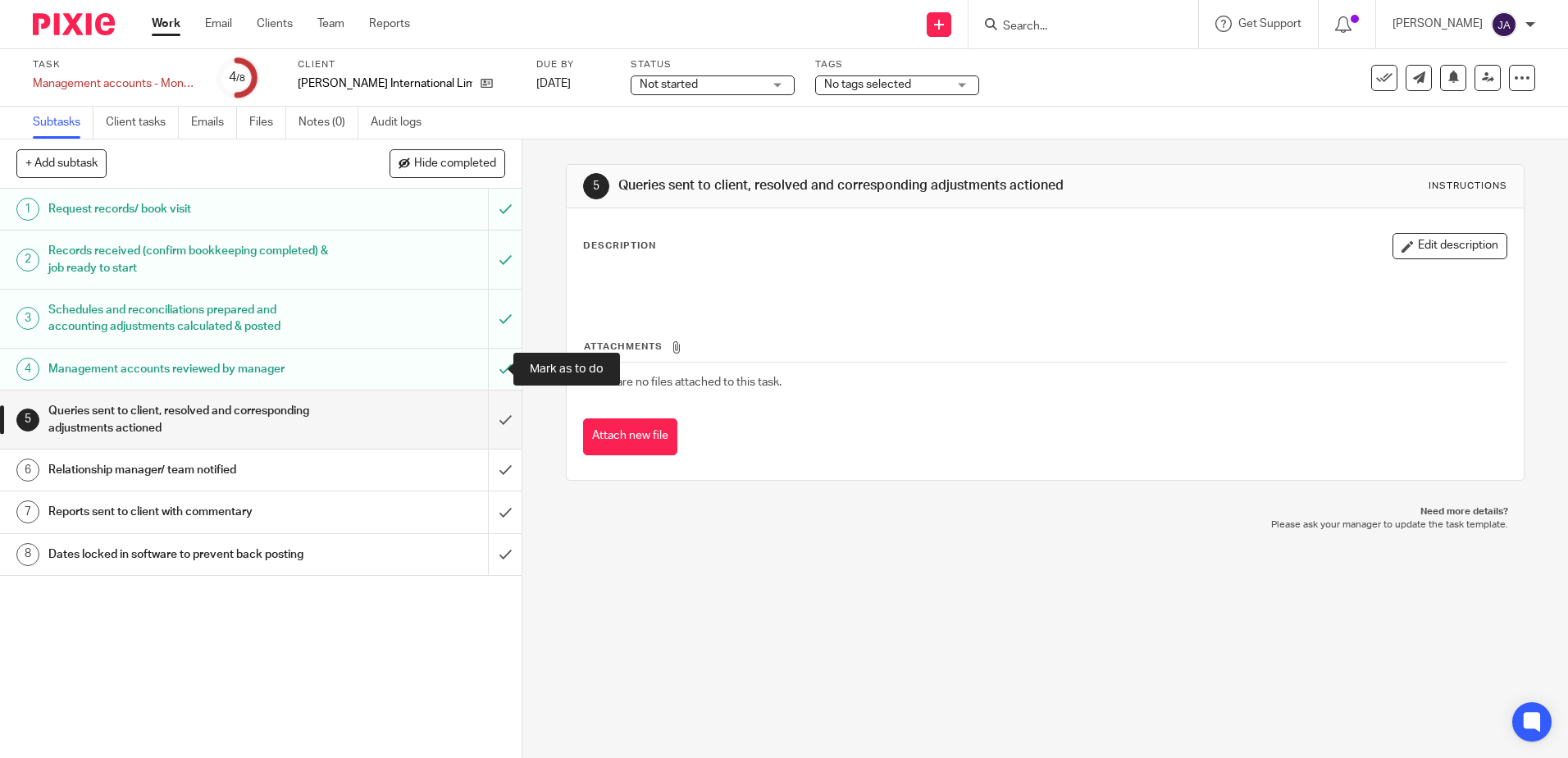
click at [488, 371] on input "submit" at bounding box center [260, 369] width 522 height 41
click at [706, 84] on span "Not started" at bounding box center [701, 85] width 123 height 18
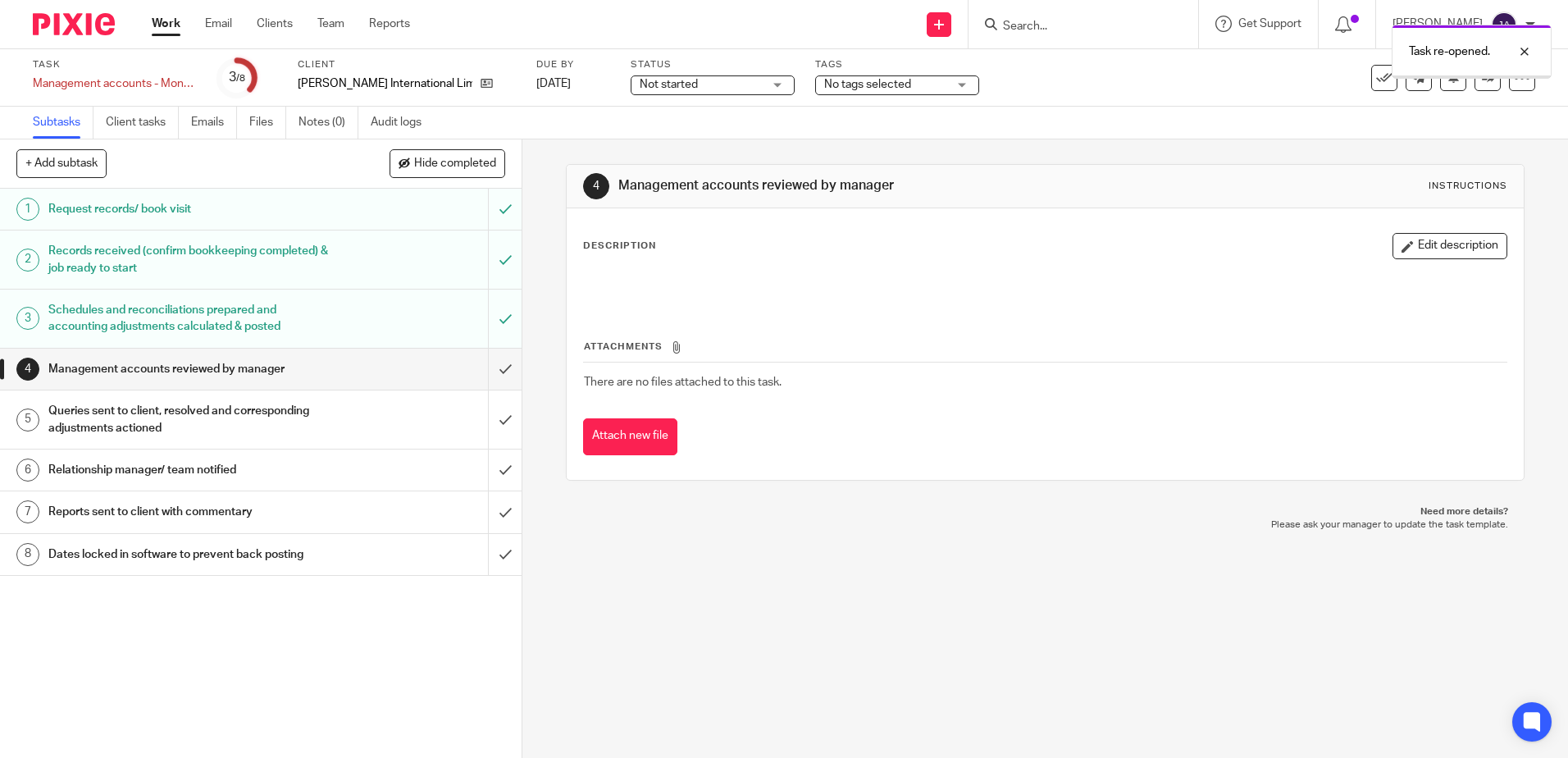
click at [676, 87] on span "Not started" at bounding box center [701, 85] width 123 height 18
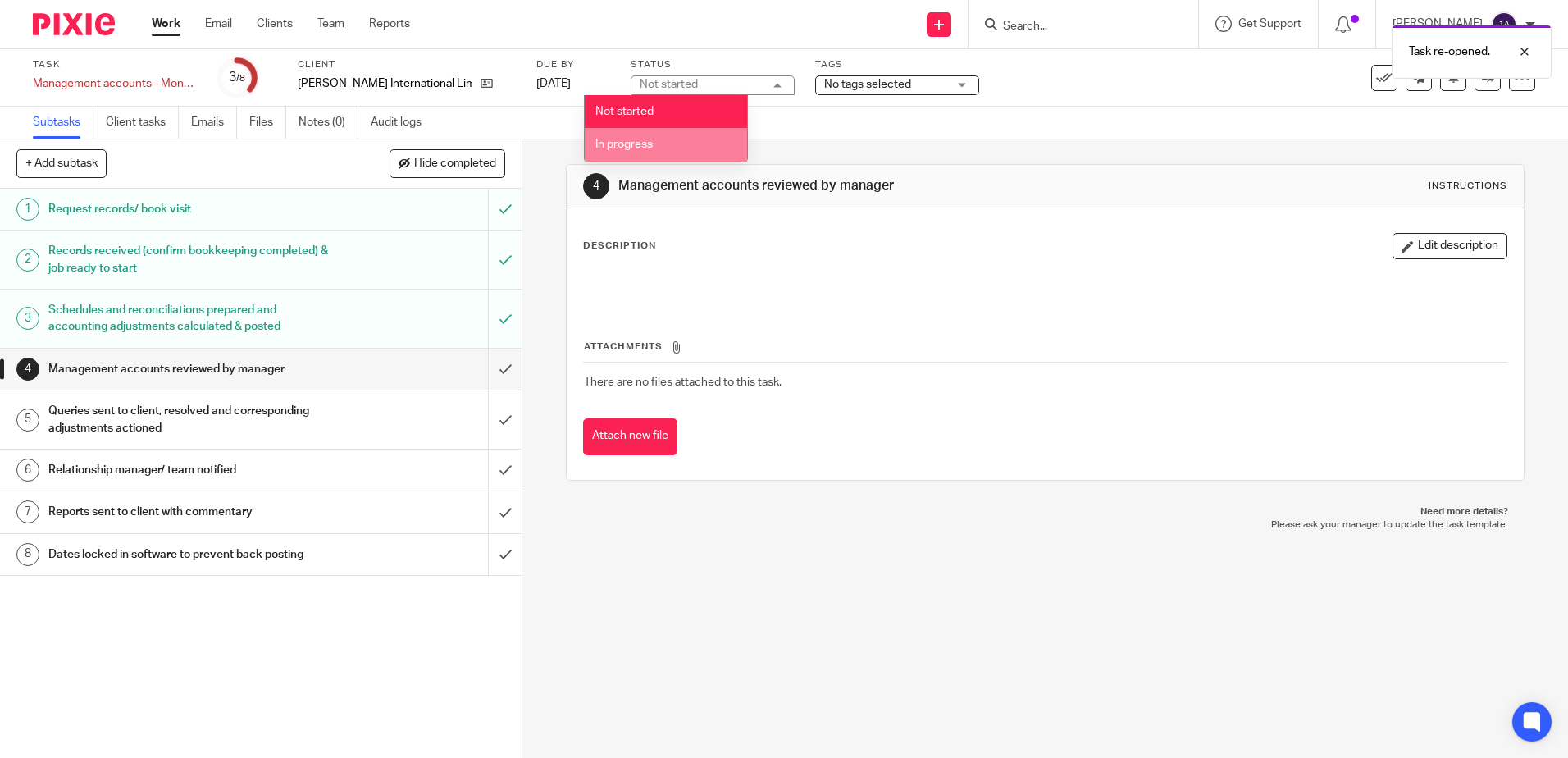
click at [666, 137] on li "In progress" at bounding box center [666, 145] width 162 height 34
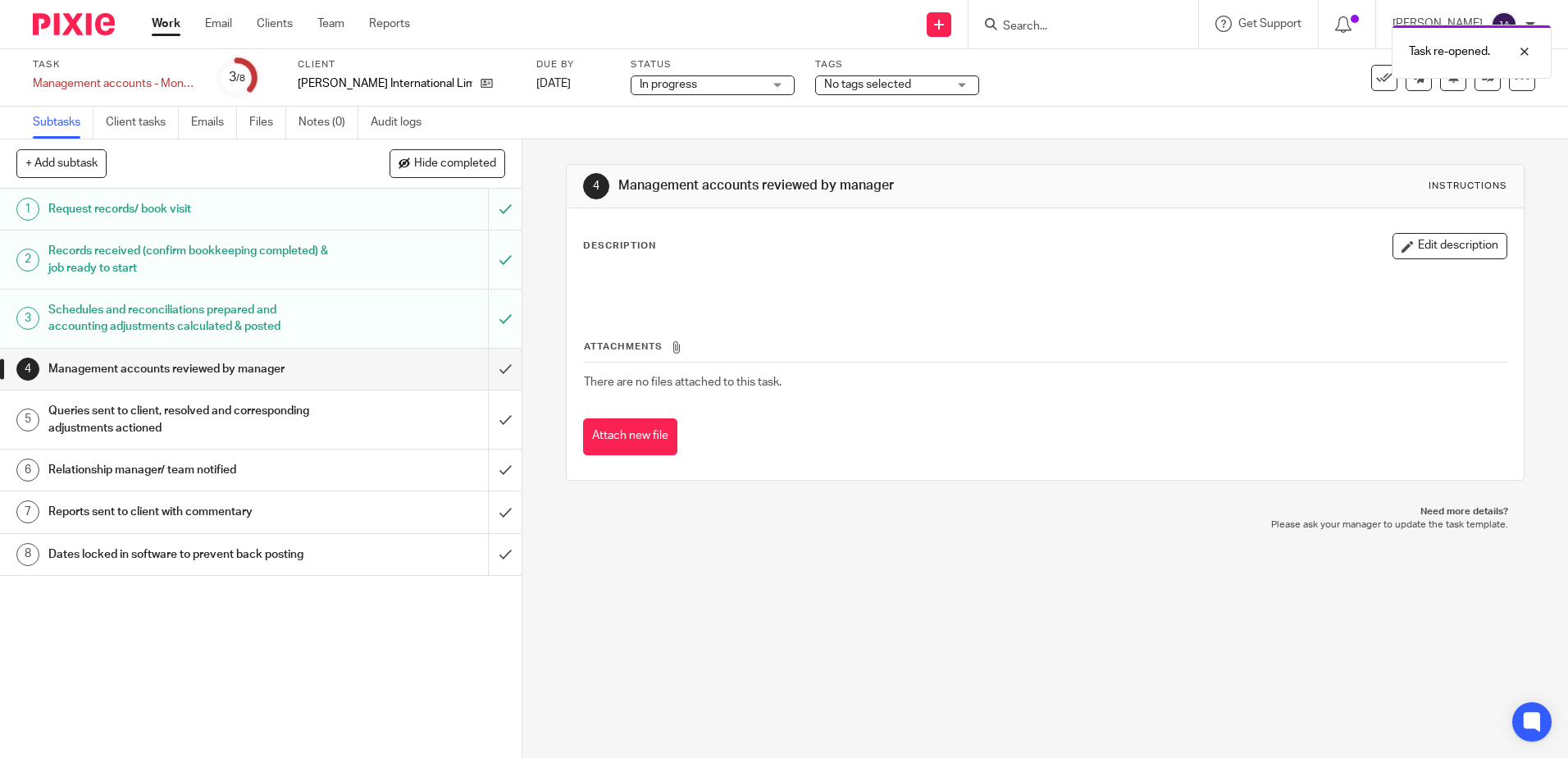
click at [824, 84] on span "No tags selected" at bounding box center [867, 85] width 87 height 12
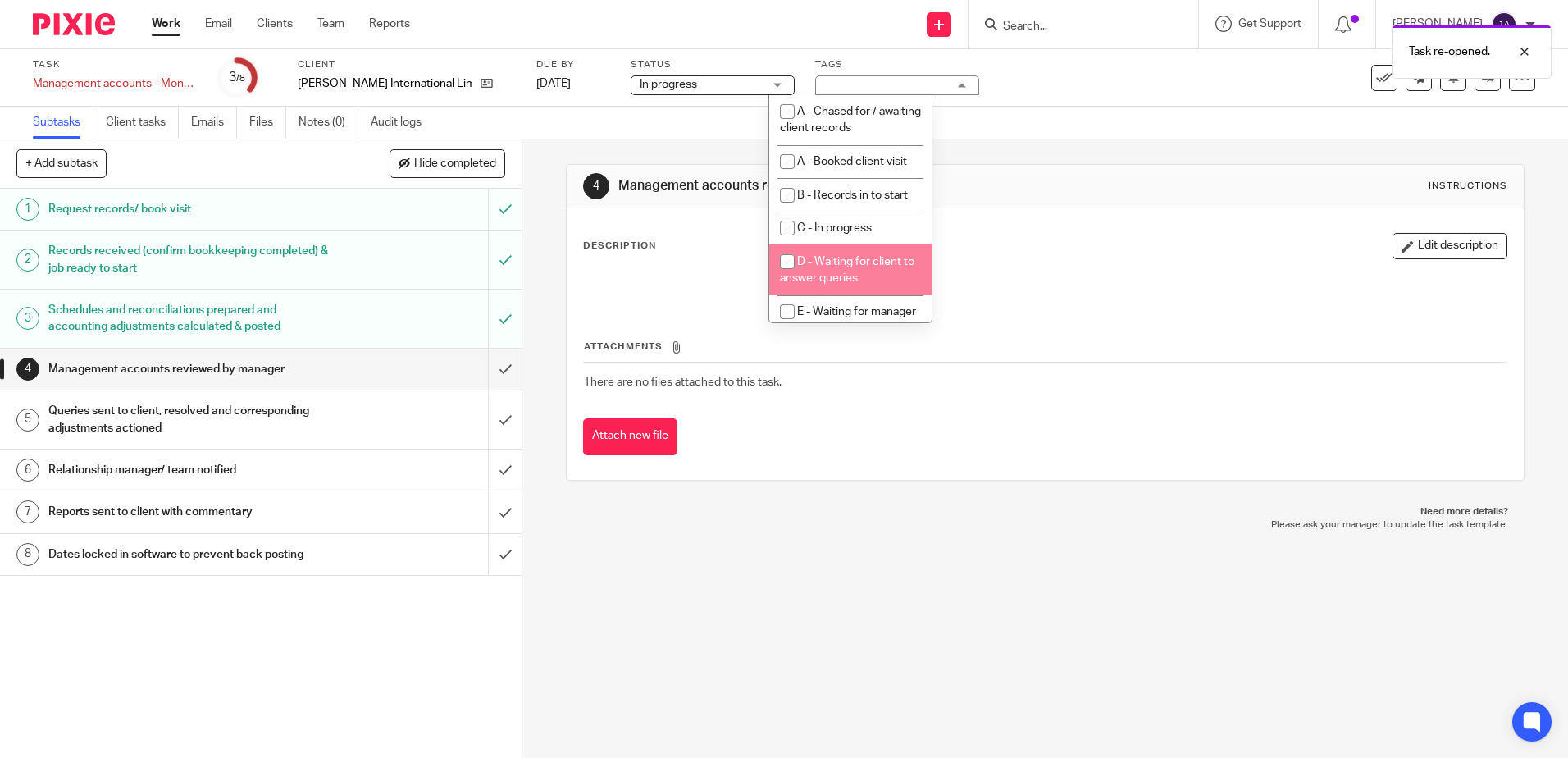
click at [835, 254] on li "D - Waiting for client to answer queries" at bounding box center [851, 270] width 162 height 50
checkbox input "true"
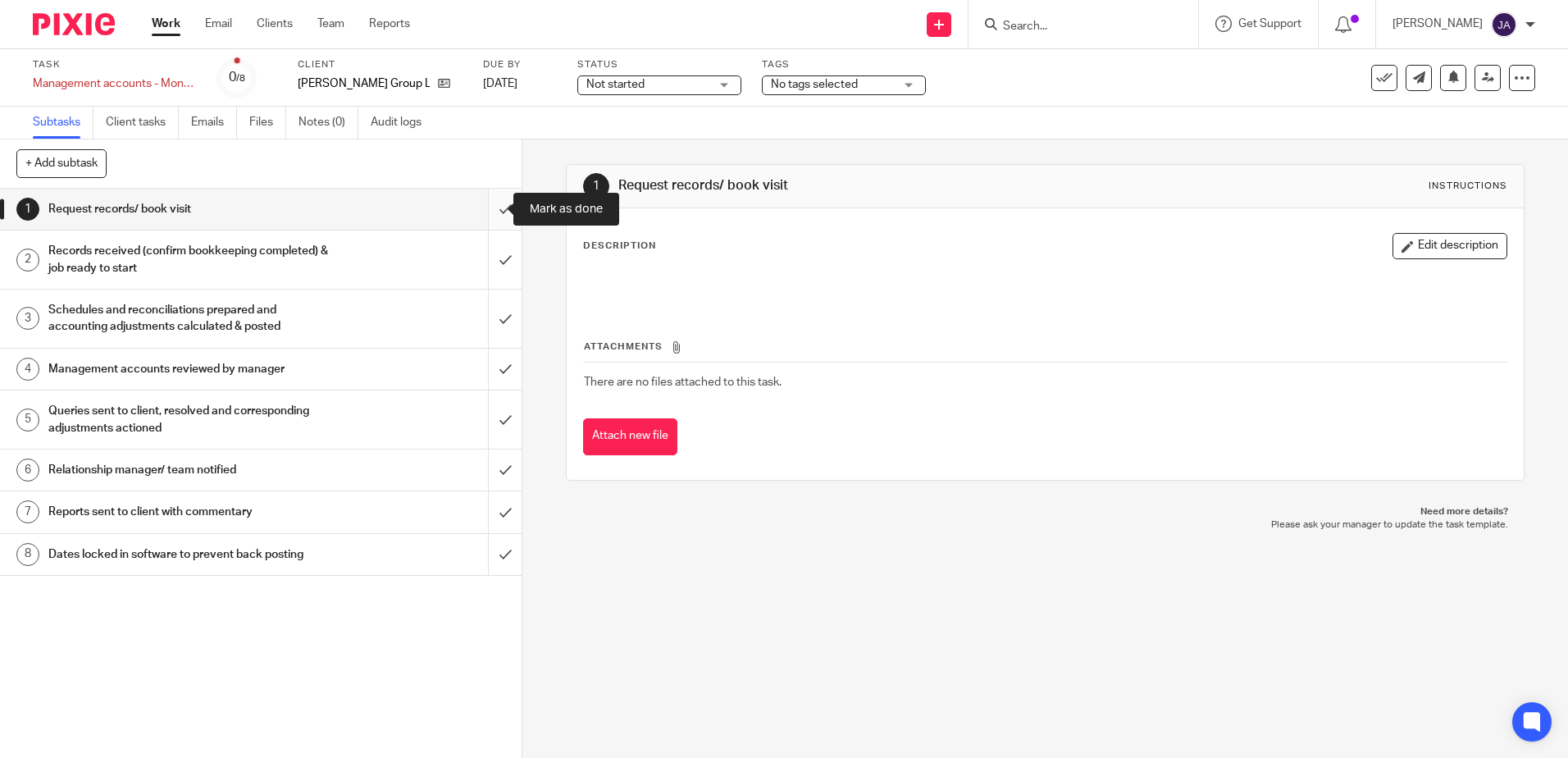
click at [486, 200] on input "submit" at bounding box center [260, 209] width 522 height 41
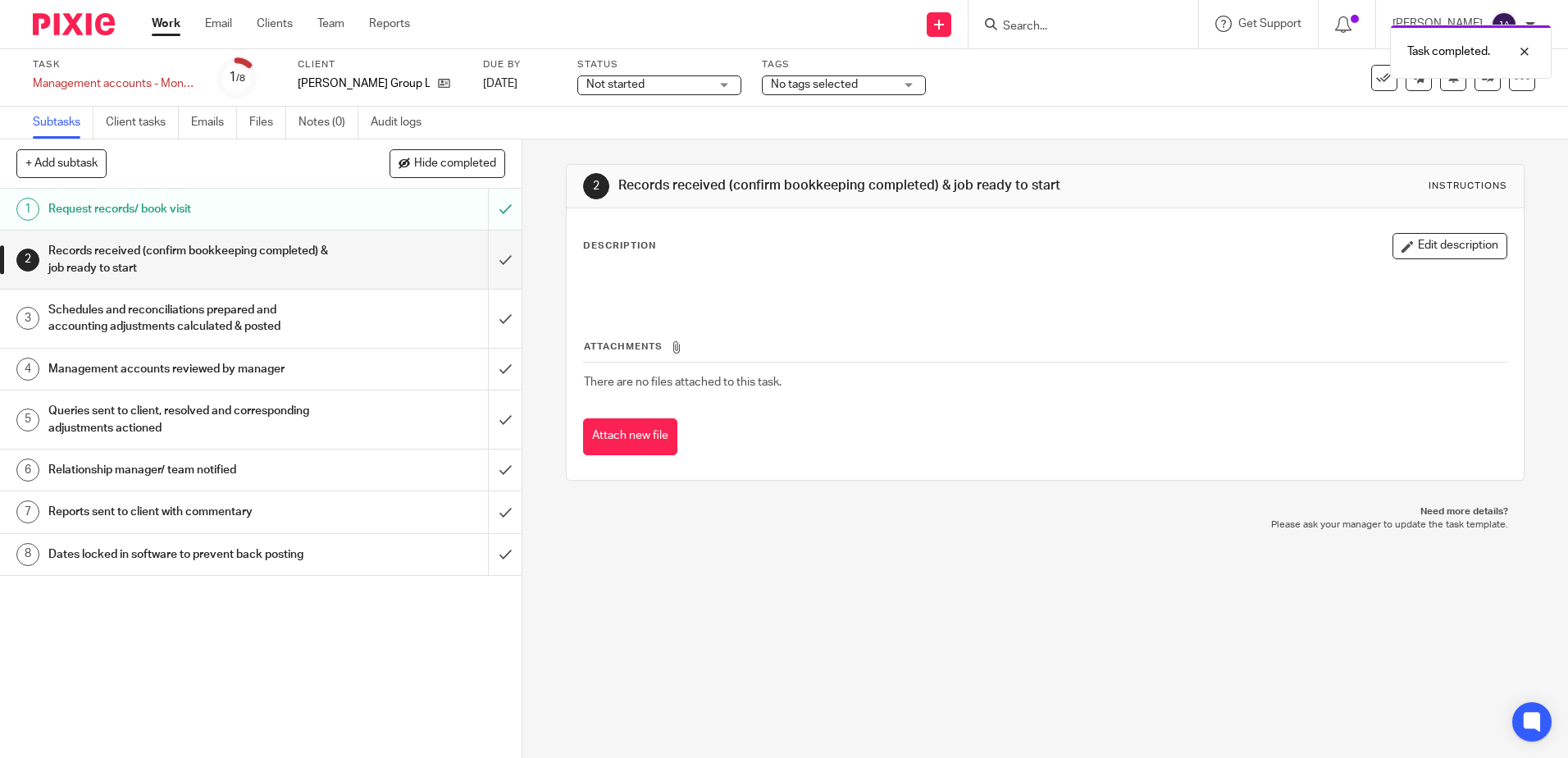
click at [653, 90] on span "Not started" at bounding box center [647, 85] width 123 height 18
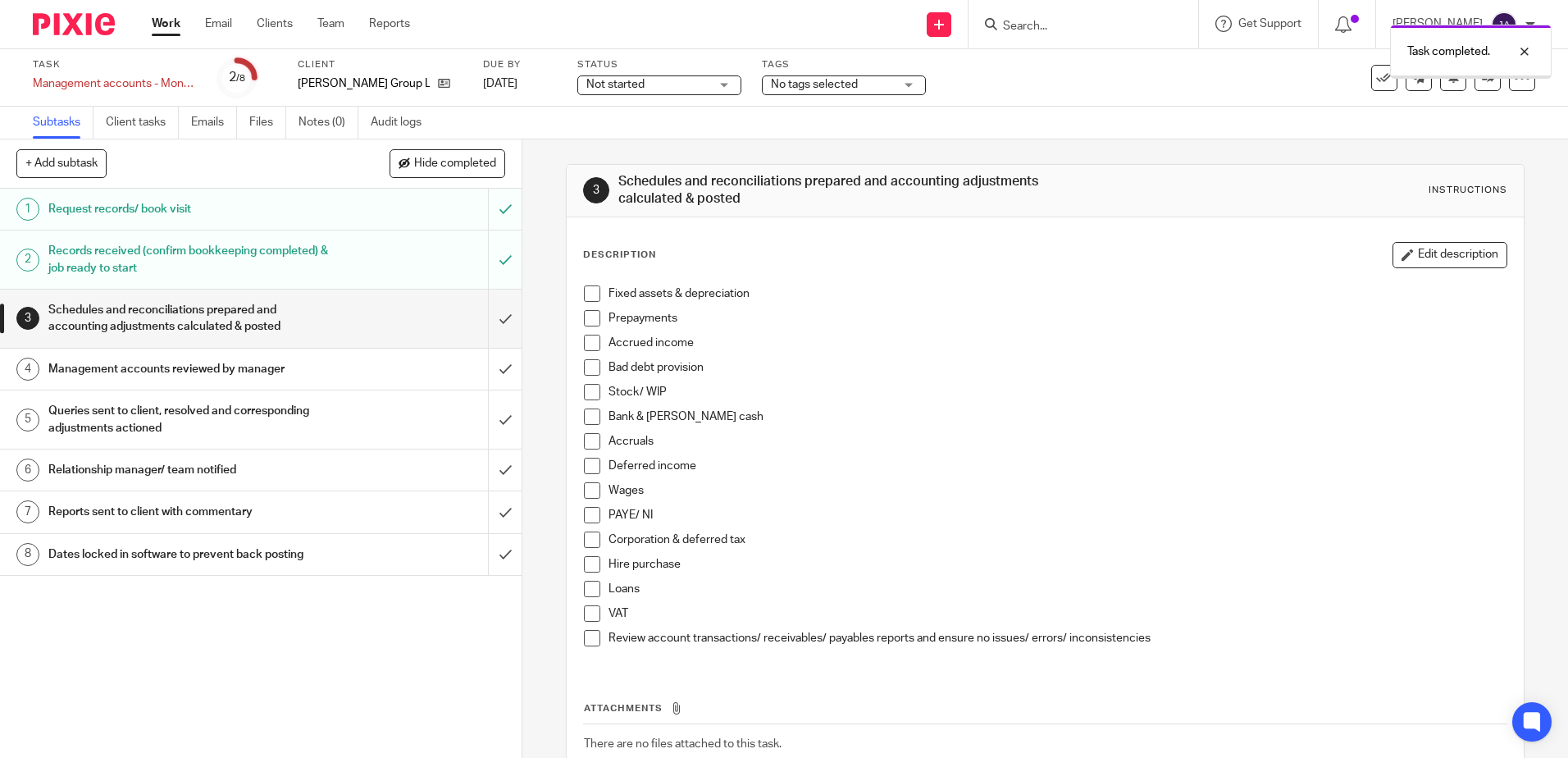
click at [668, 88] on span "Not started" at bounding box center [647, 85] width 123 height 18
click at [660, 124] on li "Not started" at bounding box center [659, 112] width 162 height 34
click at [648, 95] on div "Status Not started Not started Not started In progress 1" at bounding box center [660, 78] width 164 height 39
click at [635, 67] on label "Status" at bounding box center [660, 65] width 164 height 13
click at [638, 78] on span "Not started" at bounding box center [647, 85] width 123 height 18
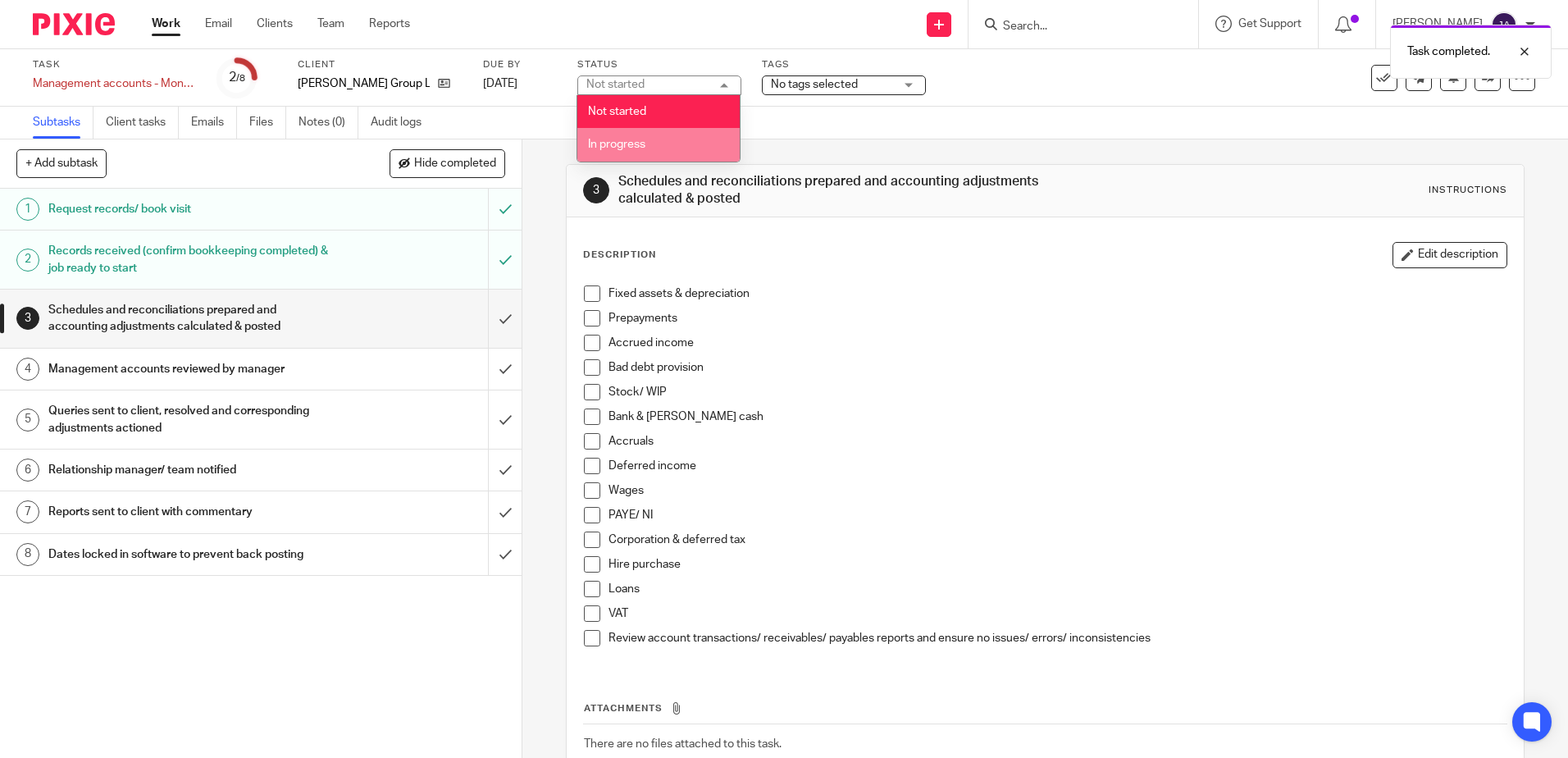
click at [644, 130] on li "In progress" at bounding box center [659, 145] width 162 height 34
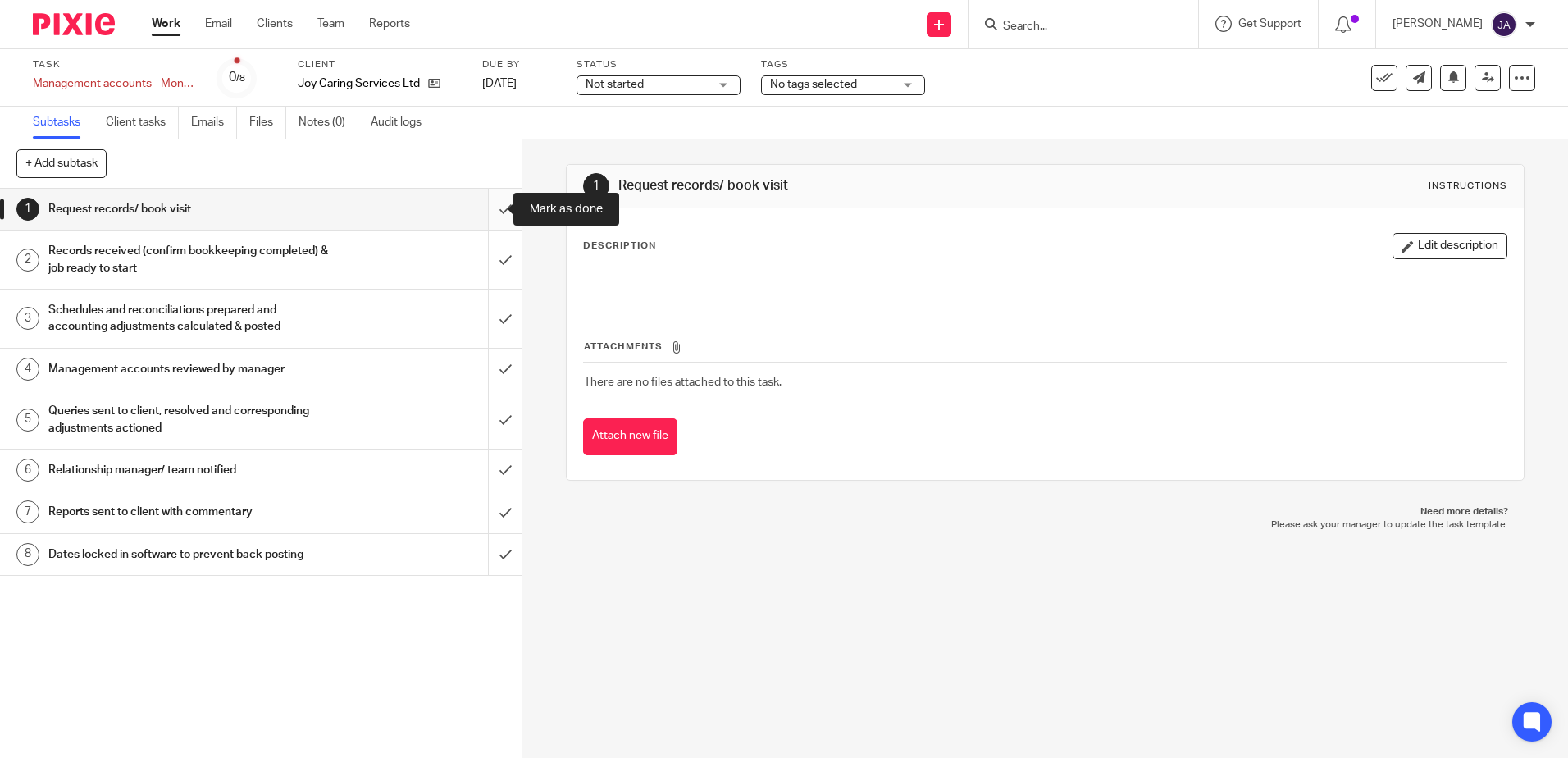
click at [491, 208] on input "submit" at bounding box center [260, 209] width 522 height 41
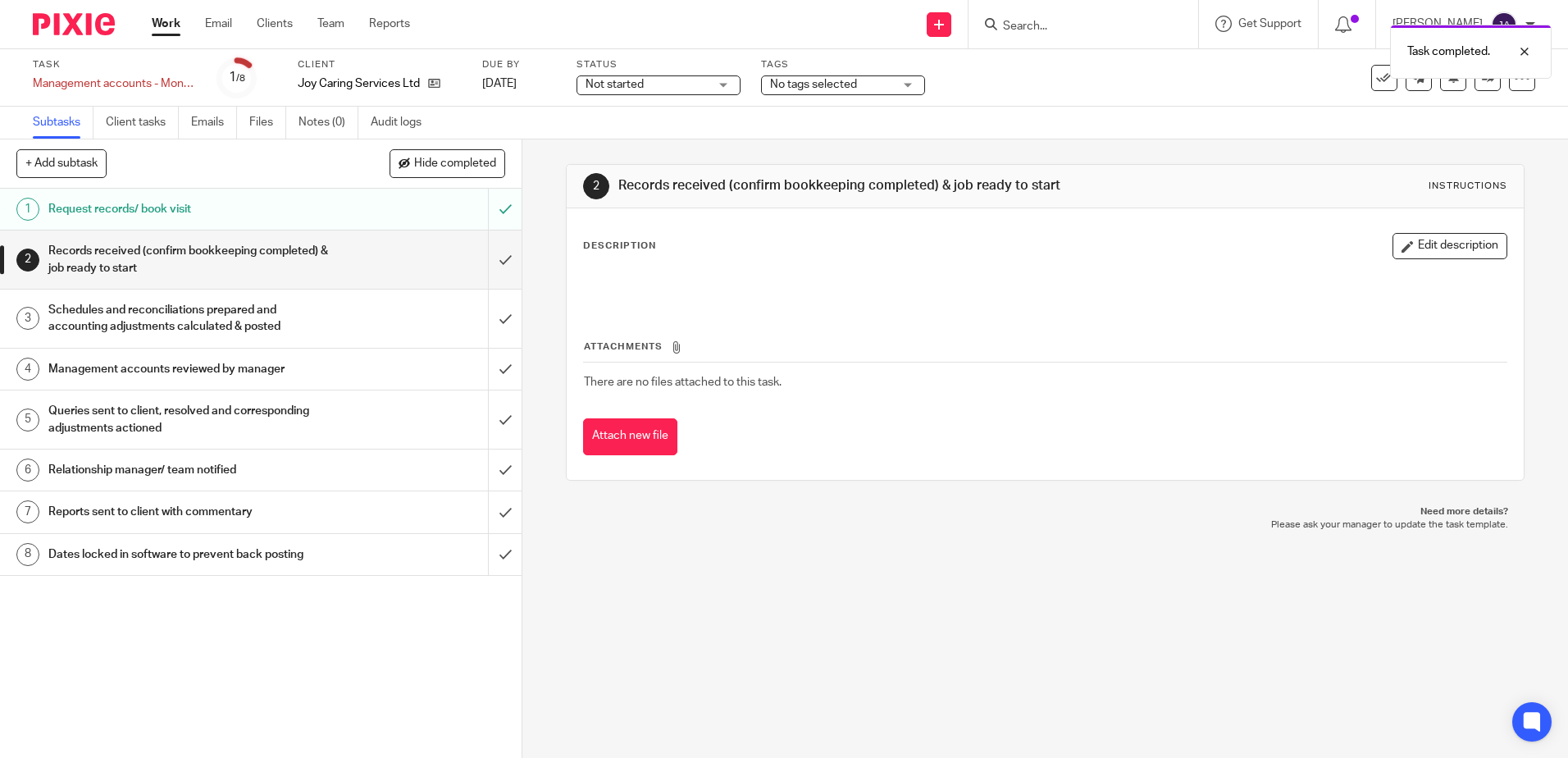
click at [669, 83] on span "Not started" at bounding box center [646, 85] width 123 height 18
click at [649, 161] on li "In progress" at bounding box center [659, 145] width 162 height 34
click at [1477, 91] on div "Task Management accounts - Monthly Save Management accounts - Monthly 1 /8 Clie…" at bounding box center [784, 78] width 1503 height 39
click at [1476, 87] on link at bounding box center [1487, 77] width 26 height 26
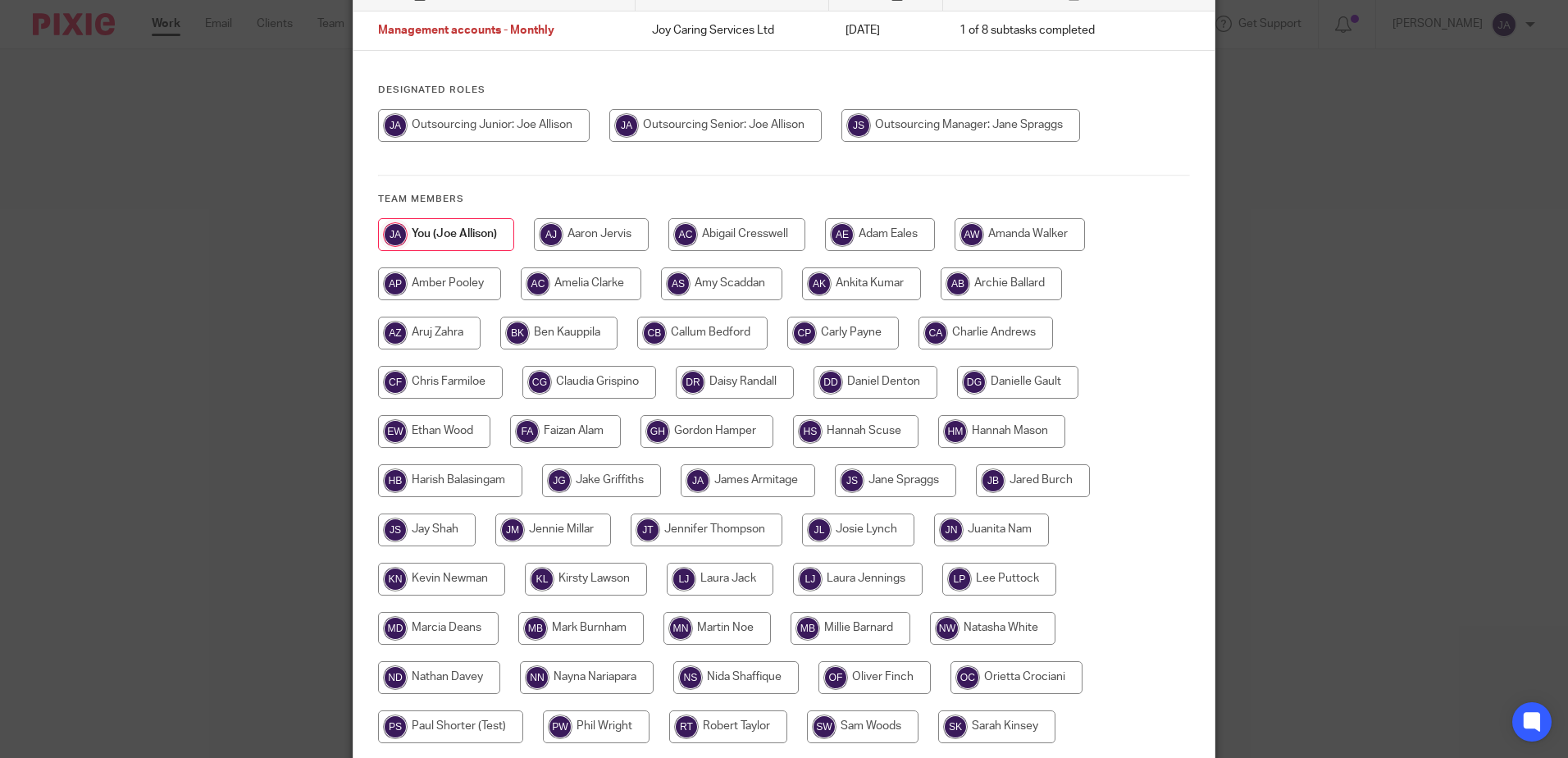
scroll to position [164, 0]
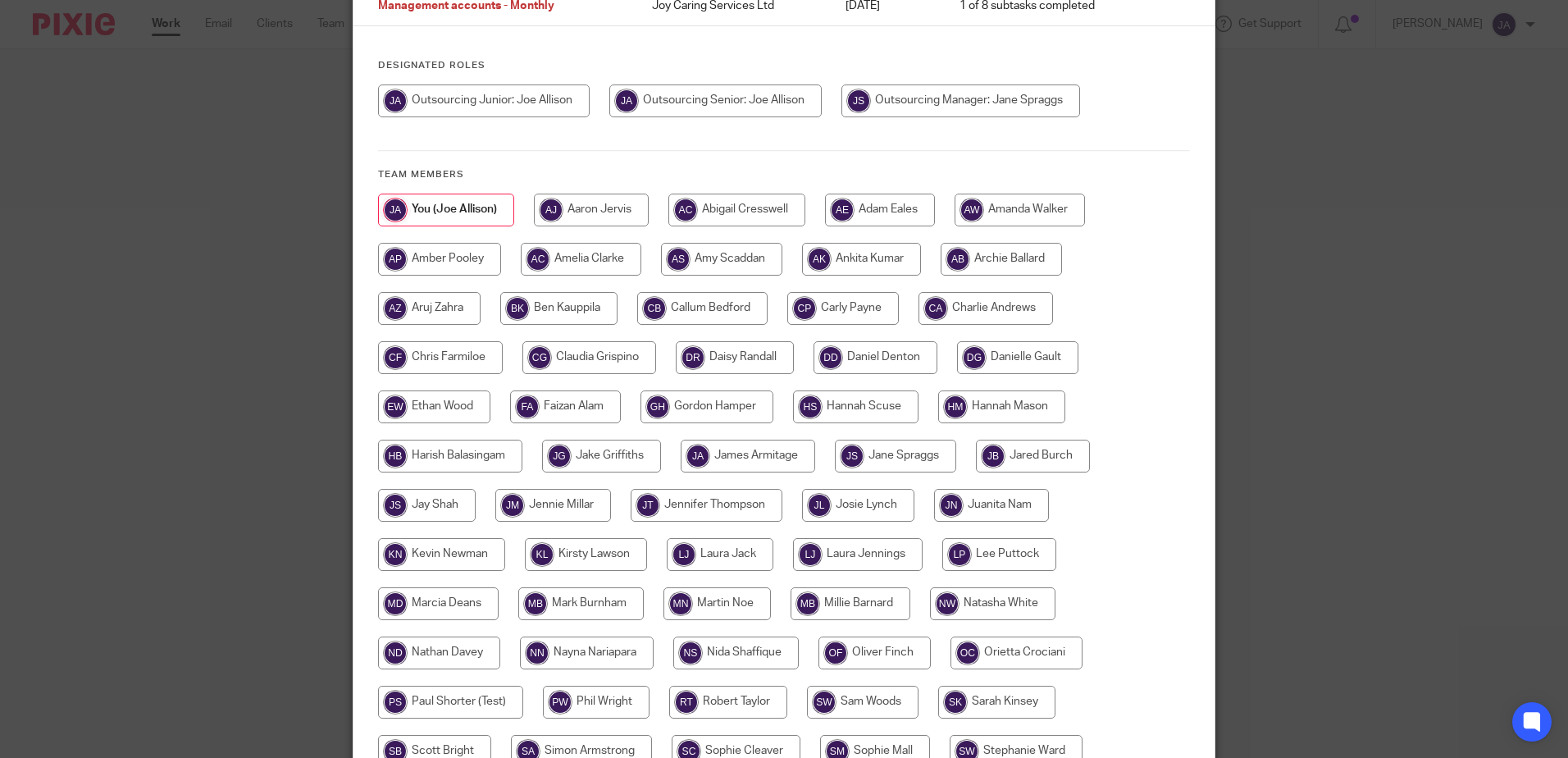
click at [608, 652] on input "radio" at bounding box center [587, 652] width 134 height 33
radio input "true"
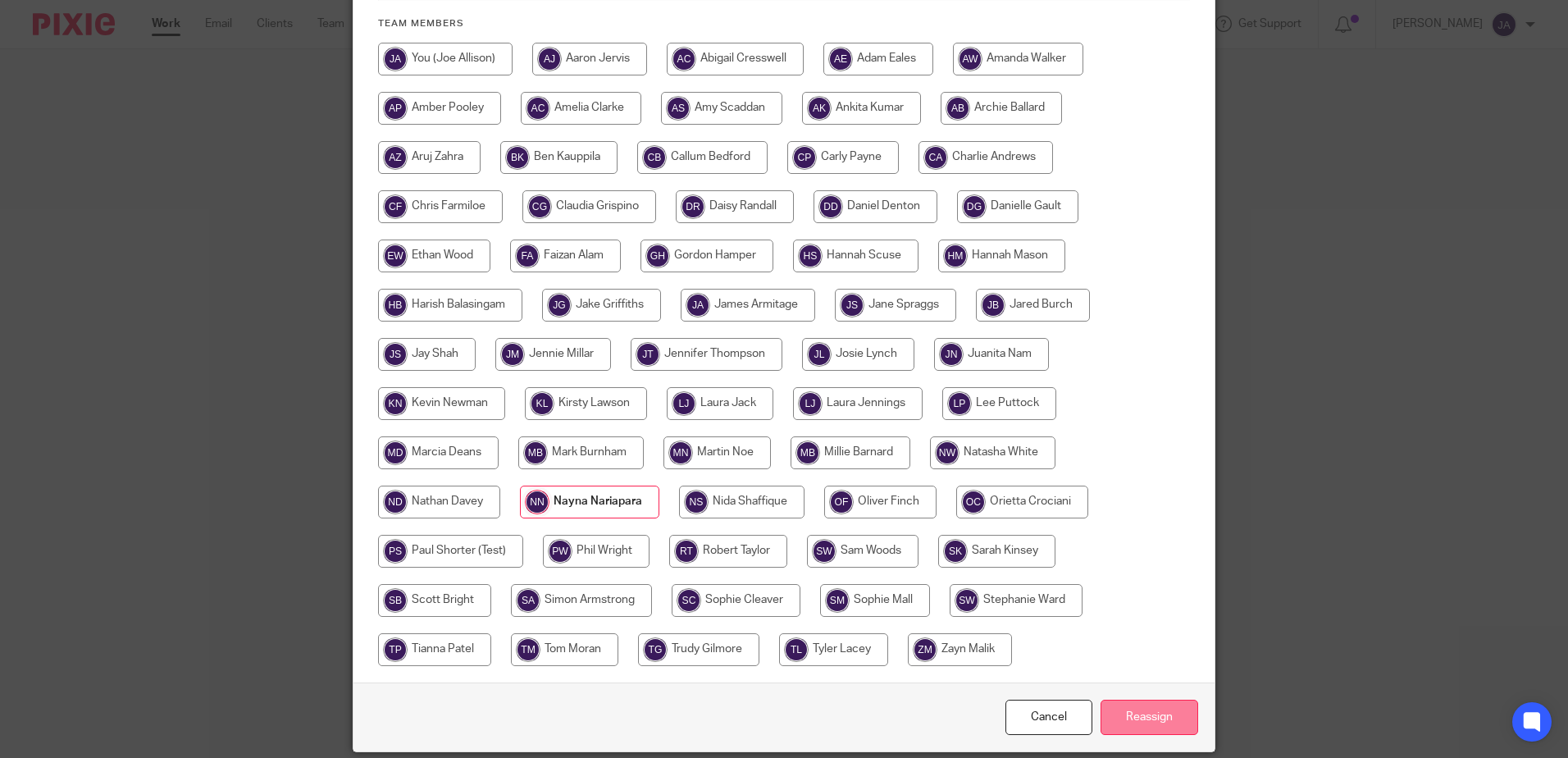
scroll to position [375, 0]
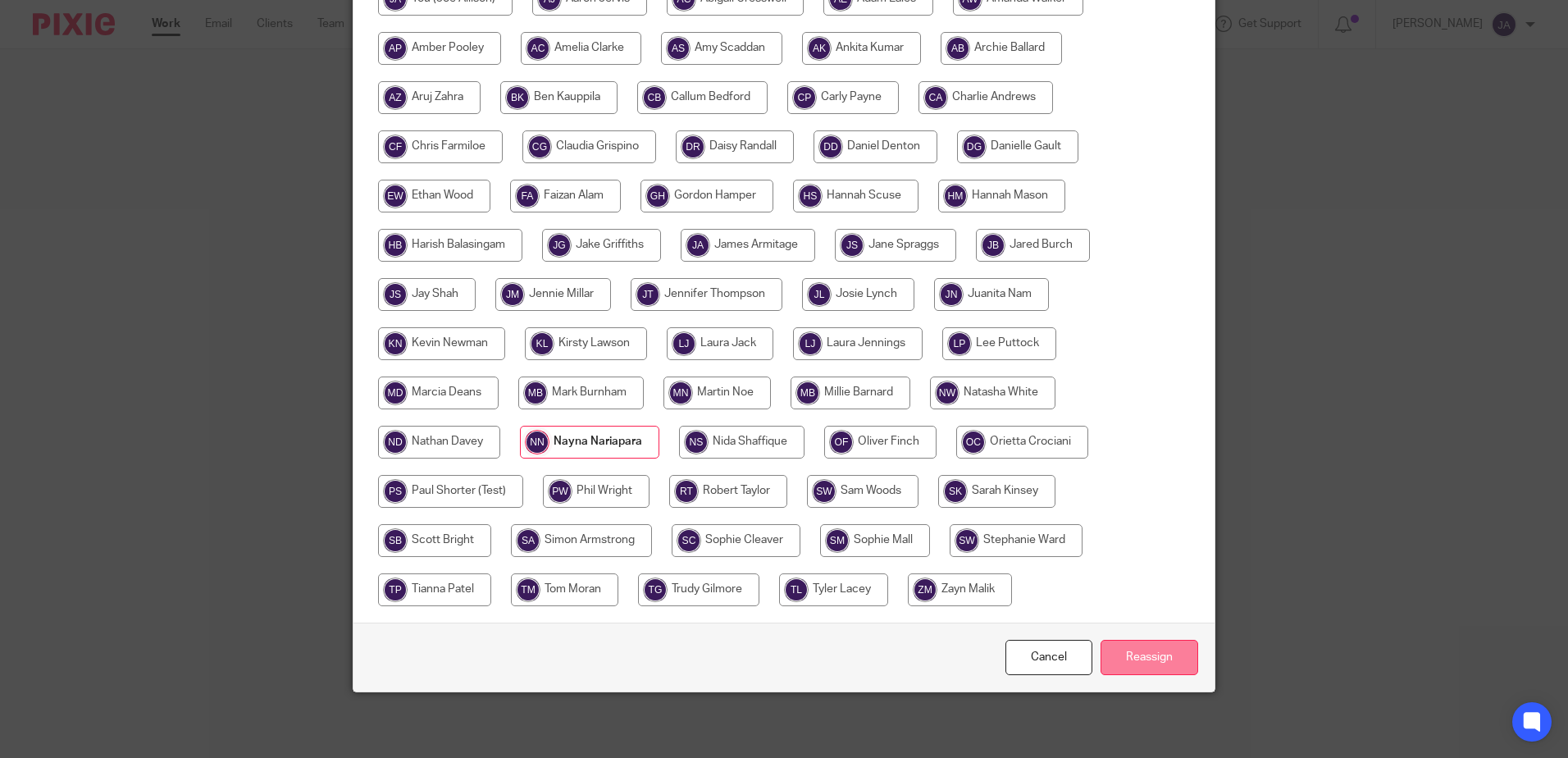
click at [1113, 653] on input "Reassign" at bounding box center [1149, 657] width 98 height 35
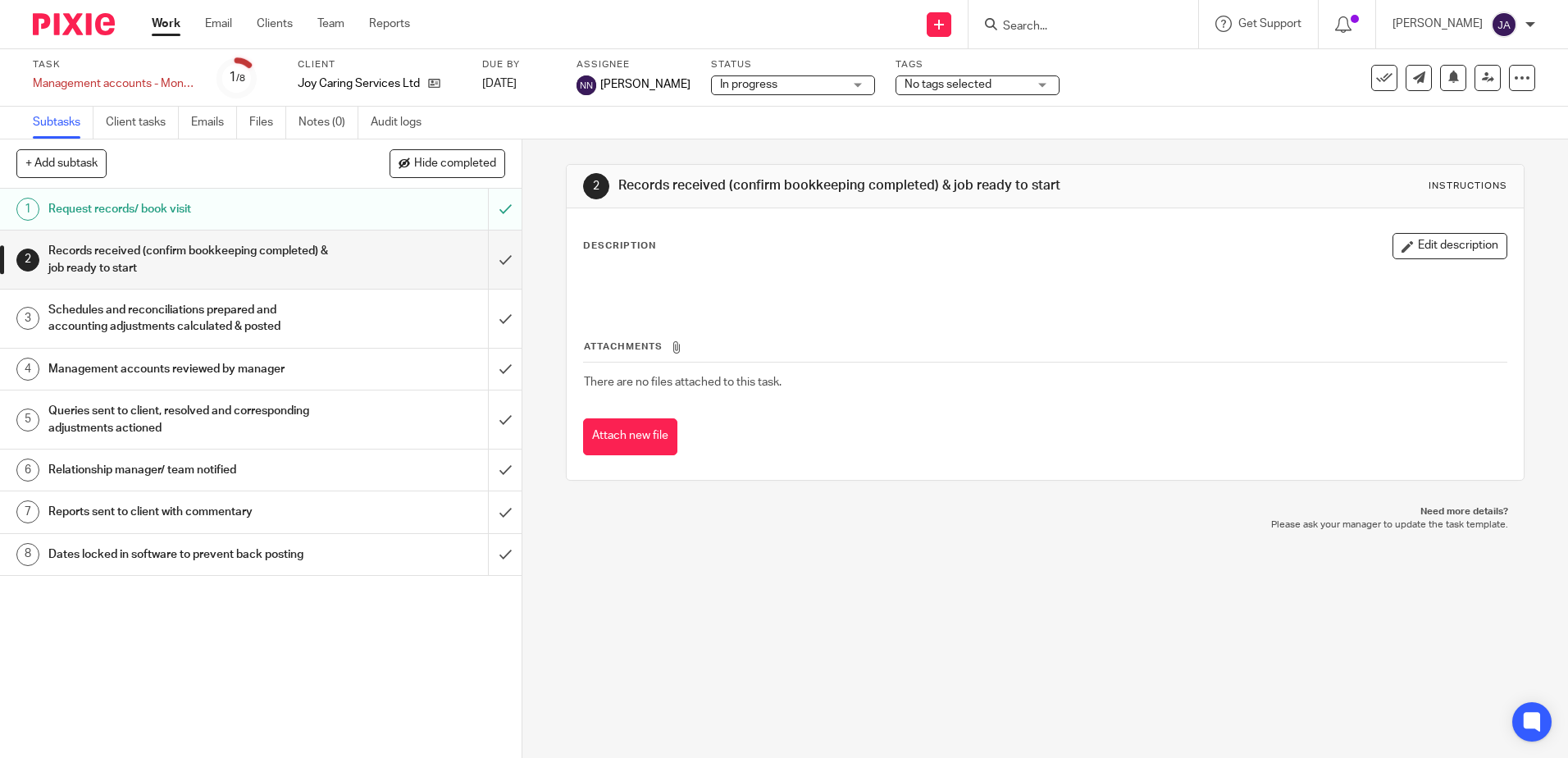
click at [1006, 79] on span "No tags selected" at bounding box center [965, 85] width 123 height 18
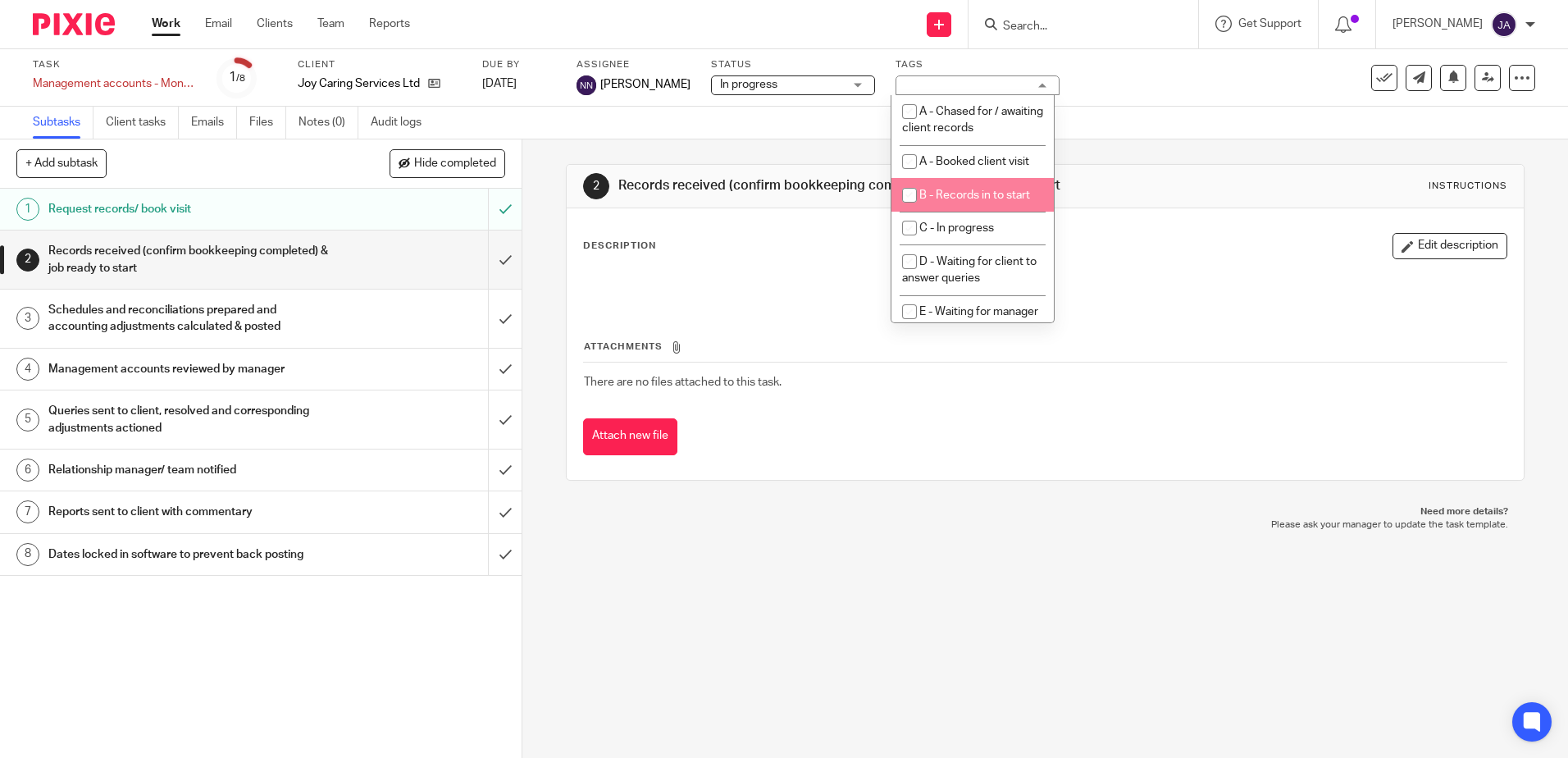
click at [990, 193] on span "B - Records in to start" at bounding box center [974, 195] width 111 height 12
checkbox input "true"
click at [985, 586] on div "2 Records received (confirm bookkeeping completed) & job ready to start Instruc…" at bounding box center [1045, 449] width 1046 height 619
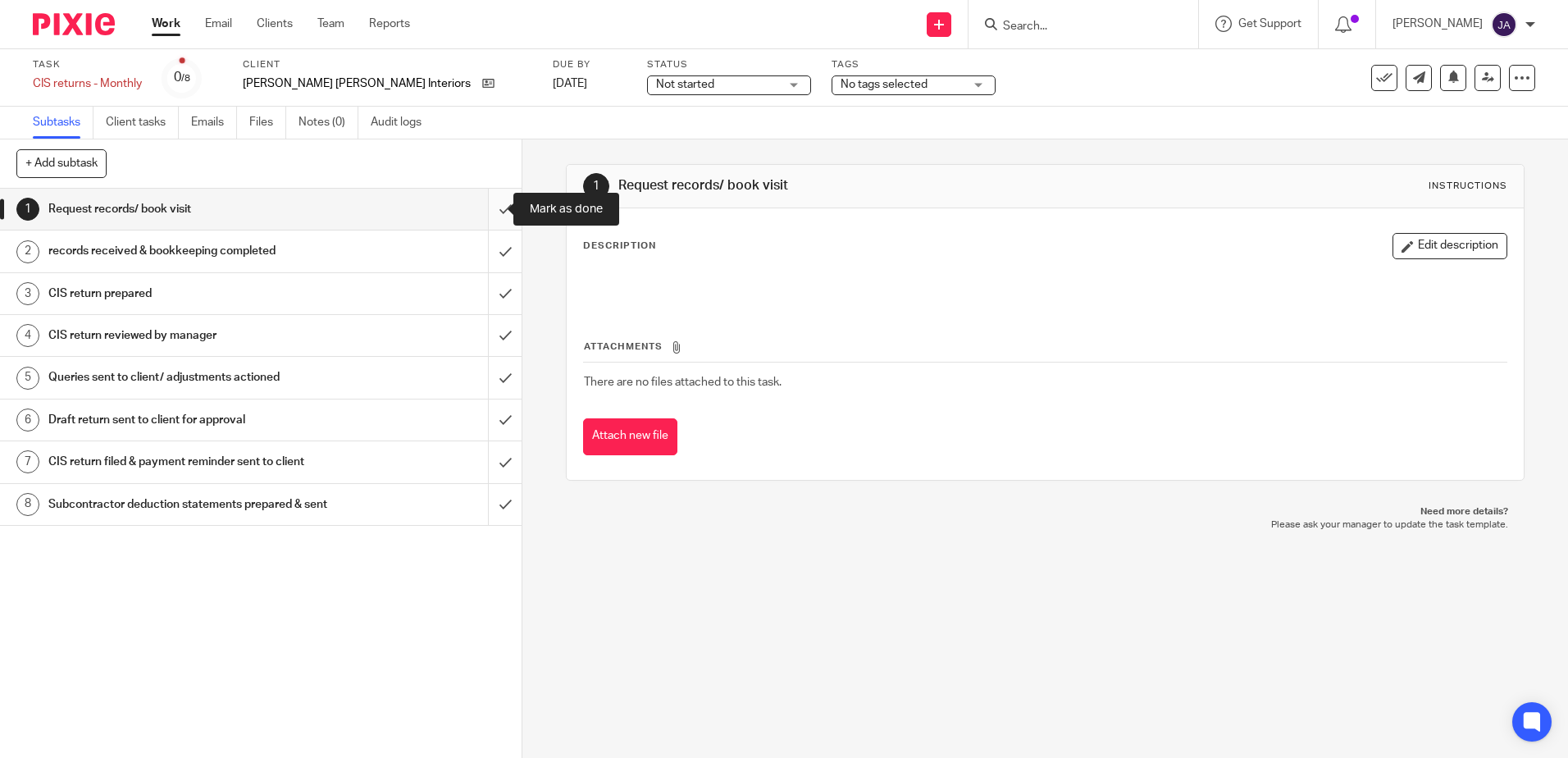
click at [488, 213] on input "submit" at bounding box center [260, 209] width 522 height 41
click at [496, 258] on input "submit" at bounding box center [260, 250] width 522 height 41
click at [489, 293] on input "submit" at bounding box center [260, 293] width 522 height 41
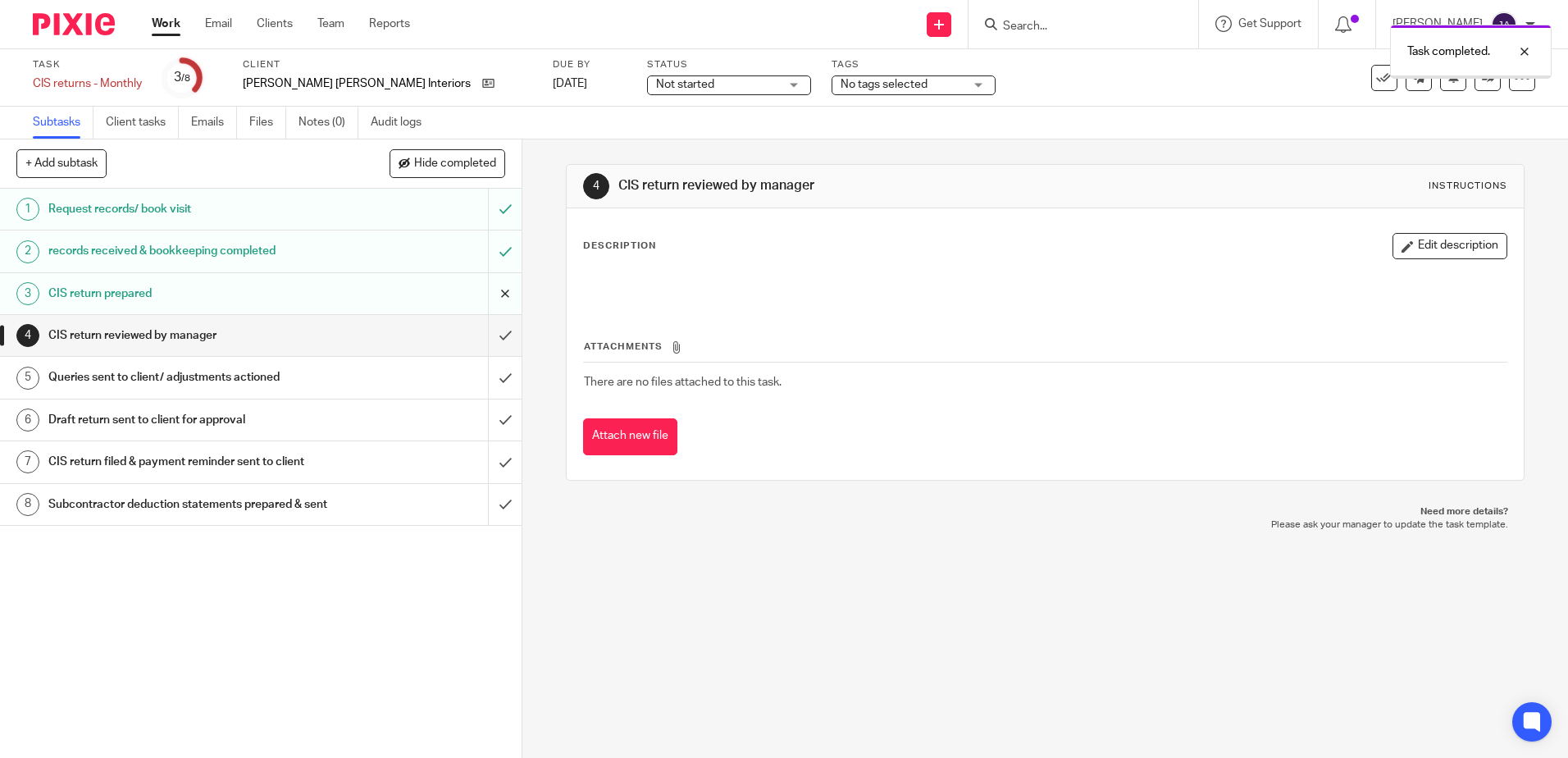
click at [496, 288] on input "submit" at bounding box center [260, 293] width 522 height 41
click at [831, 66] on label "Tags" at bounding box center [913, 65] width 164 height 13
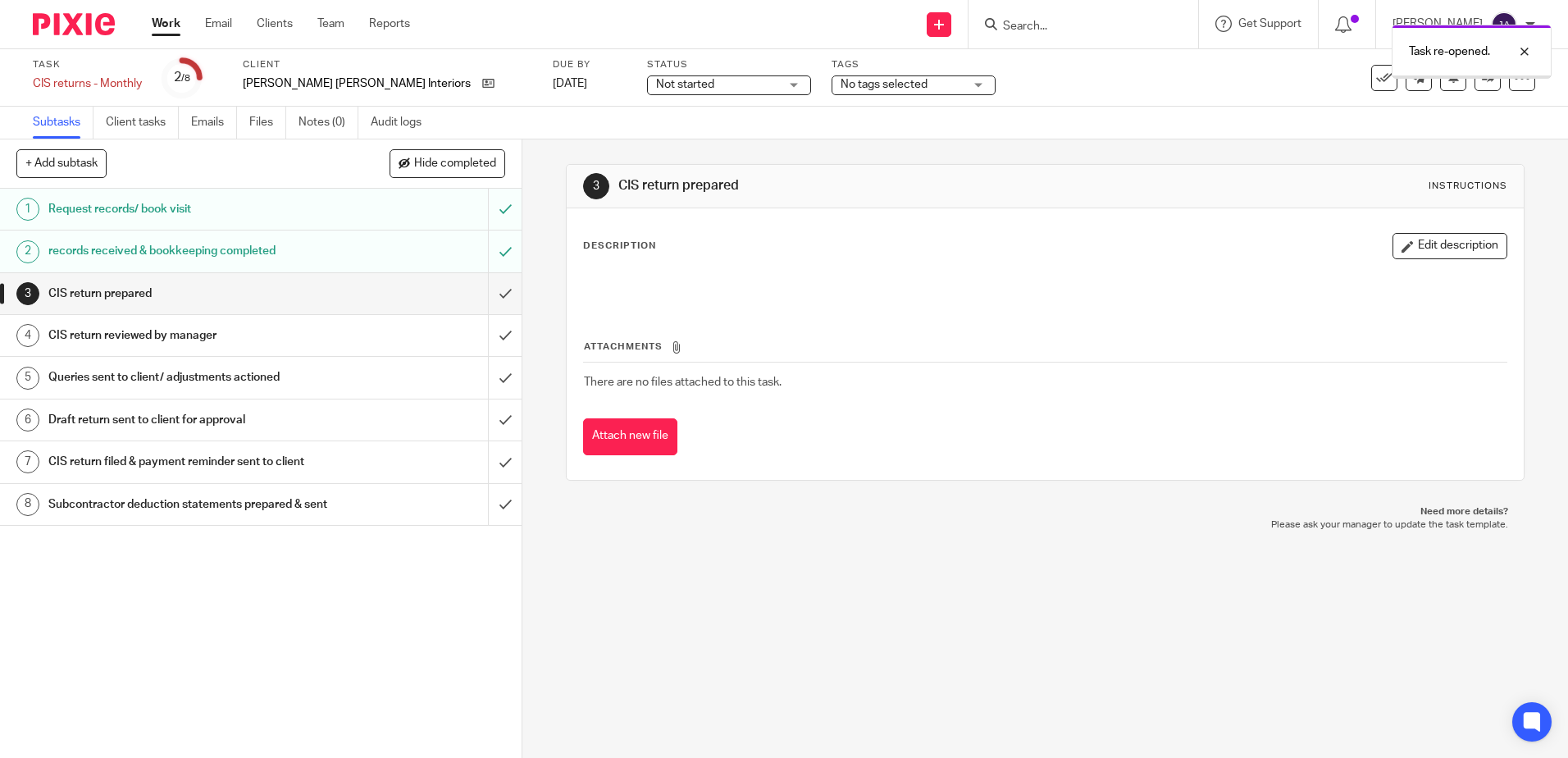
click at [841, 82] on span "No tags selected" at bounding box center [884, 85] width 87 height 12
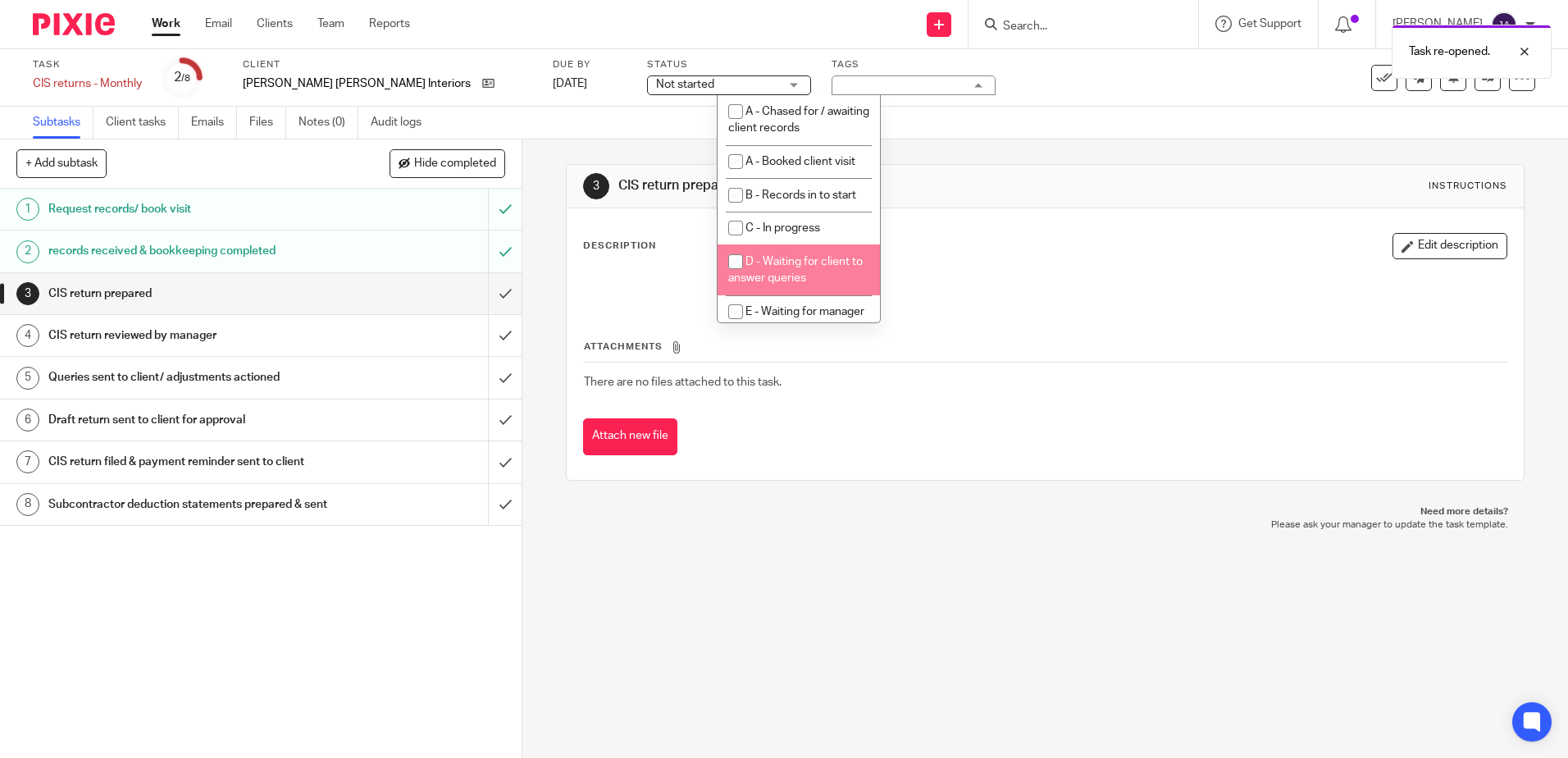
click at [770, 256] on li "D - Waiting for client to answer queries" at bounding box center [799, 270] width 162 height 50
checkbox input "true"
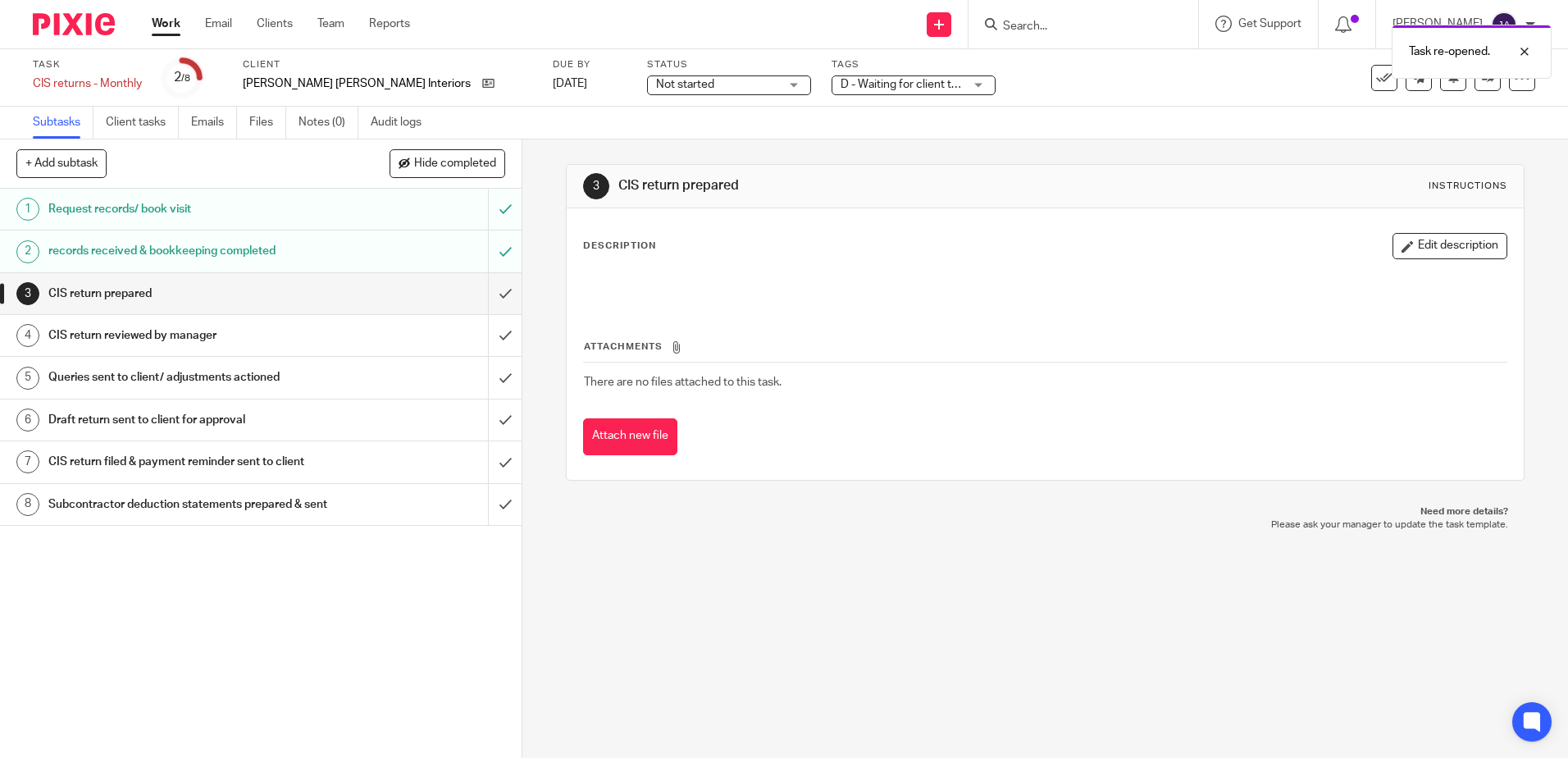
click at [633, 101] on div "Task CIS returns - Monthly Save CIS returns - Monthly 2 /8 Client Moore Stone I…" at bounding box center [784, 78] width 1568 height 58
click at [656, 88] on span "Not started" at bounding box center [717, 85] width 123 height 18
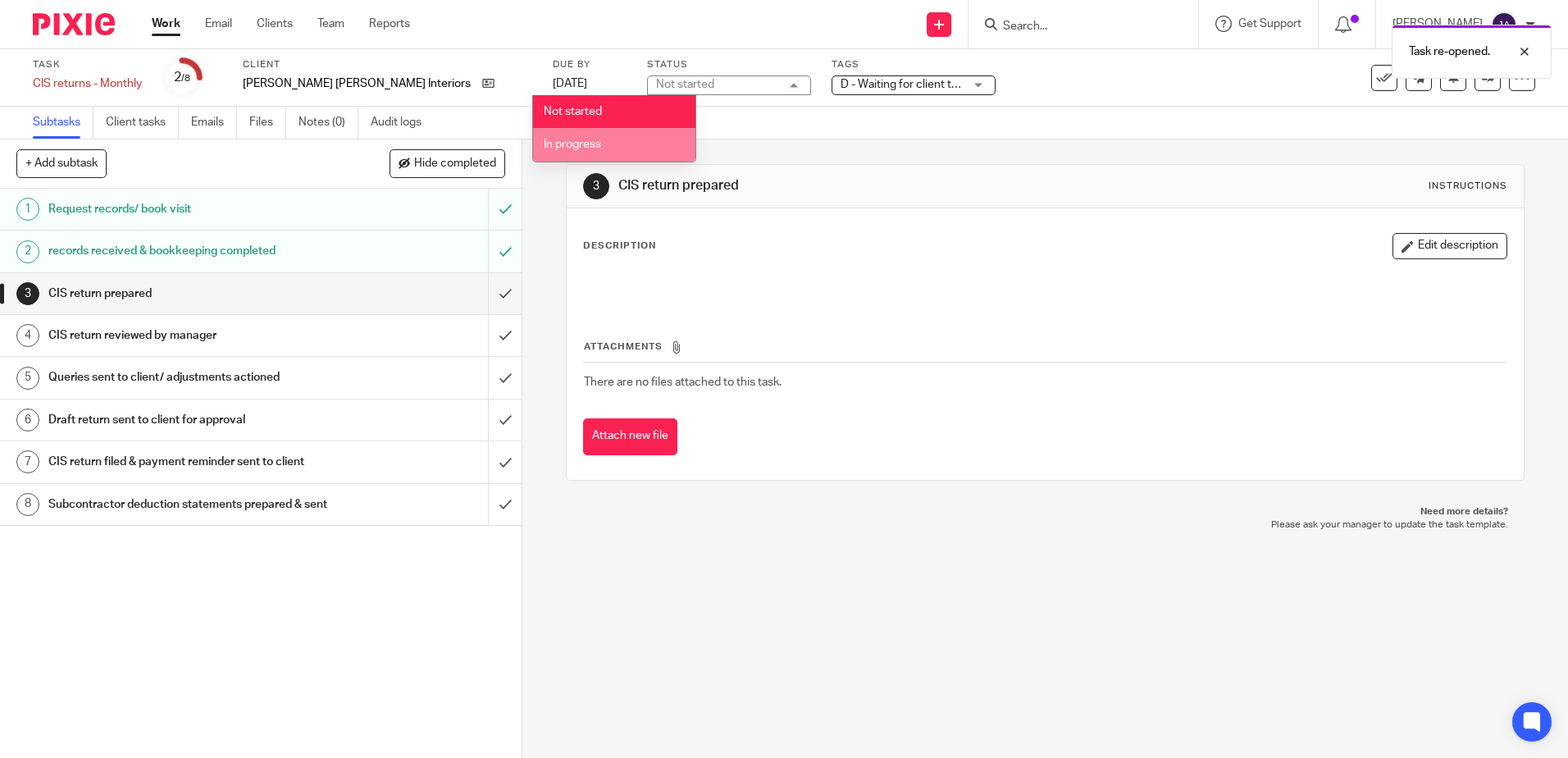
click at [619, 141] on li "In progress" at bounding box center [614, 145] width 162 height 34
click at [562, 137] on div "Subtasks Client tasks Emails Files Notes (0) Audit logs" at bounding box center [784, 122] width 1568 height 33
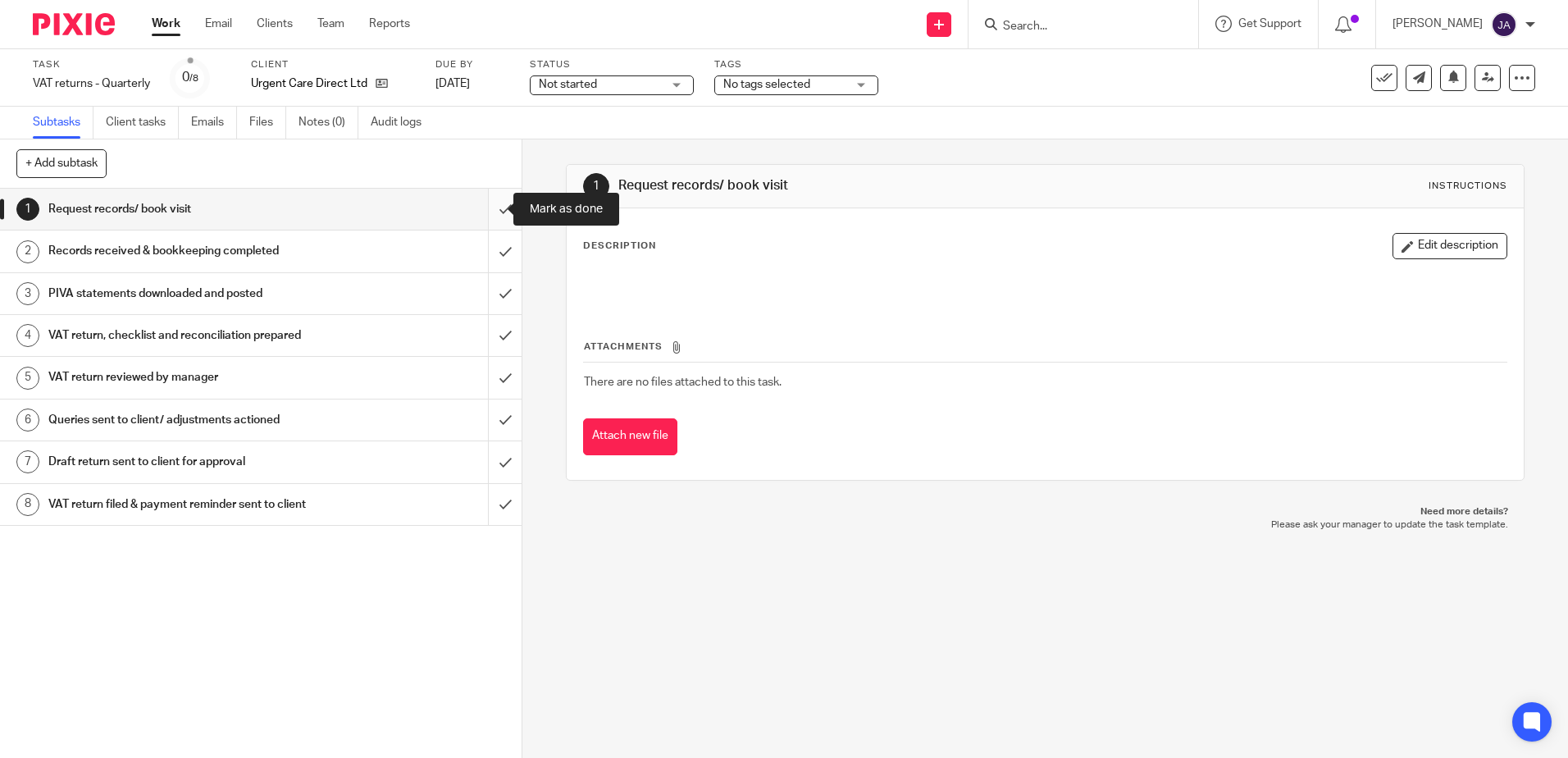
click at [498, 216] on input "submit" at bounding box center [260, 209] width 522 height 41
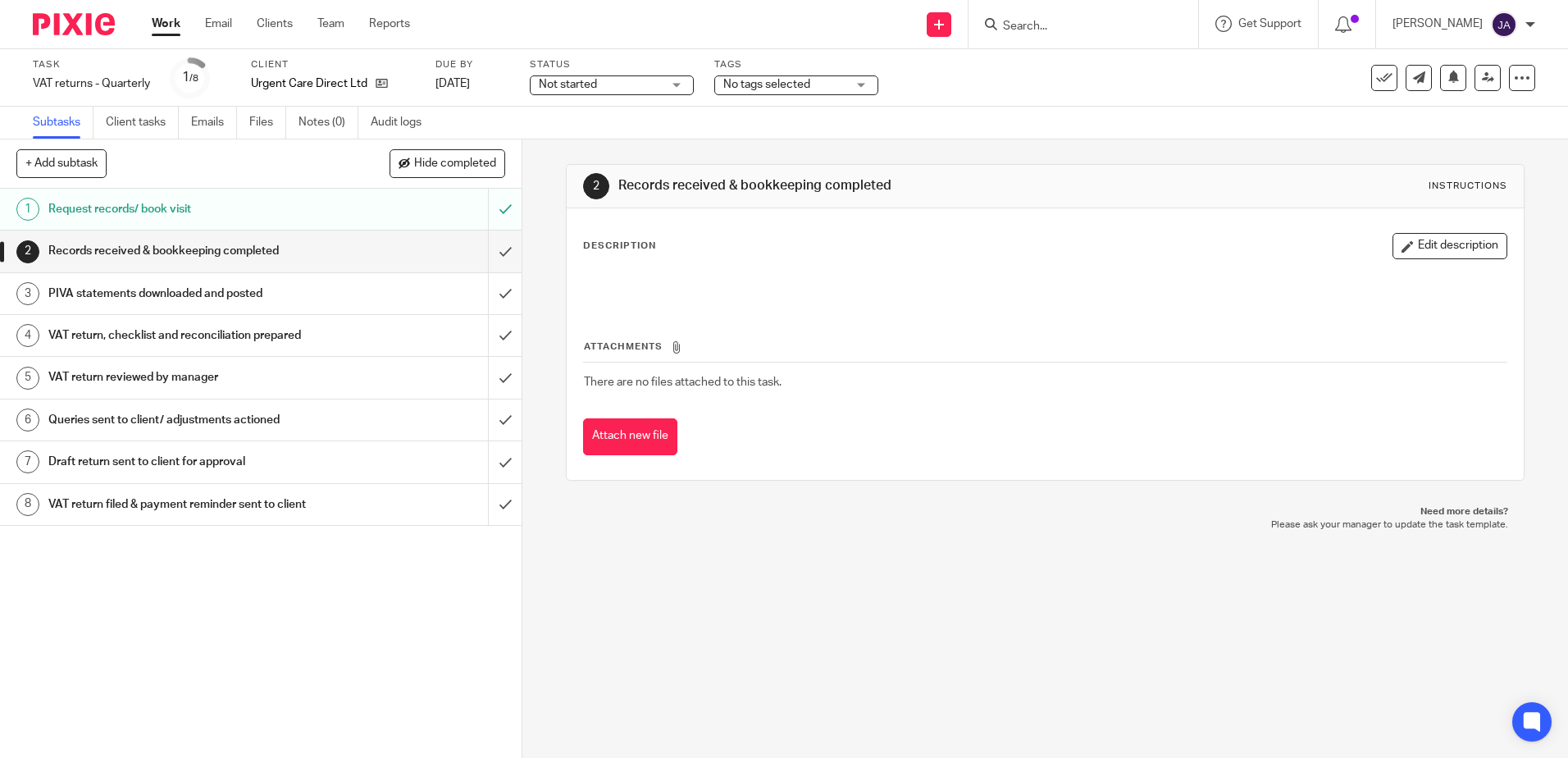
click at [616, 85] on span "Not started" at bounding box center [600, 85] width 123 height 18
click at [612, 141] on li "In progress" at bounding box center [612, 145] width 162 height 34
click at [822, 95] on div "No tags selected" at bounding box center [796, 85] width 164 height 20
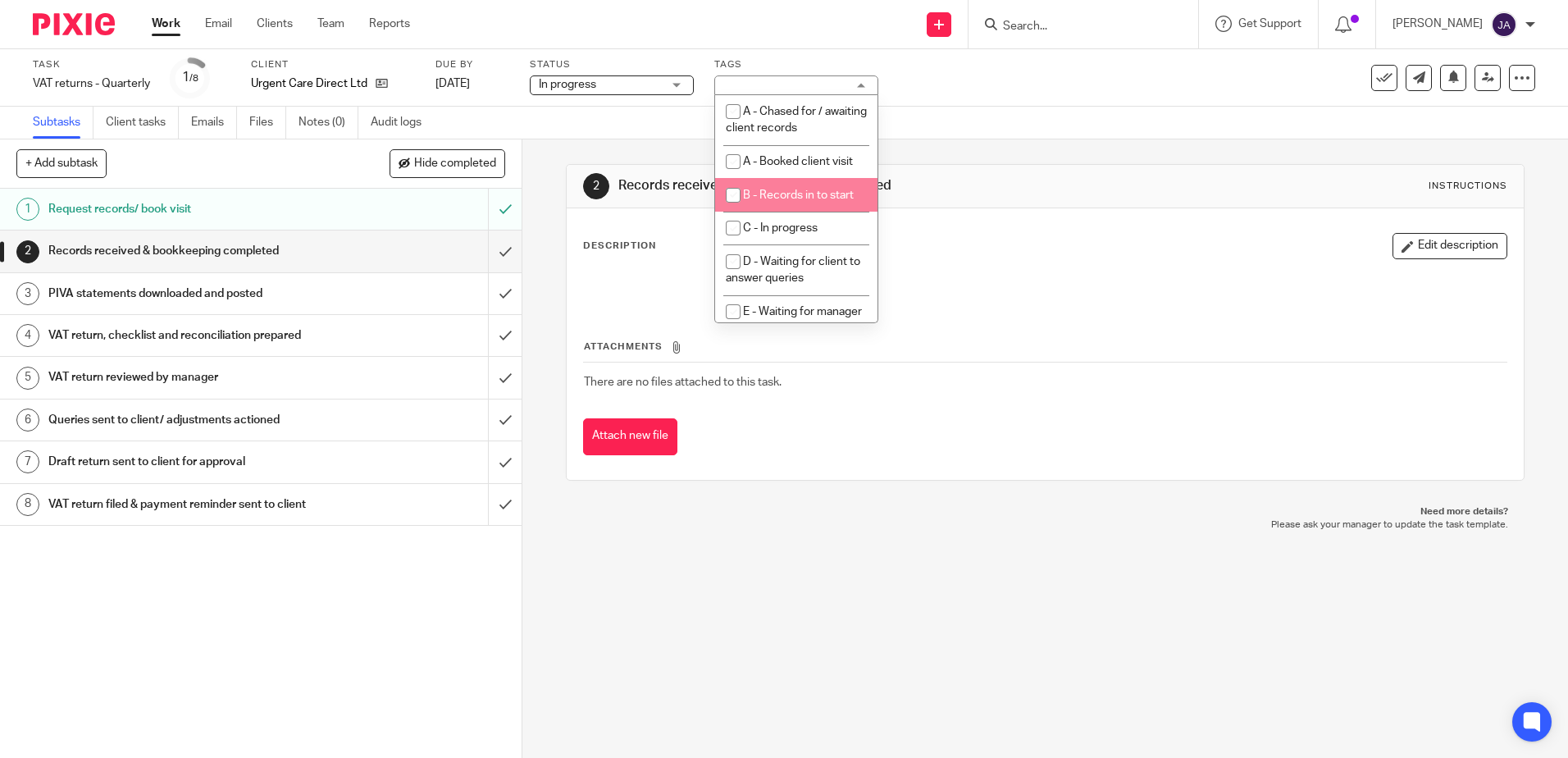
click at [810, 192] on span "B - Records in to start" at bounding box center [798, 195] width 111 height 12
checkbox input "true"
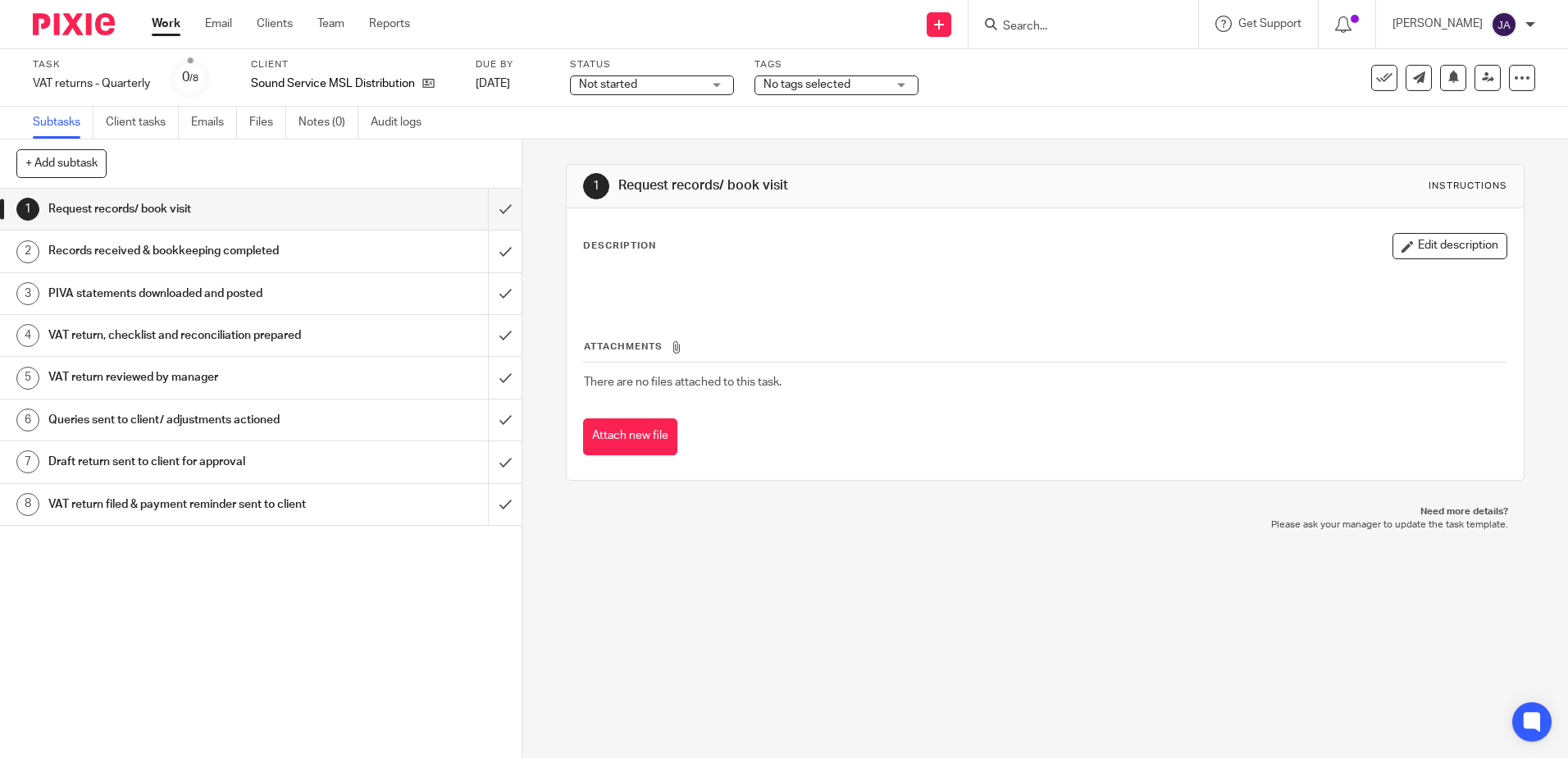
click at [666, 96] on div "Status Not started Not started Not started In progress 1" at bounding box center [652, 78] width 164 height 39
click at [666, 85] on span "Not started" at bounding box center [640, 85] width 123 height 18
click at [648, 82] on div "Not started Not started" at bounding box center [652, 85] width 164 height 20
click at [641, 132] on div "Subtasks Client tasks Emails Files Notes (0) Audit logs" at bounding box center [784, 122] width 1568 height 33
click at [645, 64] on label "Status" at bounding box center [652, 65] width 164 height 13
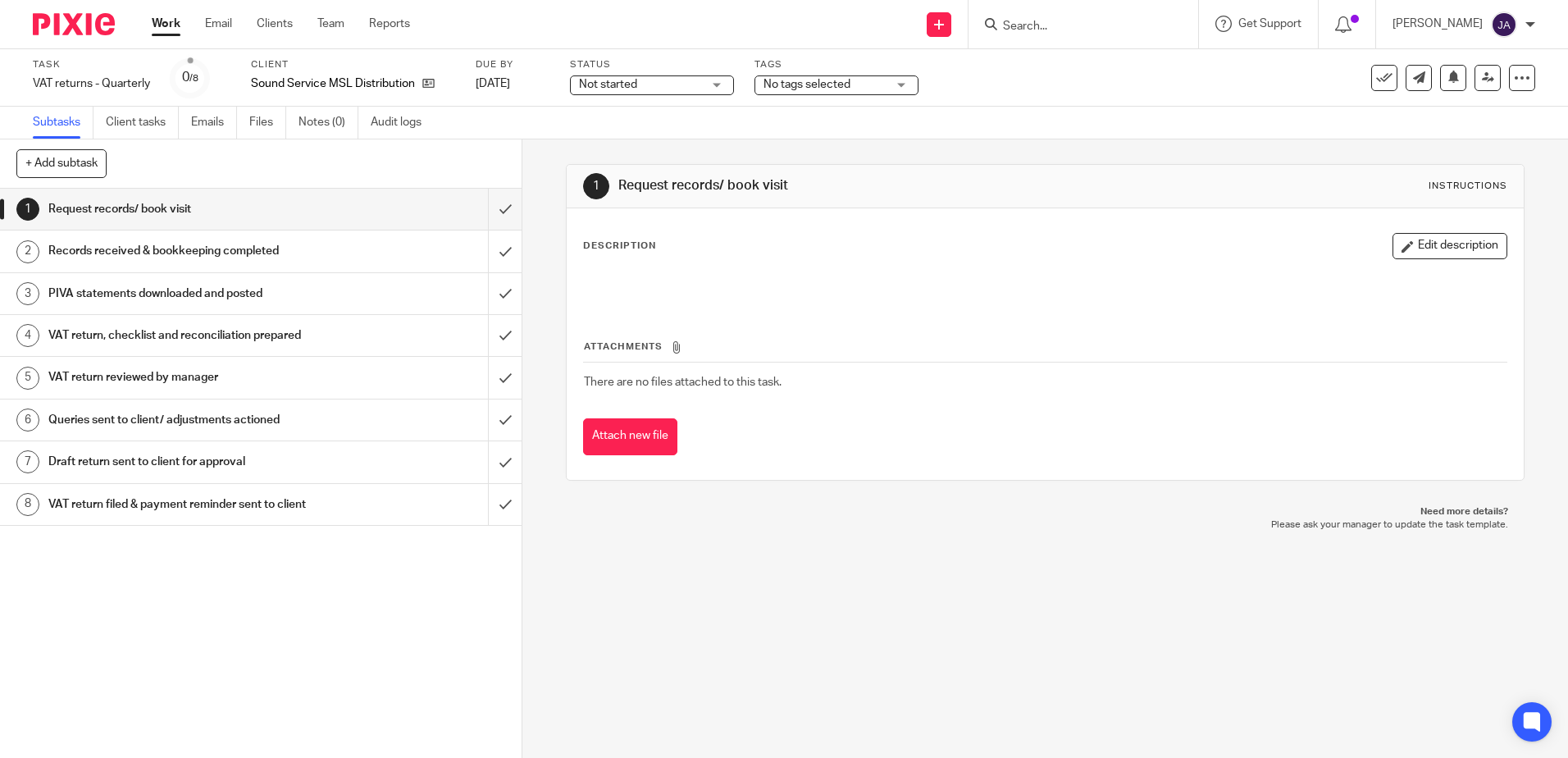
click at [650, 86] on span "Not started" at bounding box center [640, 85] width 123 height 18
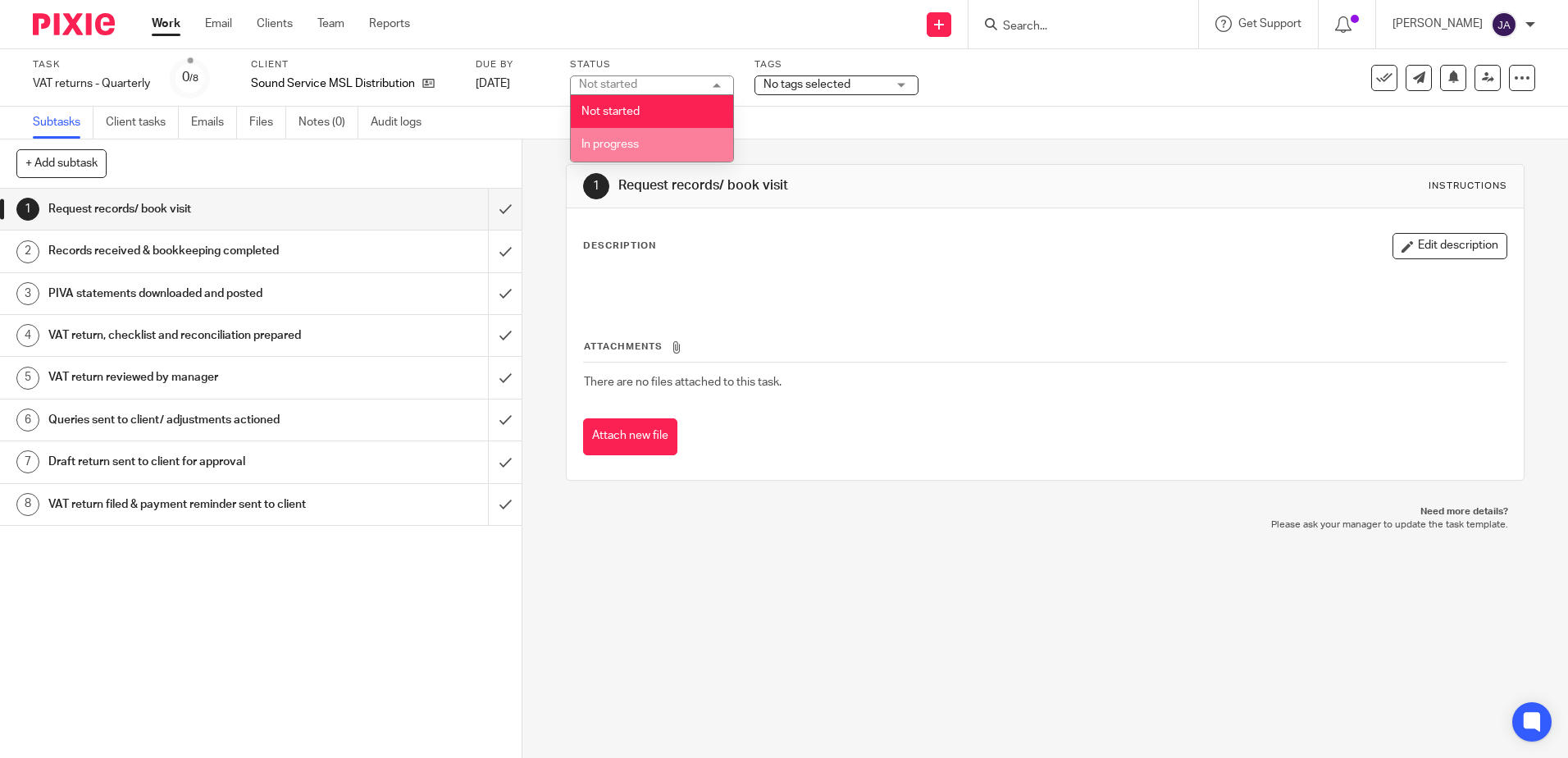
click at [647, 129] on li "In progress" at bounding box center [652, 145] width 162 height 34
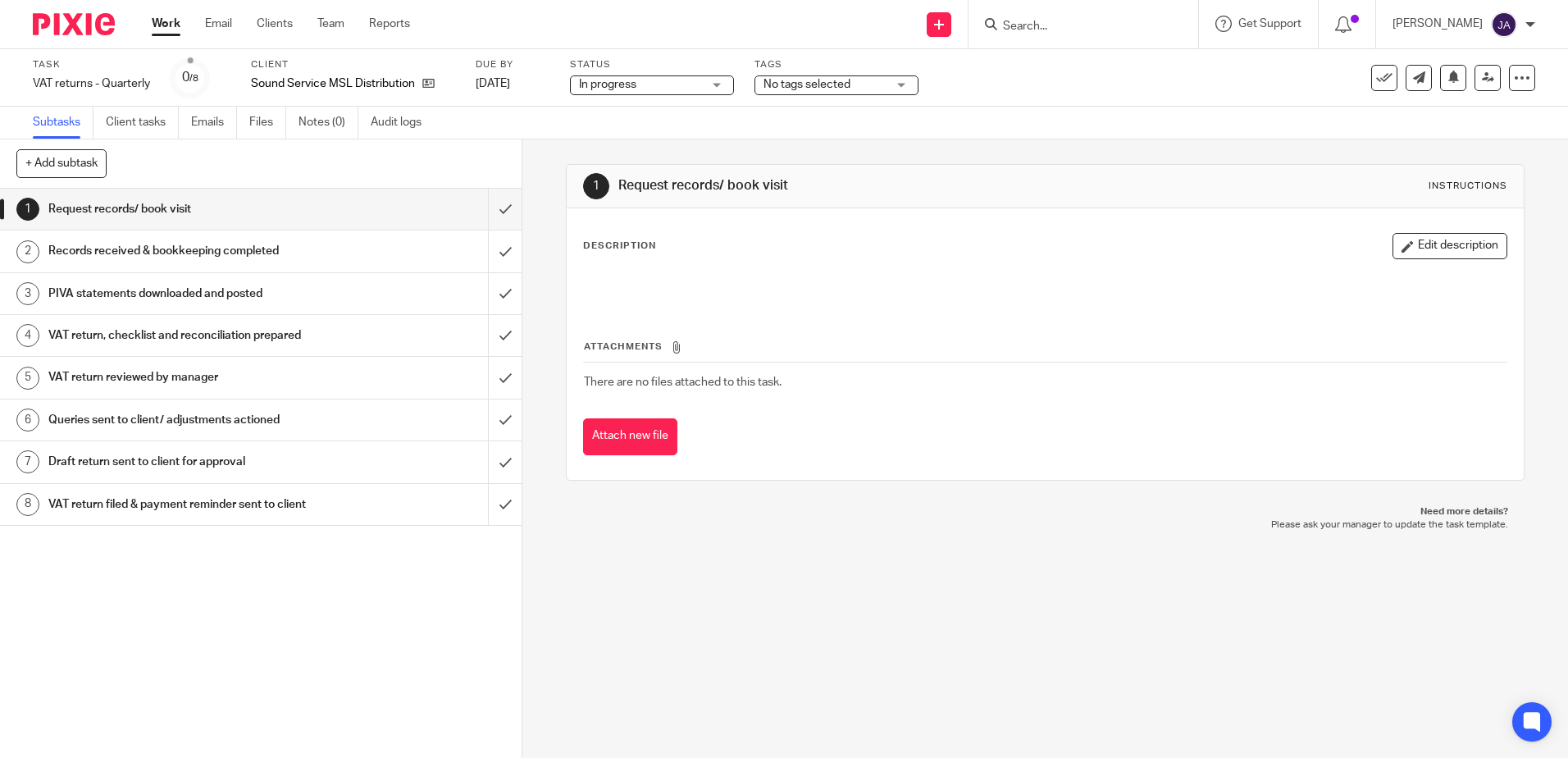
click at [756, 90] on div "No tags selected" at bounding box center [836, 85] width 164 height 20
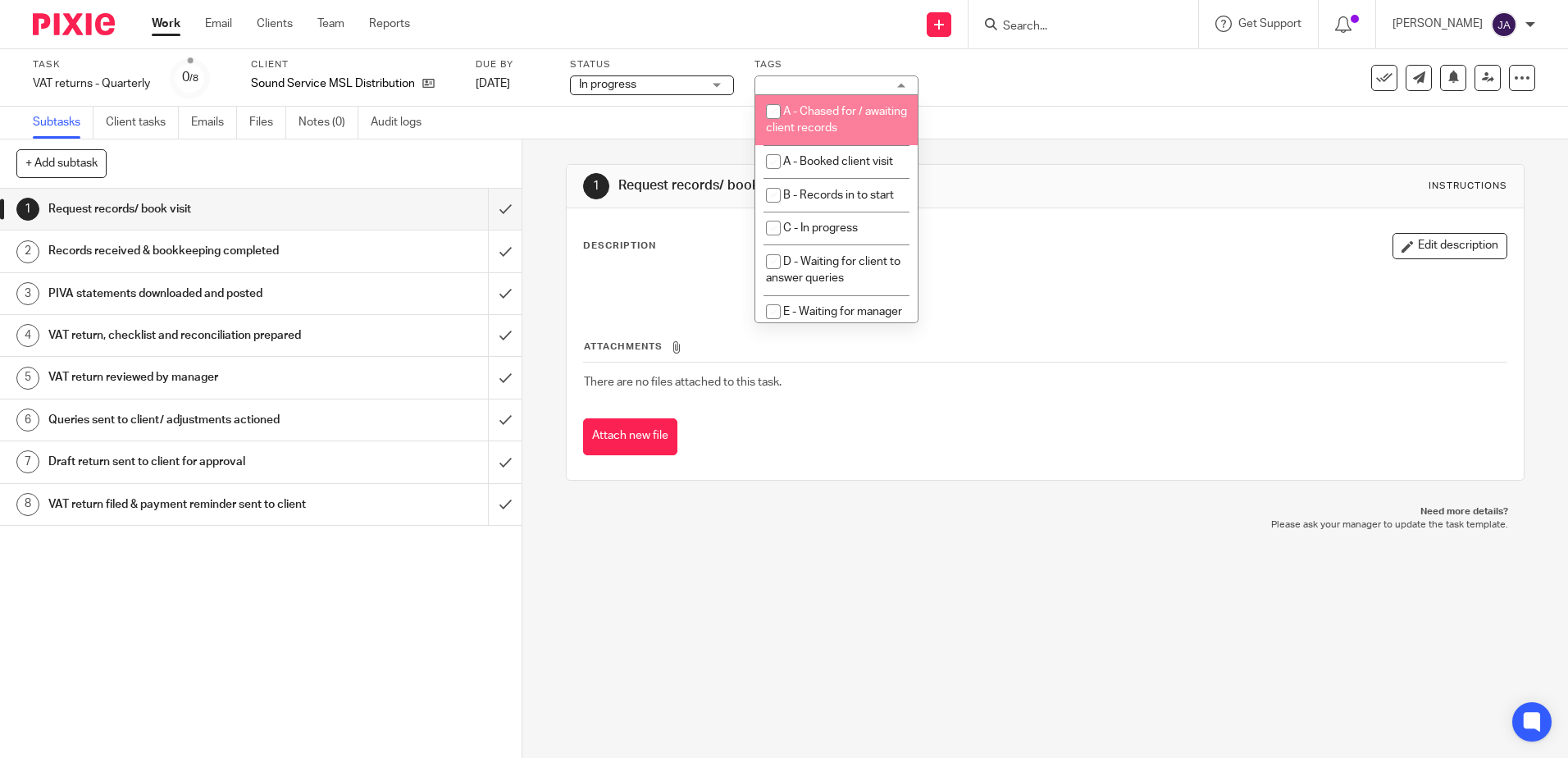
click at [813, 122] on span "A - Chased for / awaiting client records" at bounding box center [836, 120] width 141 height 28
checkbox input "true"
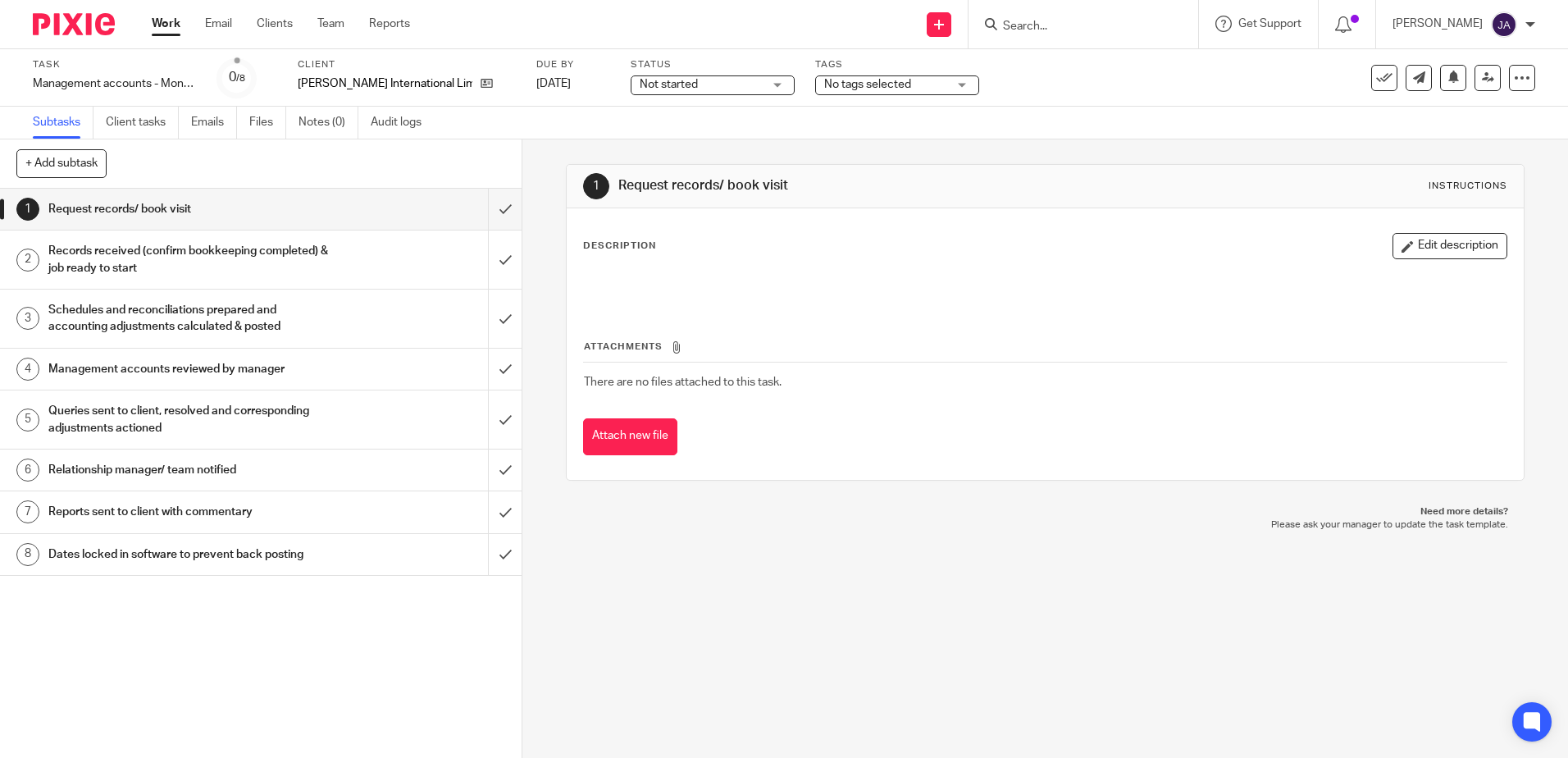
click at [671, 73] on div "Status Not started Not started Not started In progress 1" at bounding box center [712, 78] width 164 height 39
click at [679, 80] on span "Not started" at bounding box center [701, 85] width 123 height 18
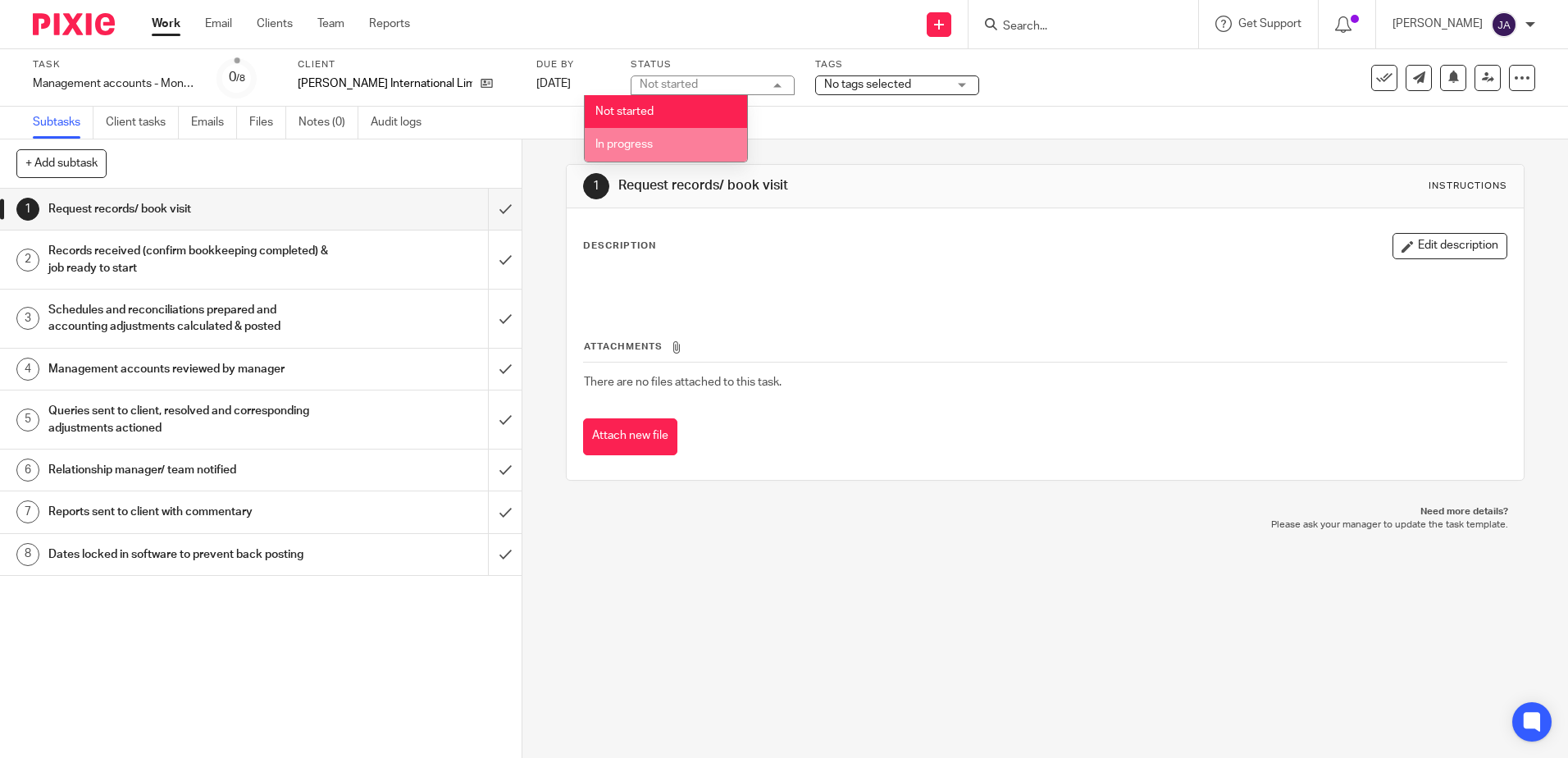
click at [674, 147] on li "In progress" at bounding box center [666, 145] width 162 height 34
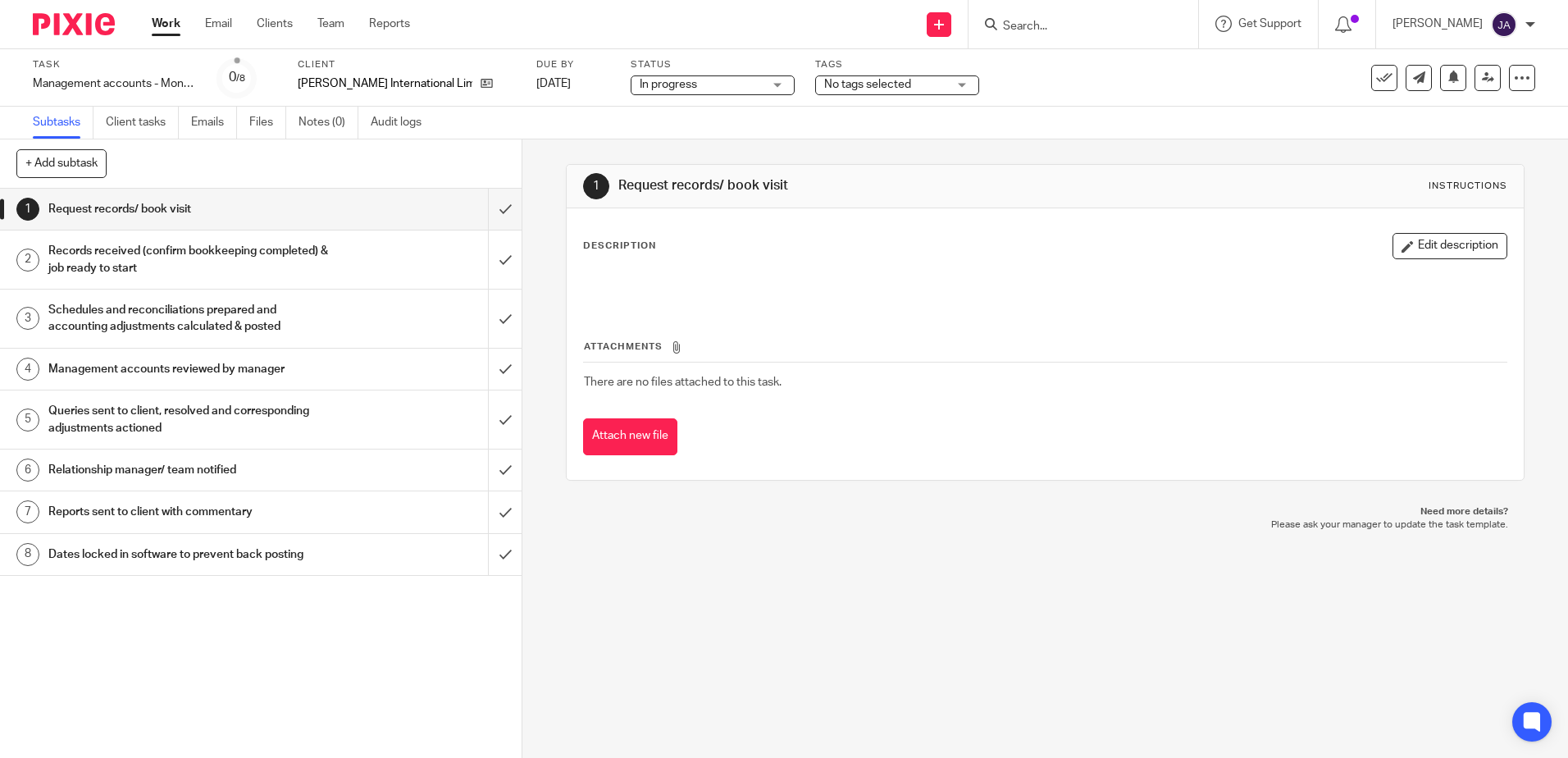
click at [819, 73] on div "Tags No tags selected A - Chased for / awaiting client records A - Booked clien…" at bounding box center [897, 78] width 164 height 39
click at [831, 91] on span "No tags selected" at bounding box center [885, 85] width 123 height 18
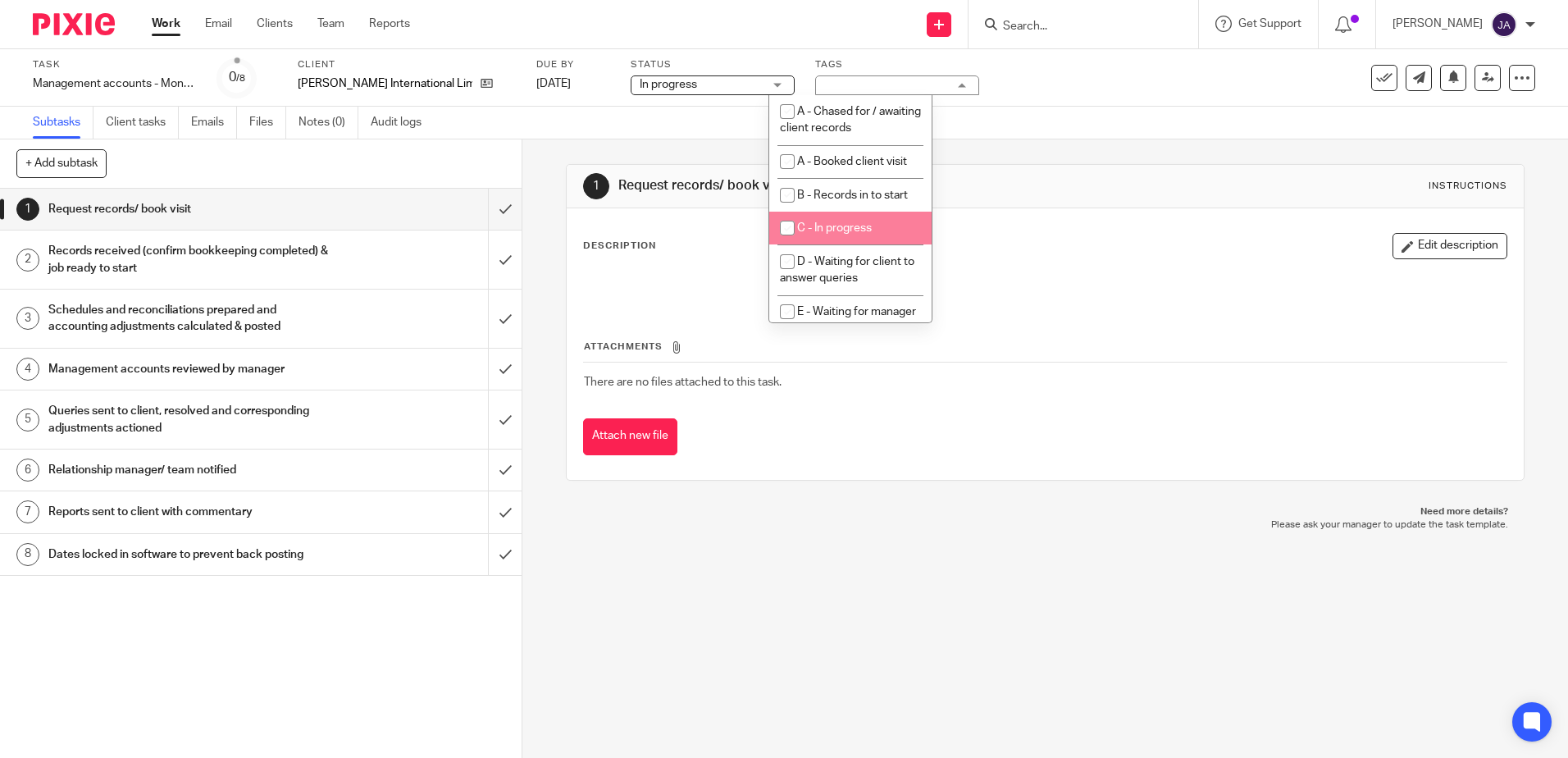
click at [851, 227] on span "C - In progress" at bounding box center [834, 228] width 75 height 12
checkbox input "true"
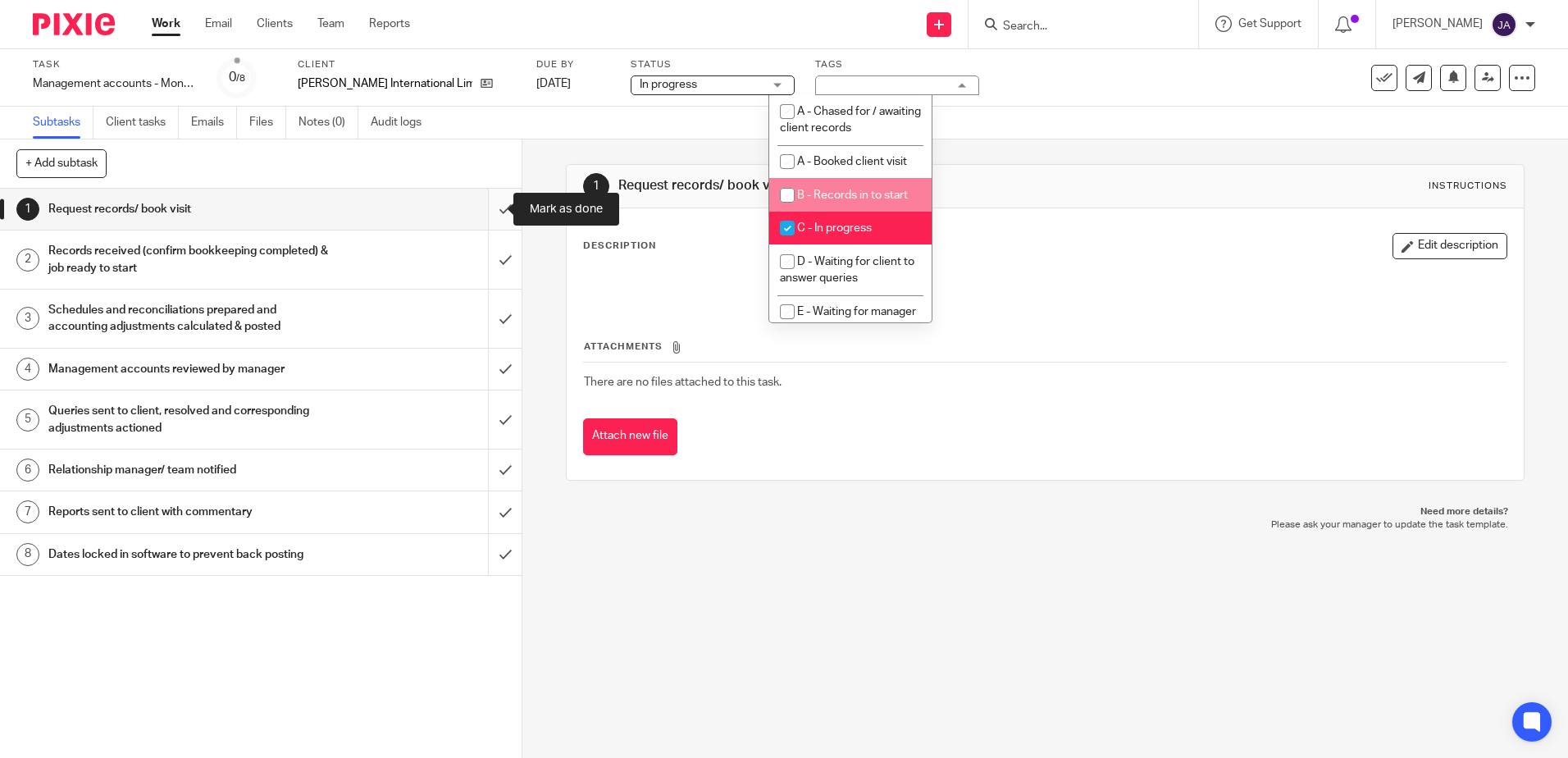
click at [493, 214] on input "submit" at bounding box center [260, 209] width 522 height 41
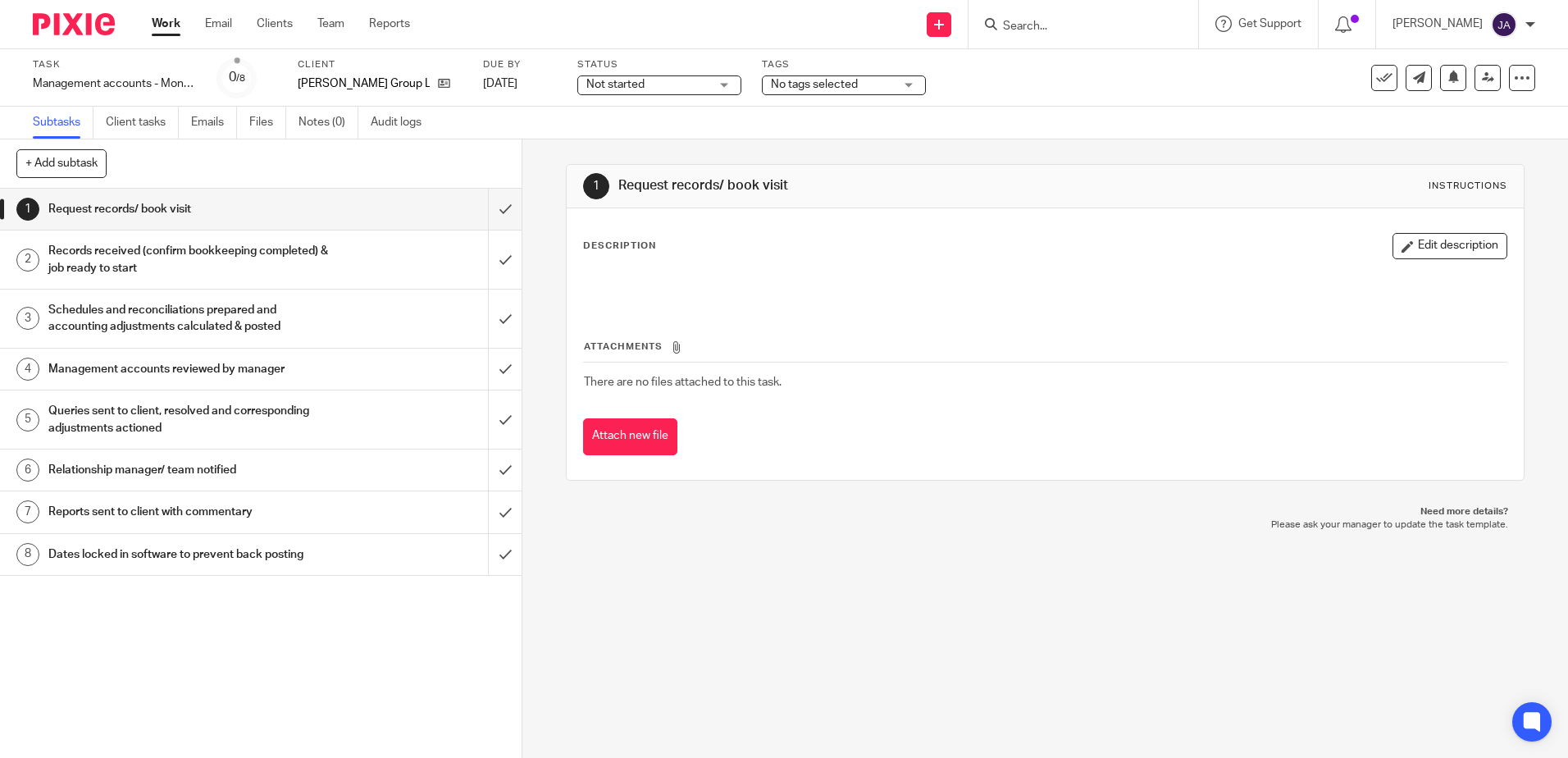
click at [677, 88] on span "Not started" at bounding box center [647, 85] width 123 height 18
click at [666, 137] on li "In progress" at bounding box center [659, 145] width 162 height 34
click at [845, 83] on span "No tags selected" at bounding box center [815, 85] width 87 height 12
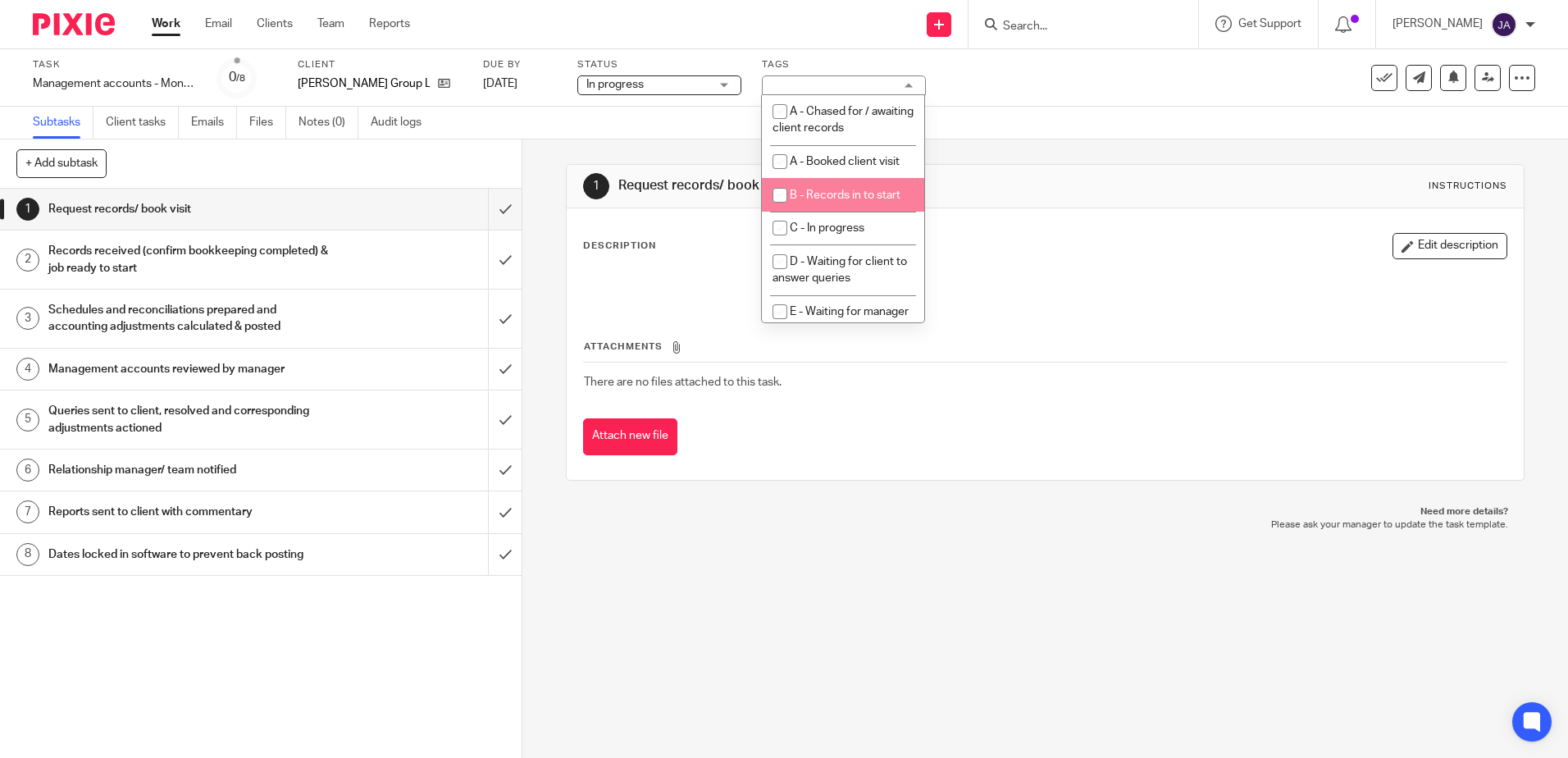
click at [842, 198] on span "B - Records in to start" at bounding box center [845, 195] width 111 height 12
checkbox input "true"
click at [504, 219] on input "submit" at bounding box center [260, 209] width 522 height 41
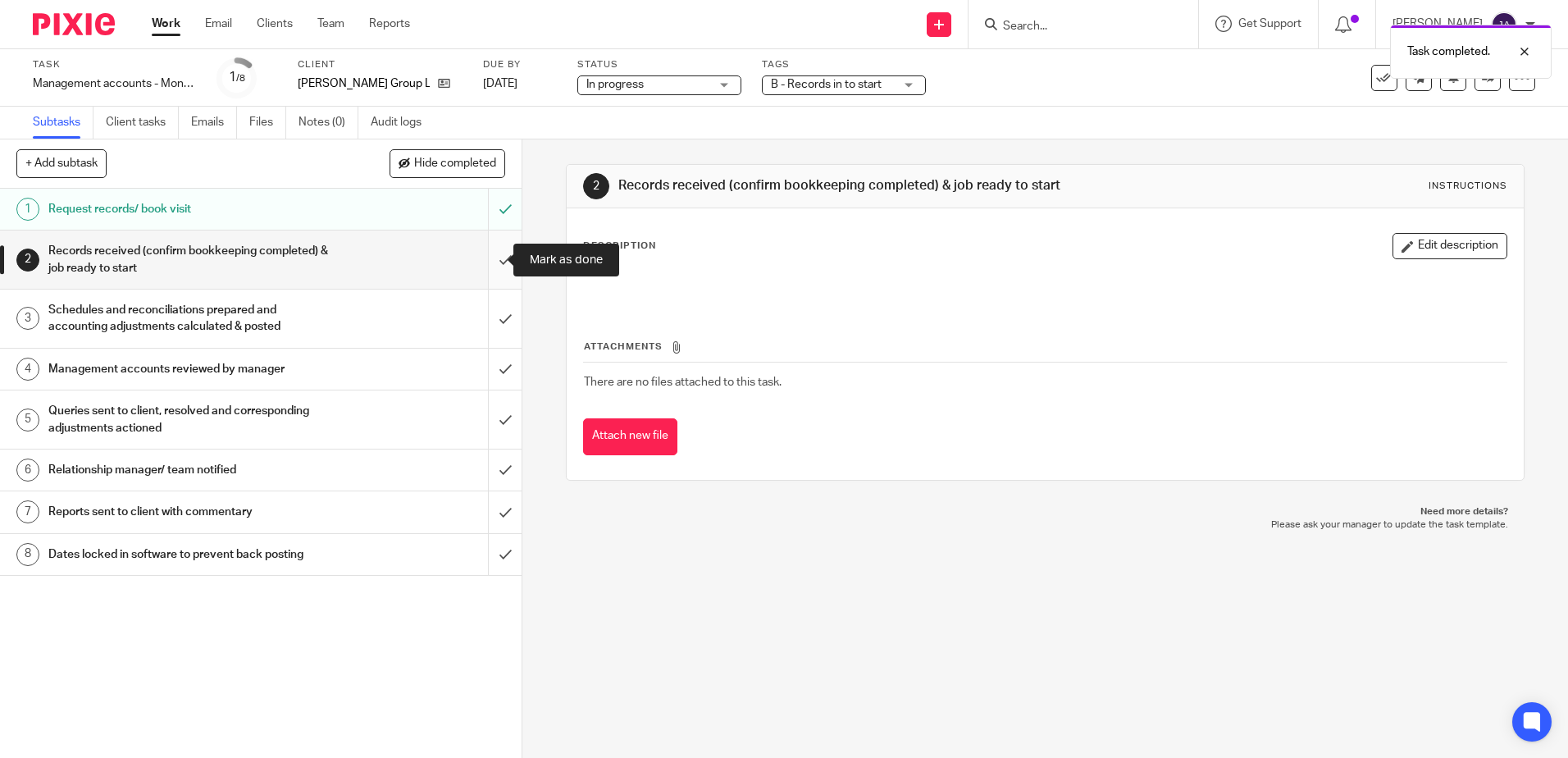
click at [481, 266] on input "submit" at bounding box center [260, 260] width 522 height 59
